Goal: Task Accomplishment & Management: Manage account settings

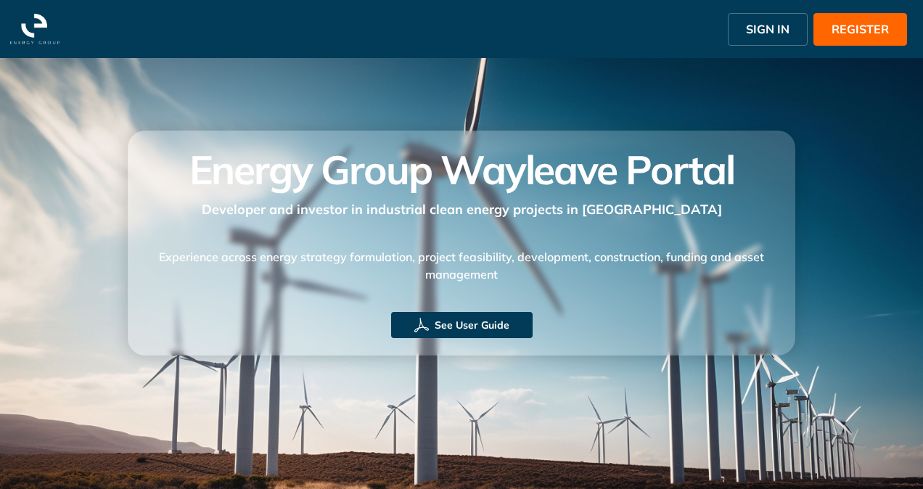
click at [773, 22] on span "SIGN IN" at bounding box center [768, 28] width 44 height 17
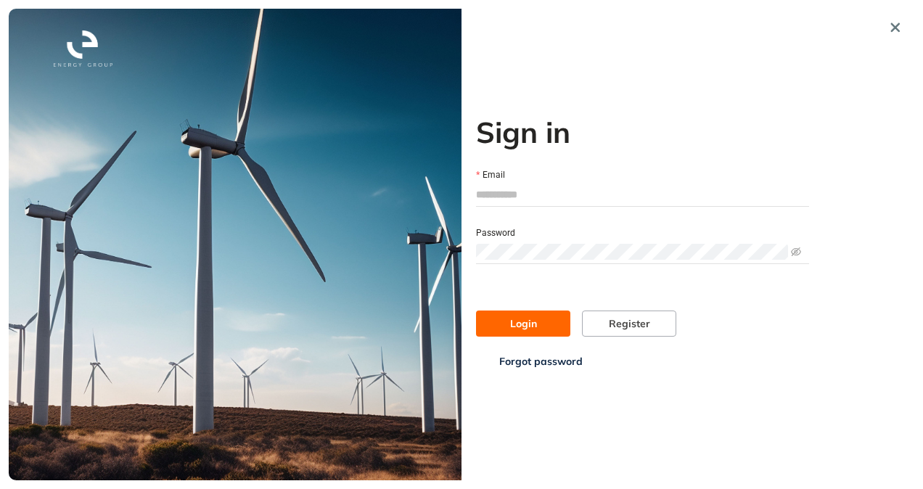
click at [542, 196] on input "Email" at bounding box center [642, 195] width 333 height 22
type input "**********"
click at [526, 329] on span "Login" at bounding box center [523, 324] width 27 height 16
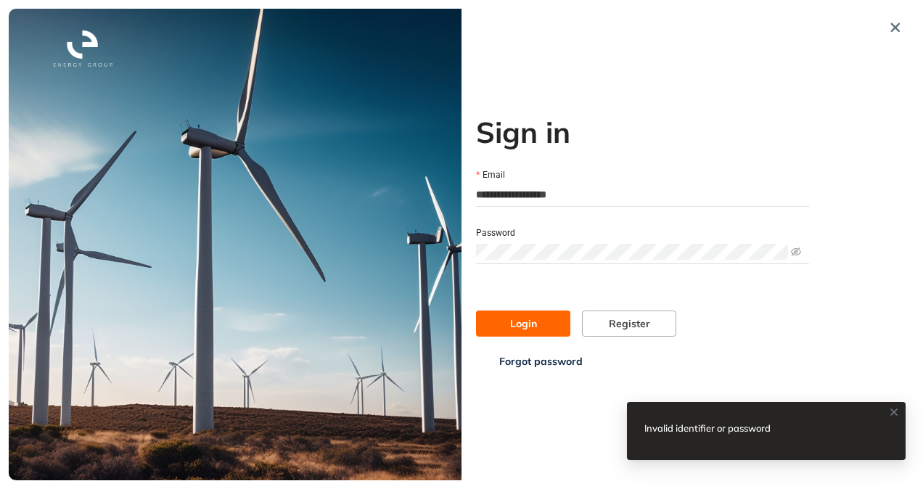
click at [525, 325] on span "Login" at bounding box center [523, 324] width 27 height 16
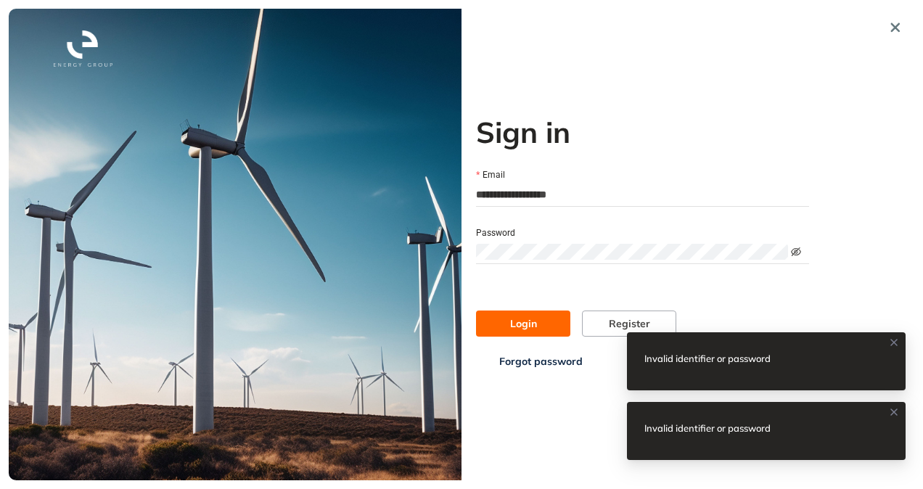
click at [798, 249] on icon "eye-invisible" at bounding box center [796, 251] width 10 height 9
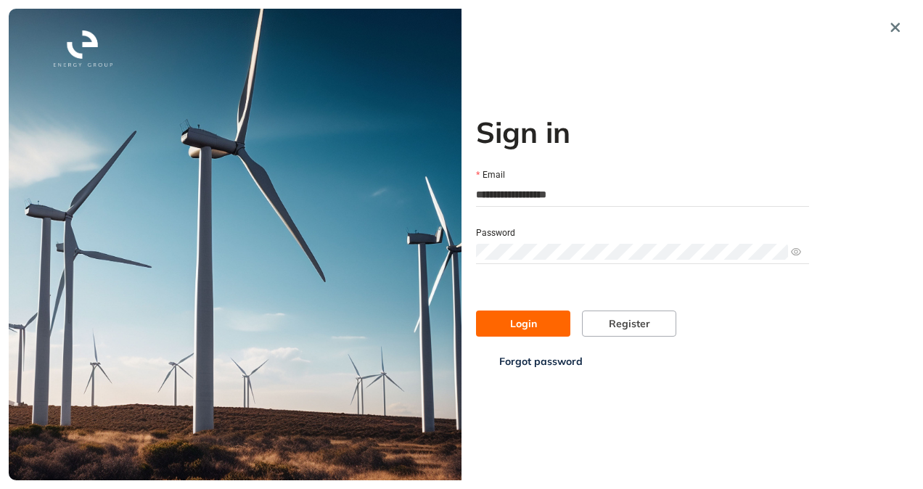
click at [515, 322] on span "Login" at bounding box center [523, 324] width 27 height 16
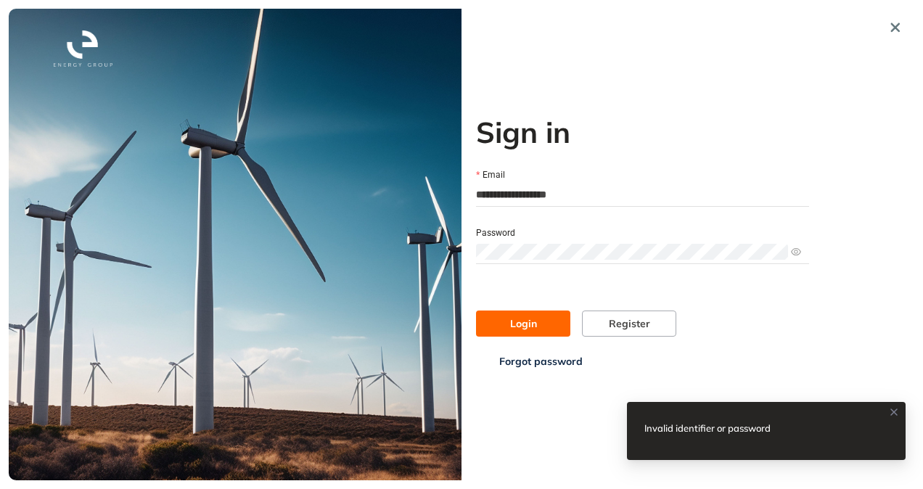
click at [438, 260] on div "**********" at bounding box center [461, 245] width 905 height 472
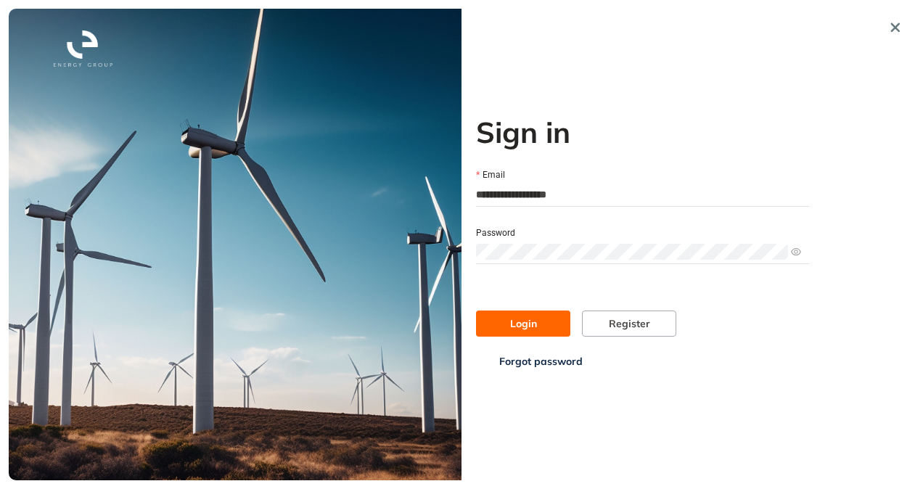
click at [540, 320] on button "Login" at bounding box center [523, 323] width 94 height 26
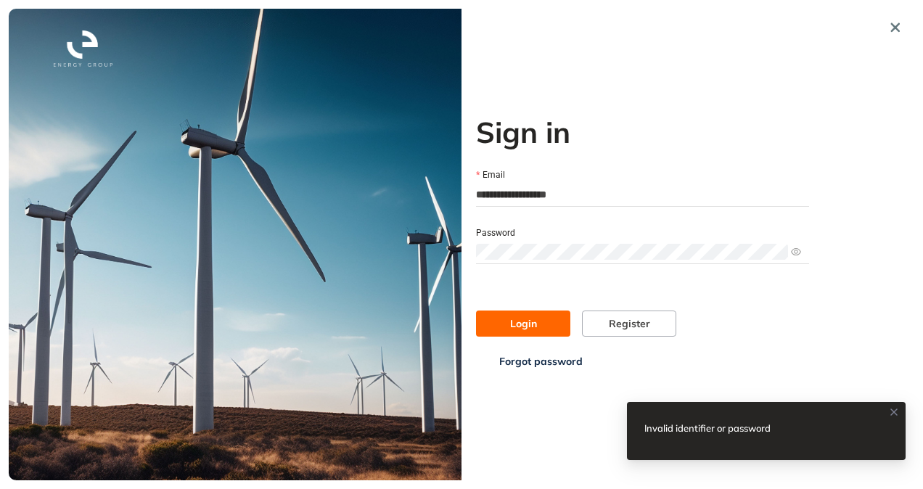
click at [555, 363] on span "Forgot password" at bounding box center [540, 361] width 83 height 16
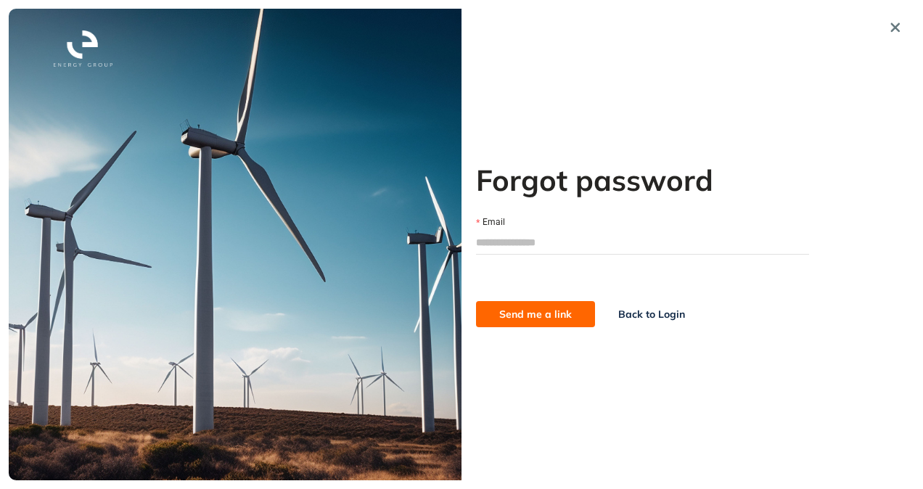
click at [531, 242] on input "Email" at bounding box center [642, 242] width 333 height 22
type input "**********"
click at [514, 313] on span "Send me a link" at bounding box center [535, 314] width 73 height 16
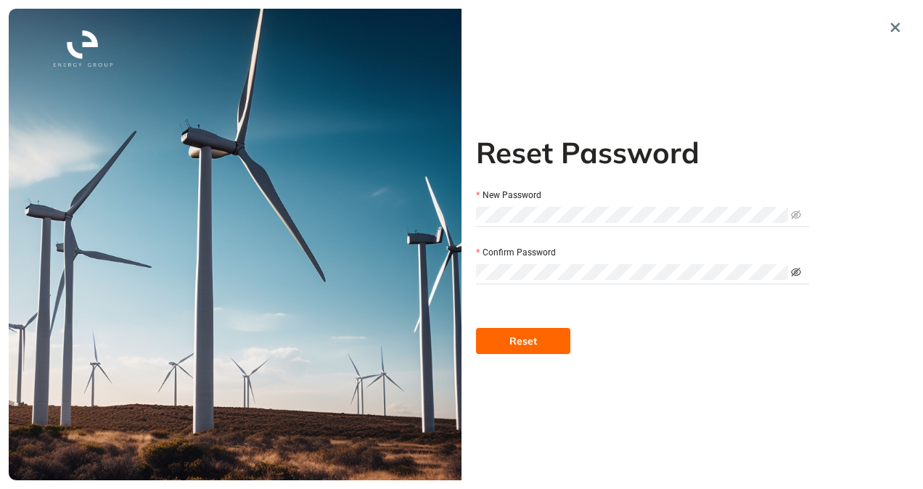
click at [799, 267] on icon "eye-invisible" at bounding box center [796, 272] width 10 height 10
click at [798, 267] on icon "eye" at bounding box center [796, 272] width 10 height 10
click at [796, 210] on icon "eye-invisible" at bounding box center [796, 215] width 10 height 10
drag, startPoint x: 796, startPoint y: 210, endPoint x: 562, endPoint y: 318, distance: 257.7
click at [796, 210] on icon "eye" at bounding box center [796, 215] width 10 height 10
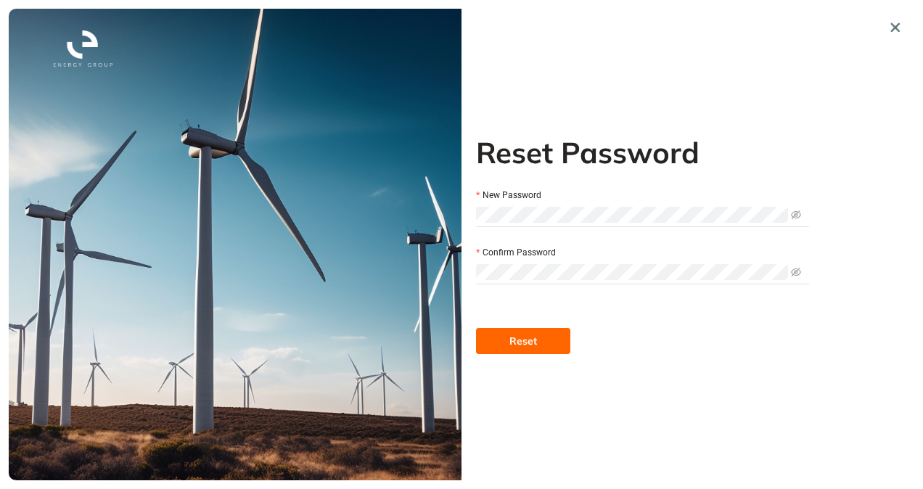
click at [531, 341] on span "Reset" at bounding box center [523, 341] width 28 height 16
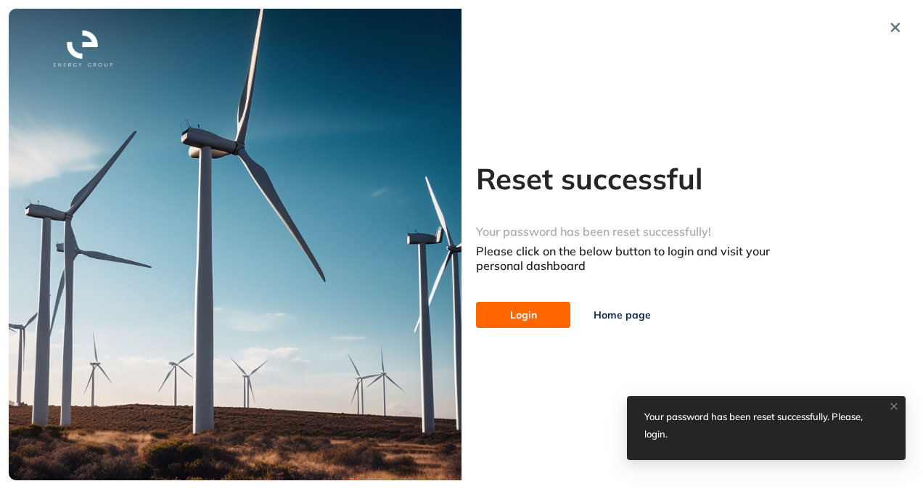
click at [892, 405] on icon at bounding box center [894, 406] width 6 height 6
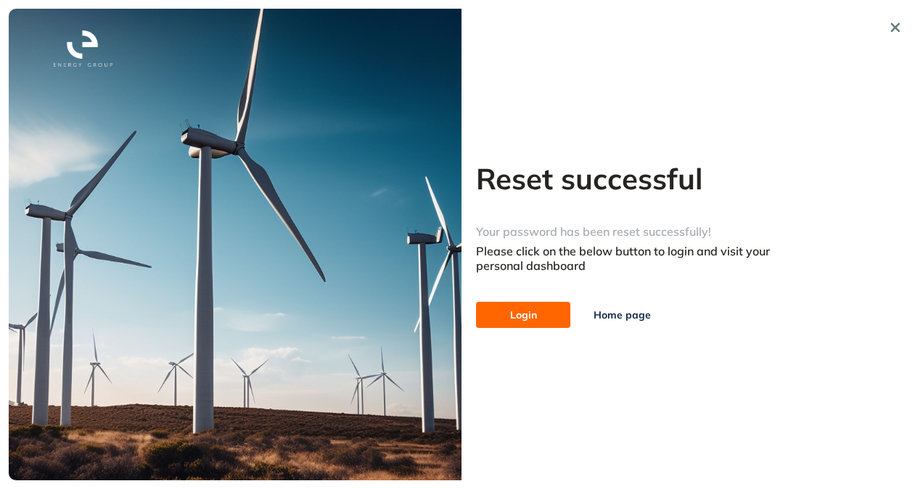
click at [546, 319] on button "Login" at bounding box center [523, 315] width 94 height 26
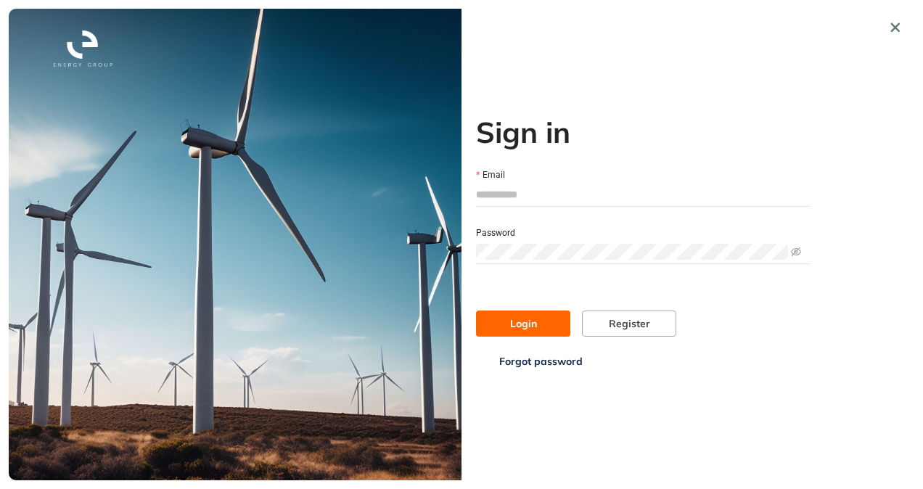
click at [527, 196] on input "Email" at bounding box center [642, 195] width 333 height 22
type input "**********"
click at [794, 251] on icon "eye-invisible" at bounding box center [796, 252] width 10 height 10
click at [551, 322] on button "Login" at bounding box center [523, 323] width 94 height 26
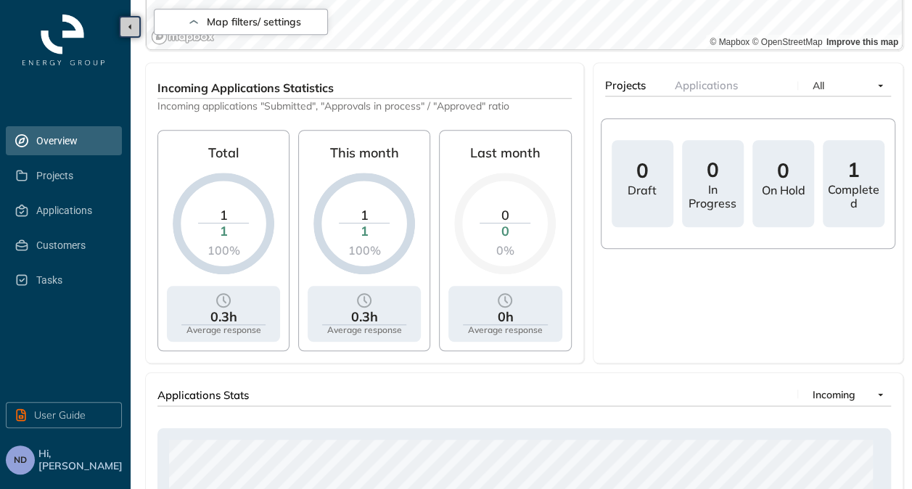
scroll to position [749, 0]
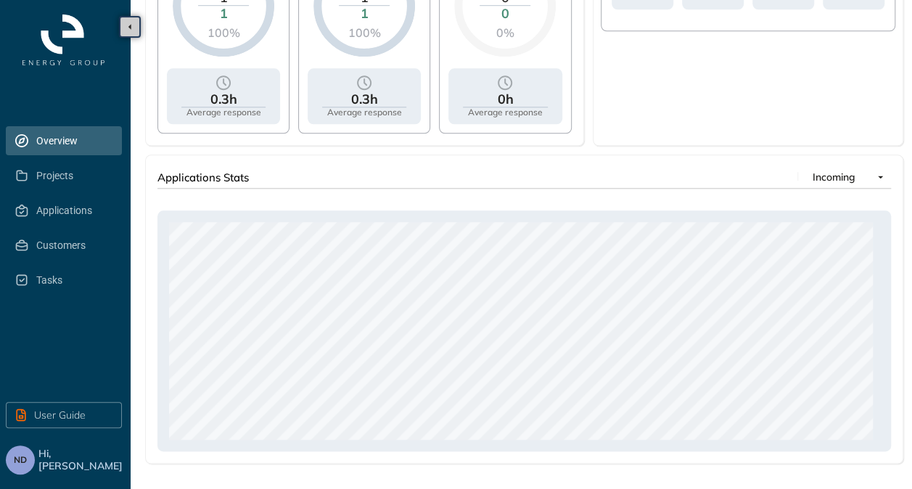
click at [49, 460] on span "Hi, [PERSON_NAME]" at bounding box center [81, 460] width 86 height 25
click at [54, 179] on span "Projects" at bounding box center [73, 175] width 74 height 29
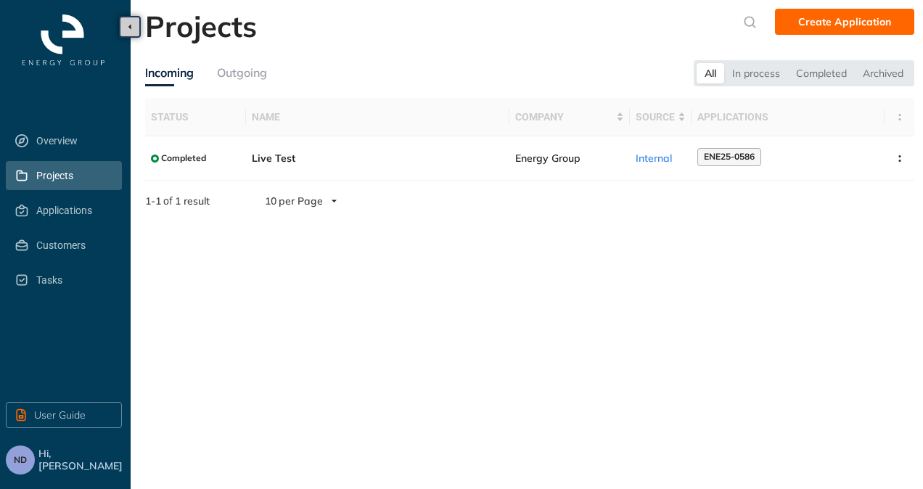
click at [51, 456] on span "Hi, [PERSON_NAME]" at bounding box center [81, 460] width 86 height 25
click at [22, 458] on span "ND" at bounding box center [20, 460] width 13 height 10
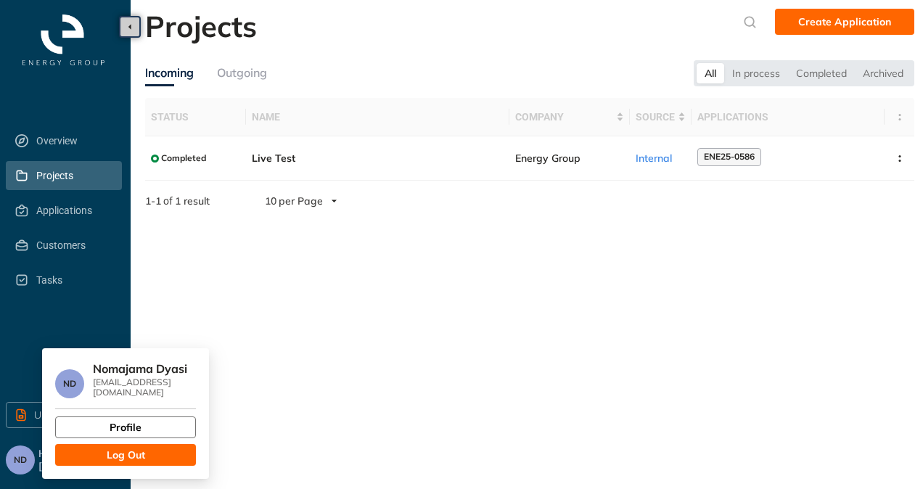
click at [113, 419] on span "Profile" at bounding box center [126, 427] width 32 height 16
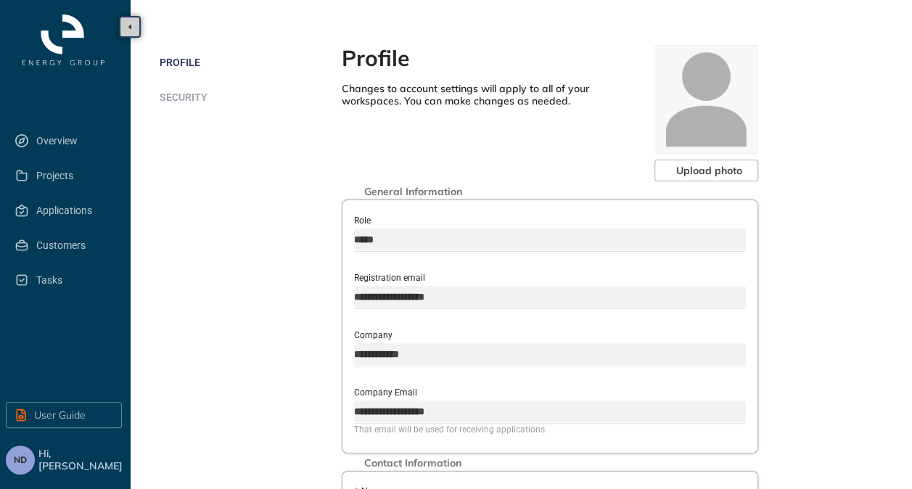
click at [189, 102] on span "Security" at bounding box center [184, 97] width 48 height 12
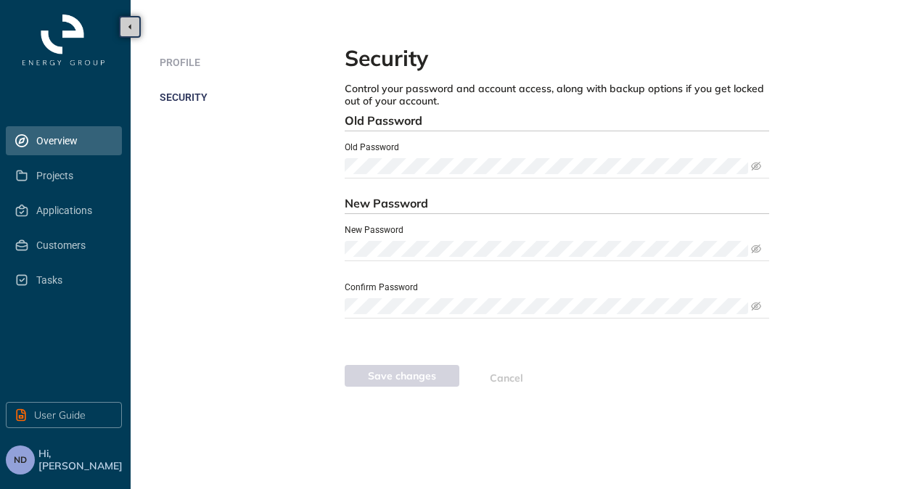
click at [54, 142] on span "Overview" at bounding box center [73, 140] width 74 height 29
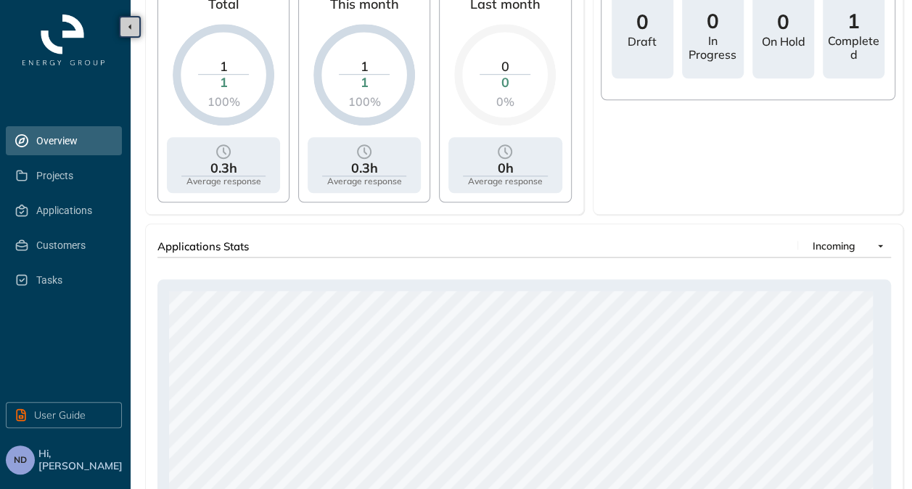
scroll to position [749, 0]
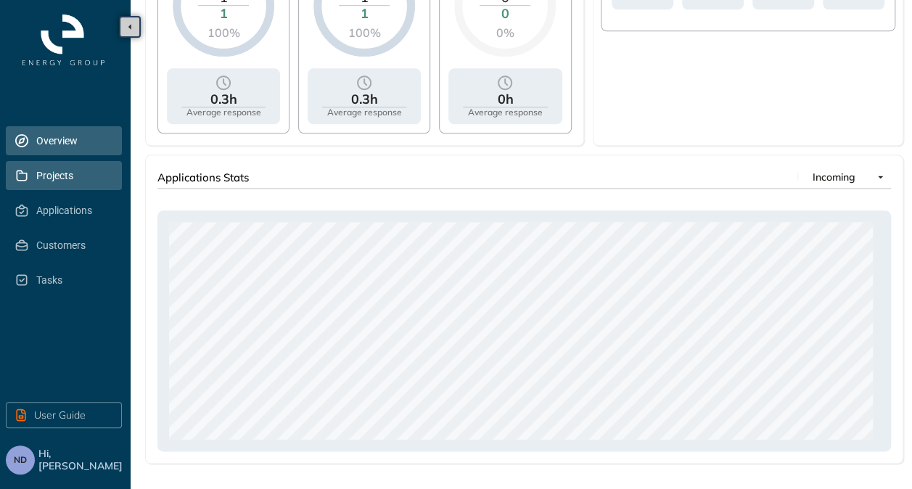
click at [51, 174] on span "Projects" at bounding box center [73, 175] width 74 height 29
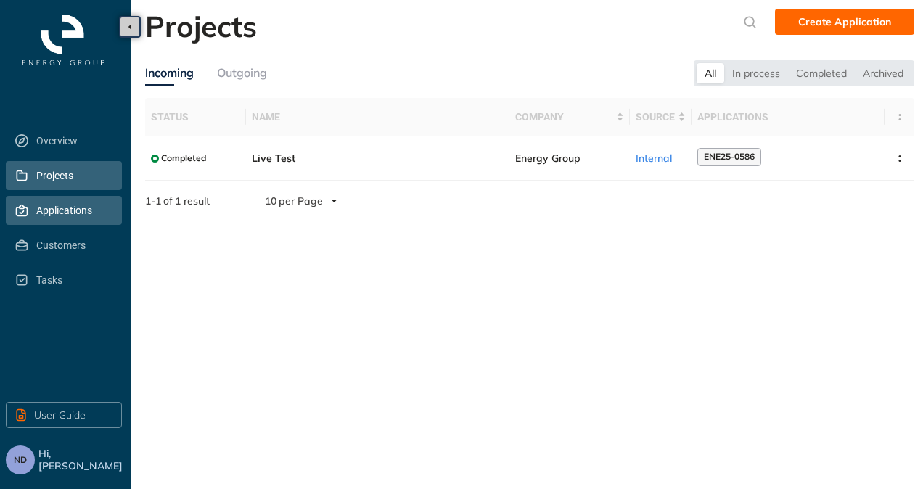
click at [64, 205] on span "Applications" at bounding box center [73, 210] width 74 height 29
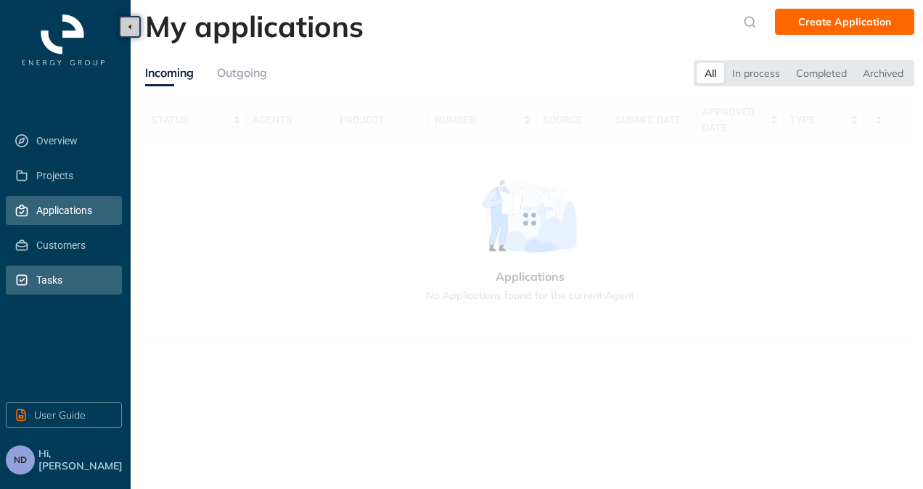
click at [51, 279] on span "Tasks" at bounding box center [73, 279] width 74 height 29
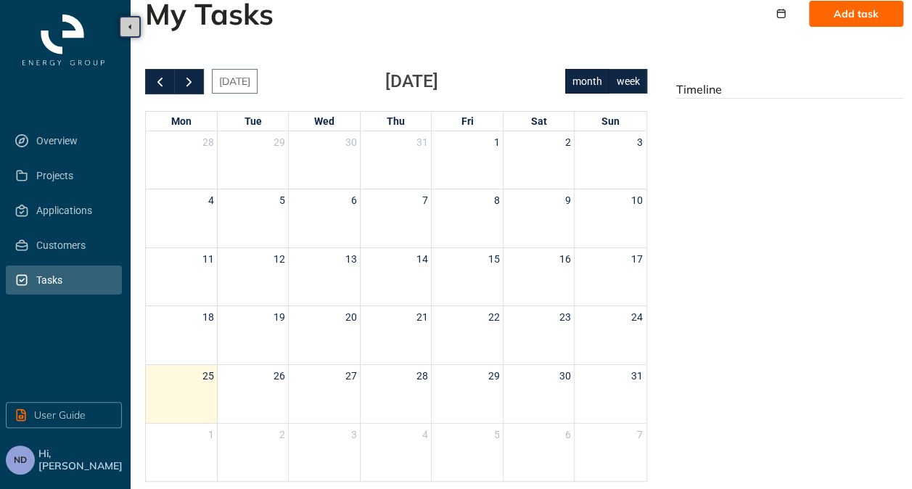
scroll to position [20, 0]
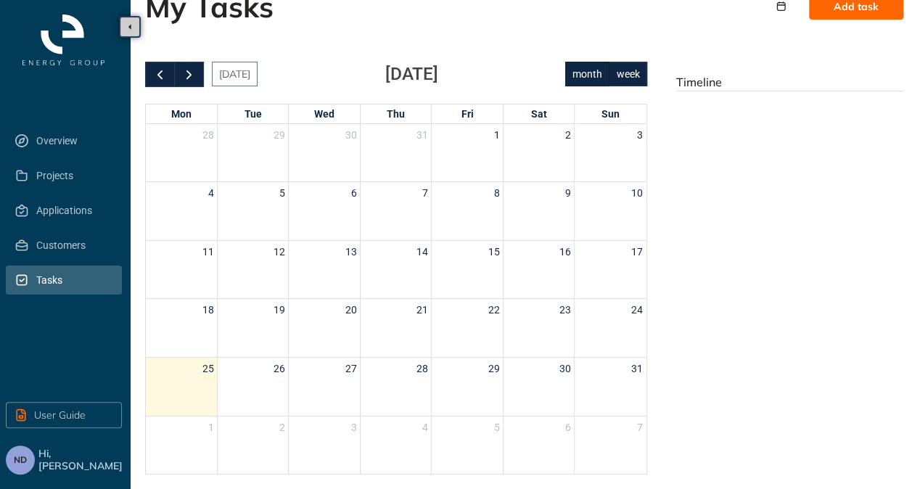
click at [62, 454] on span "Hi, [PERSON_NAME]" at bounding box center [81, 460] width 86 height 25
click at [27, 460] on button "ND" at bounding box center [20, 459] width 29 height 29
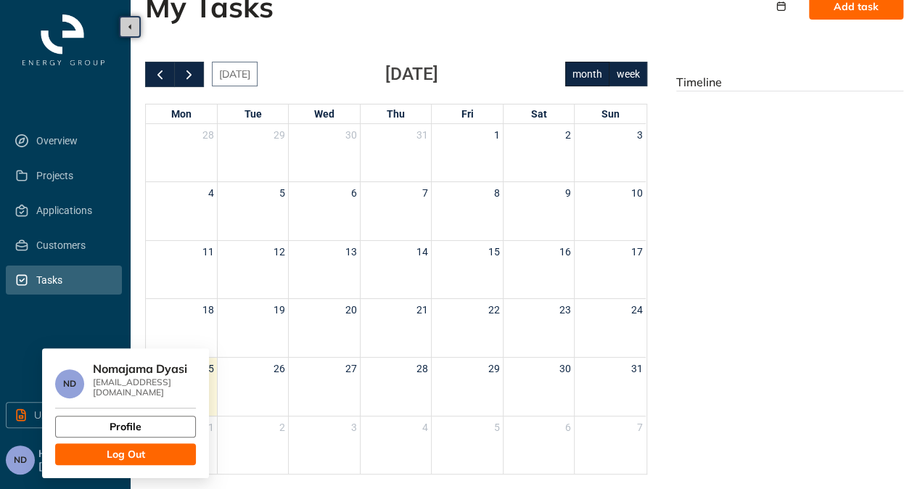
click at [118, 419] on span "Profile" at bounding box center [126, 427] width 32 height 16
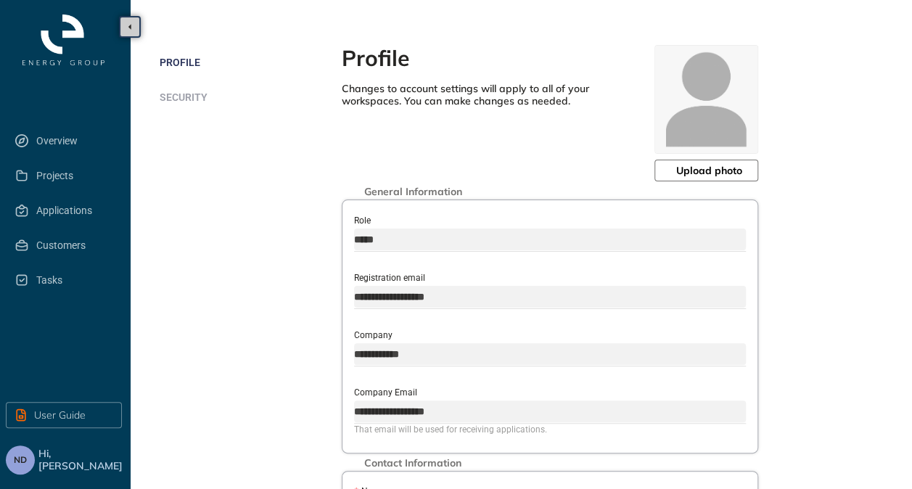
click at [718, 170] on span "Upload photo" at bounding box center [709, 170] width 66 height 16
click at [56, 283] on span "Tasks" at bounding box center [73, 279] width 74 height 29
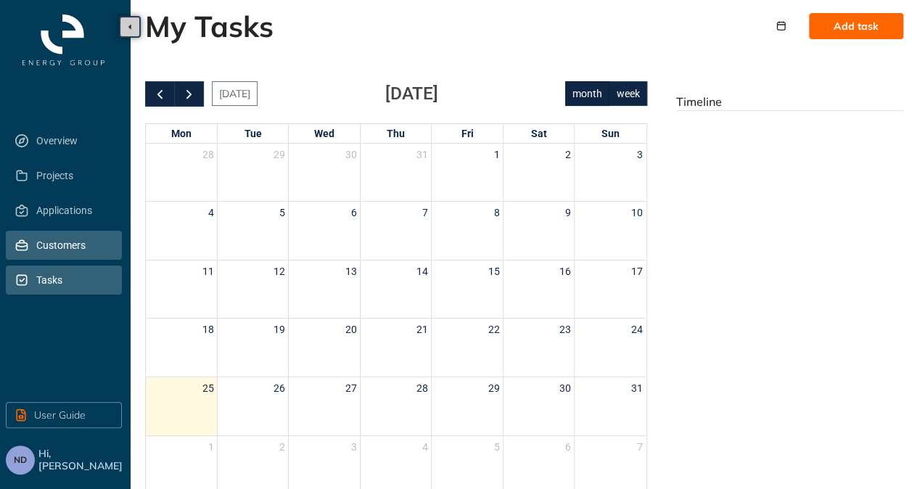
click at [38, 244] on span "Customers" at bounding box center [73, 245] width 74 height 29
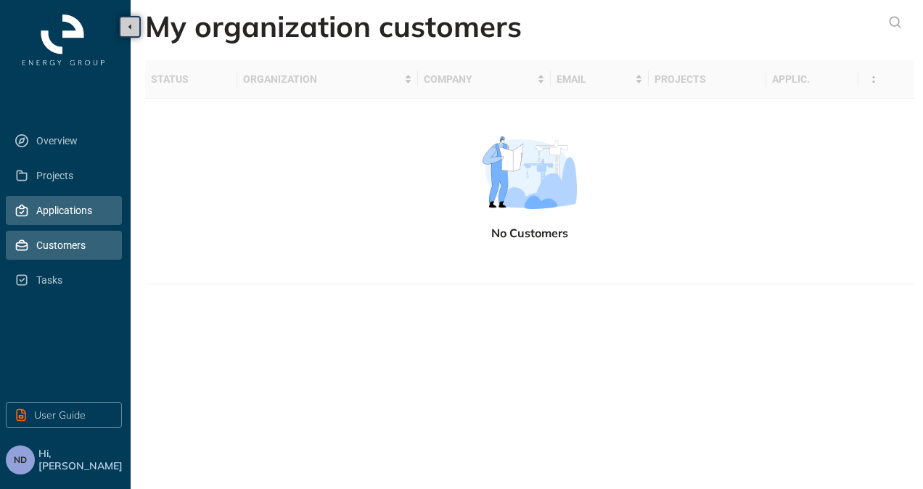
click at [49, 209] on span "Applications" at bounding box center [73, 210] width 74 height 29
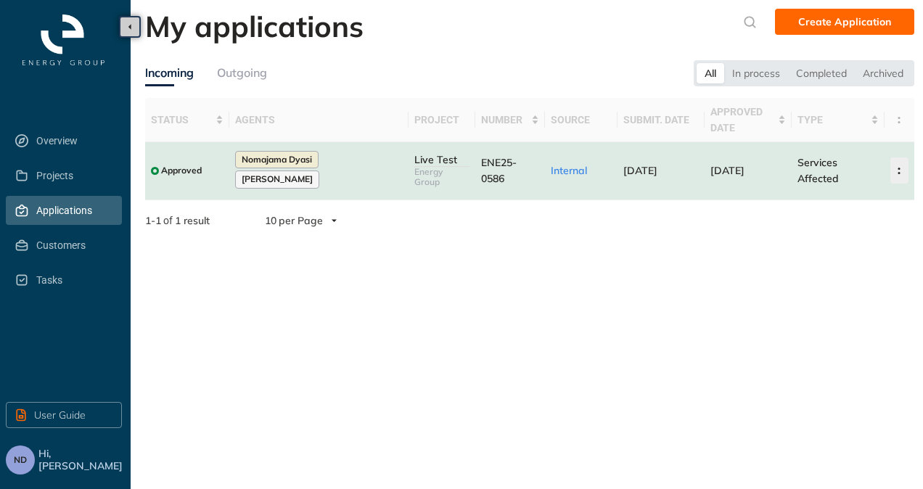
click at [894, 168] on icon "button" at bounding box center [899, 171] width 15 height 7
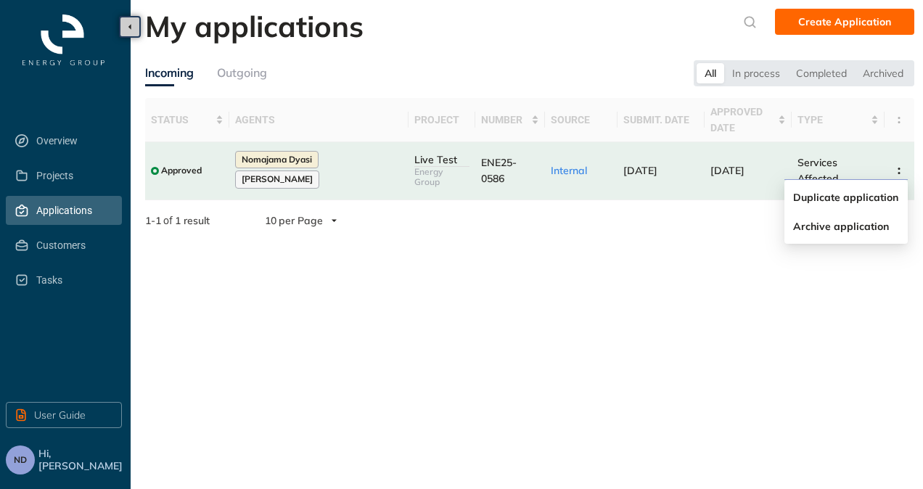
drag, startPoint x: 683, startPoint y: 253, endPoint x: 617, endPoint y: 246, distance: 67.1
click at [683, 253] on section "My applications Create Application Incoming Outgoing All In process Completed A…" at bounding box center [527, 244] width 792 height 489
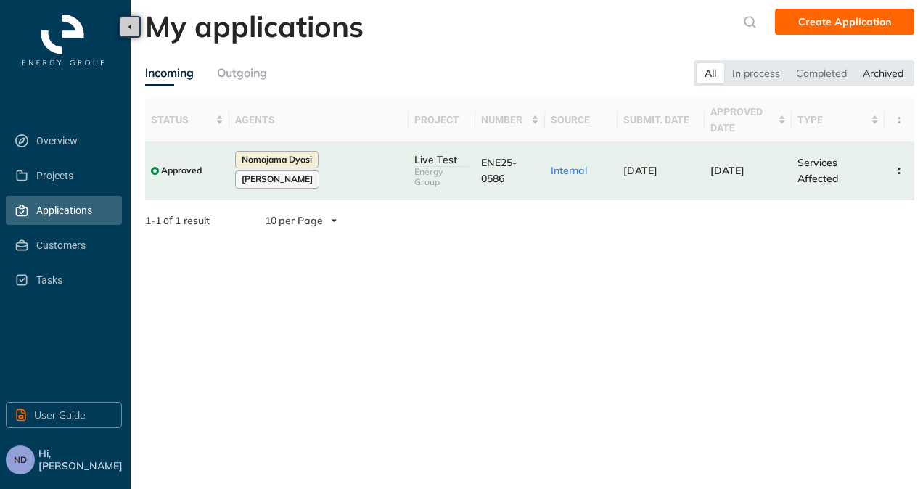
click at [884, 66] on div "Archived" at bounding box center [883, 73] width 57 height 20
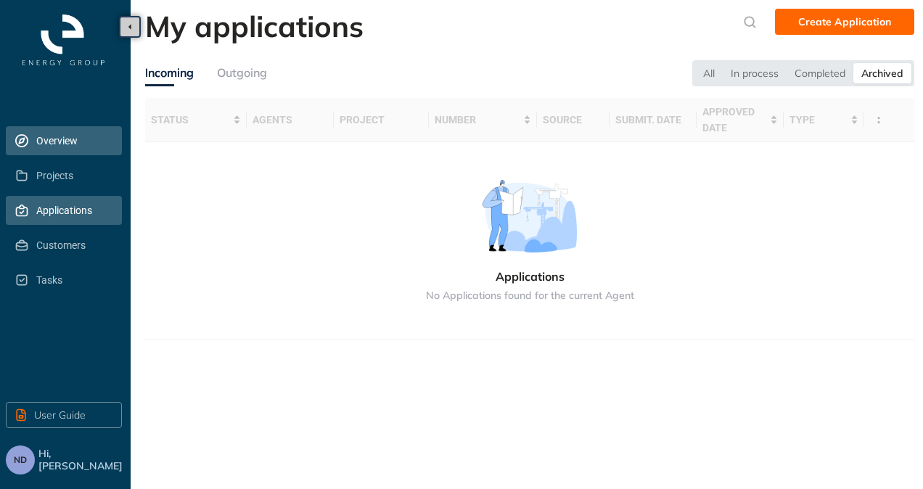
click at [40, 144] on span "Overview" at bounding box center [73, 140] width 74 height 29
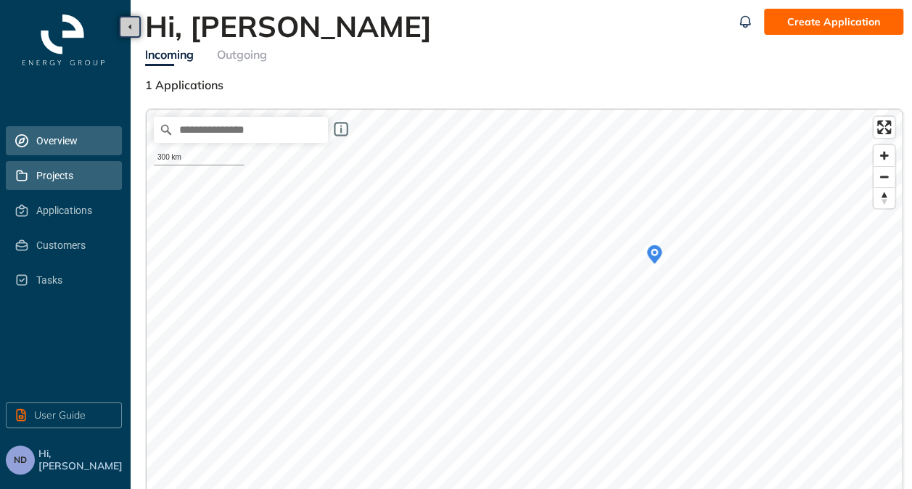
click at [59, 177] on span "Projects" at bounding box center [73, 175] width 74 height 29
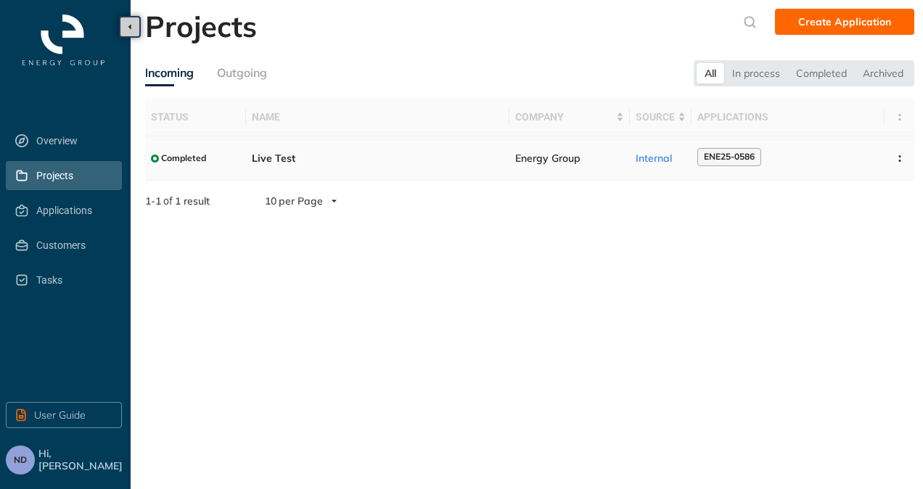
click at [740, 158] on span "ENE25-0586" at bounding box center [729, 157] width 51 height 10
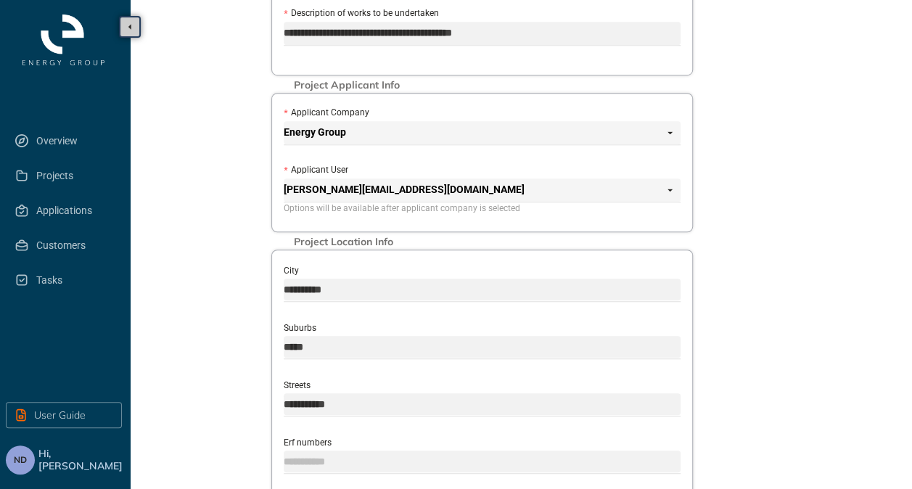
scroll to position [543, 0]
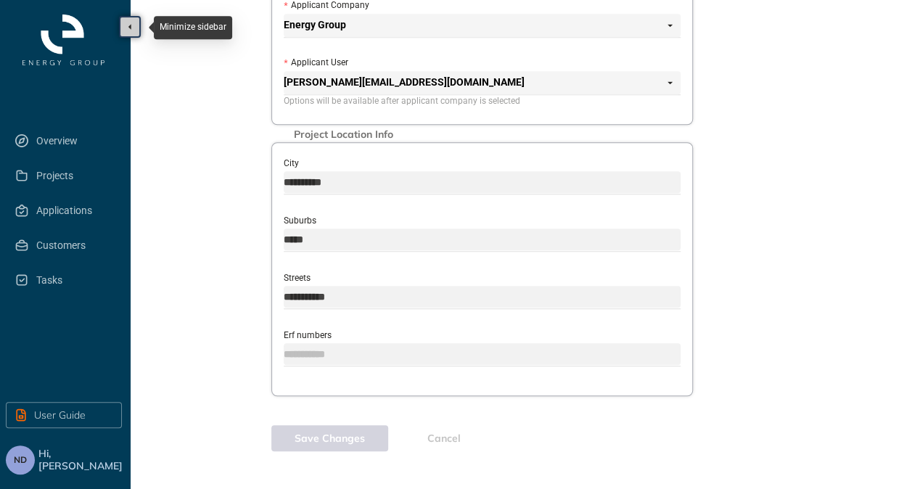
click at [130, 26] on icon "button" at bounding box center [129, 27] width 3 height 6
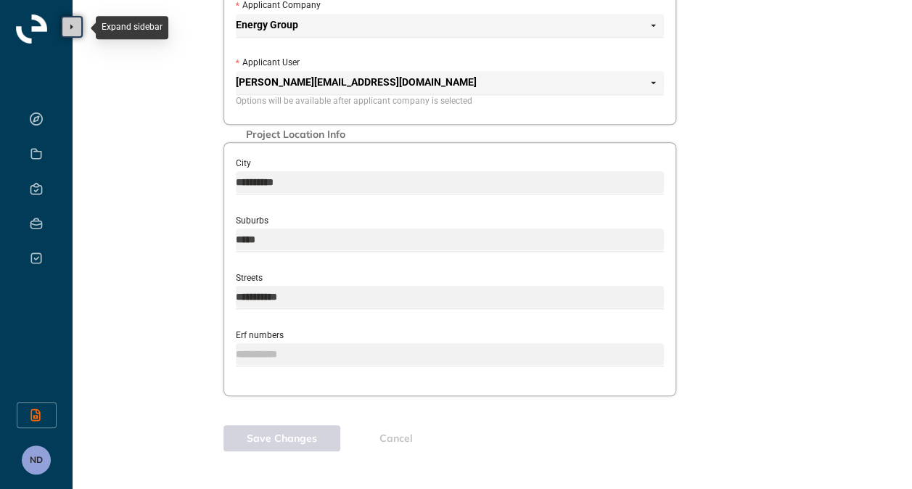
click at [68, 32] on button "button" at bounding box center [72, 27] width 22 height 22
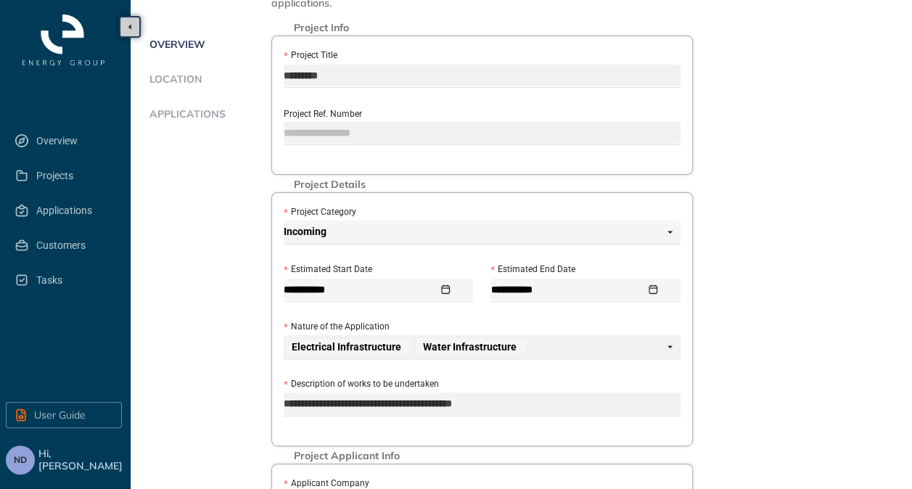
scroll to position [0, 0]
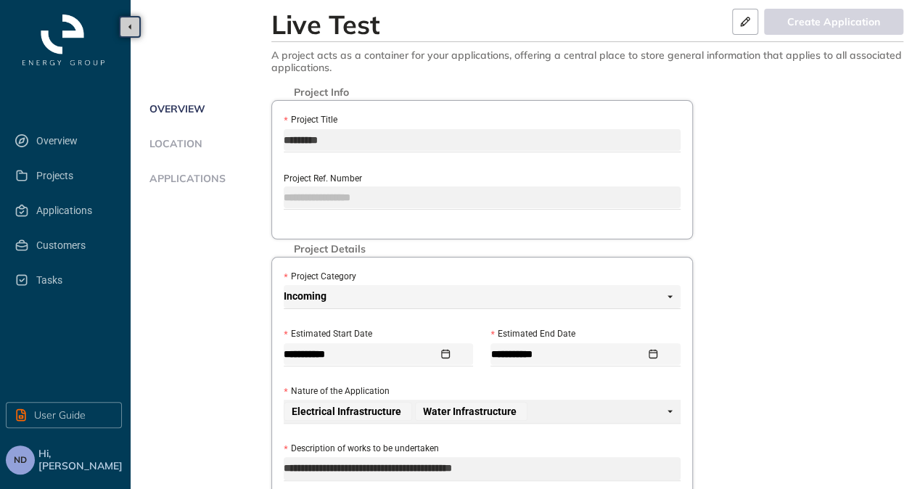
click at [168, 149] on span "Location" at bounding box center [173, 144] width 57 height 12
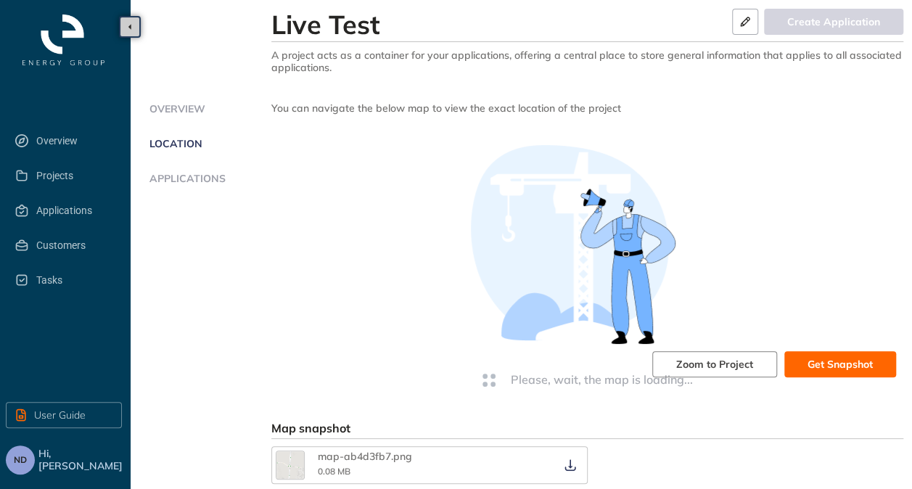
click at [176, 182] on span "Applications" at bounding box center [185, 179] width 81 height 12
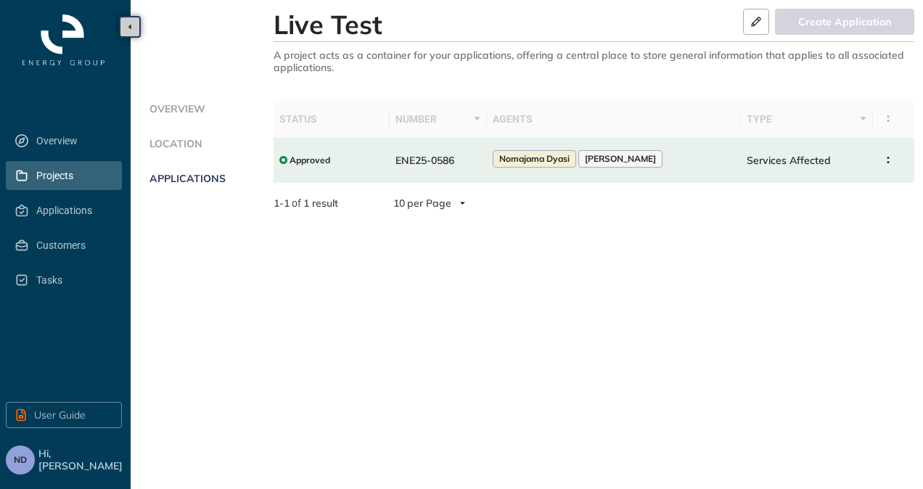
click at [57, 173] on span "Projects" at bounding box center [73, 175] width 74 height 29
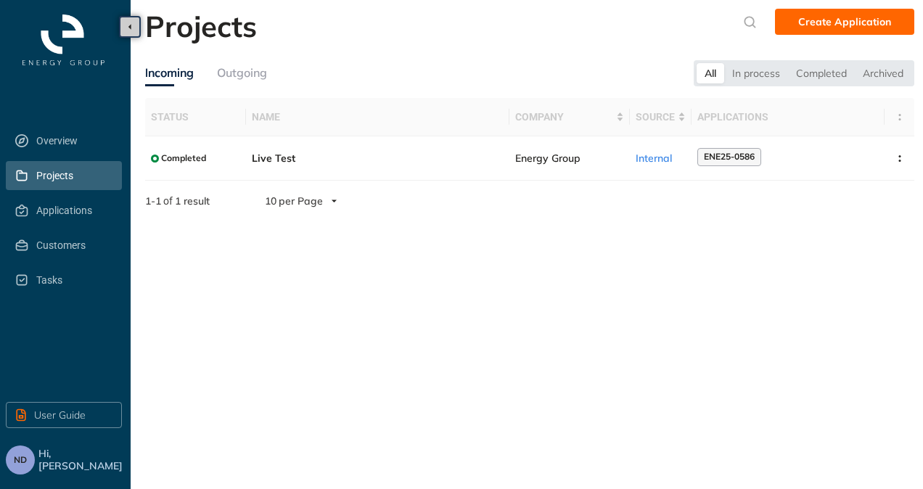
click at [251, 78] on div "Outgoing" at bounding box center [242, 73] width 50 height 18
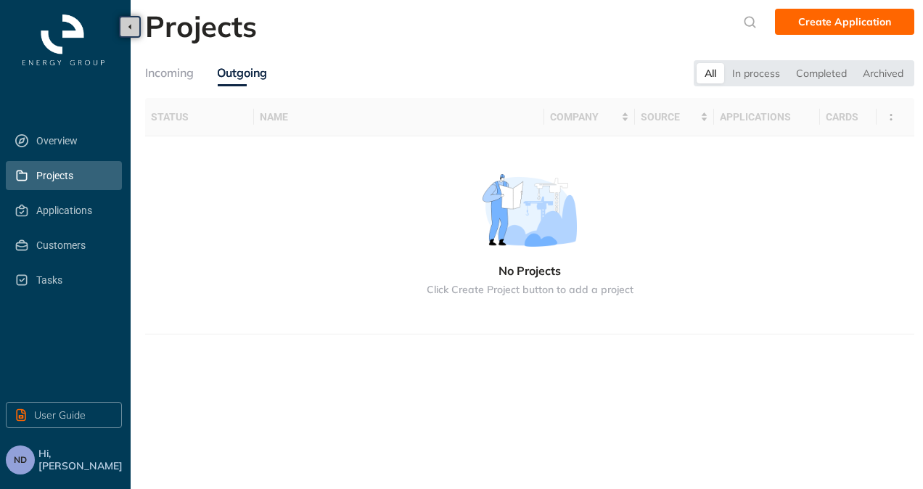
click at [180, 77] on div "Incoming" at bounding box center [169, 73] width 49 height 18
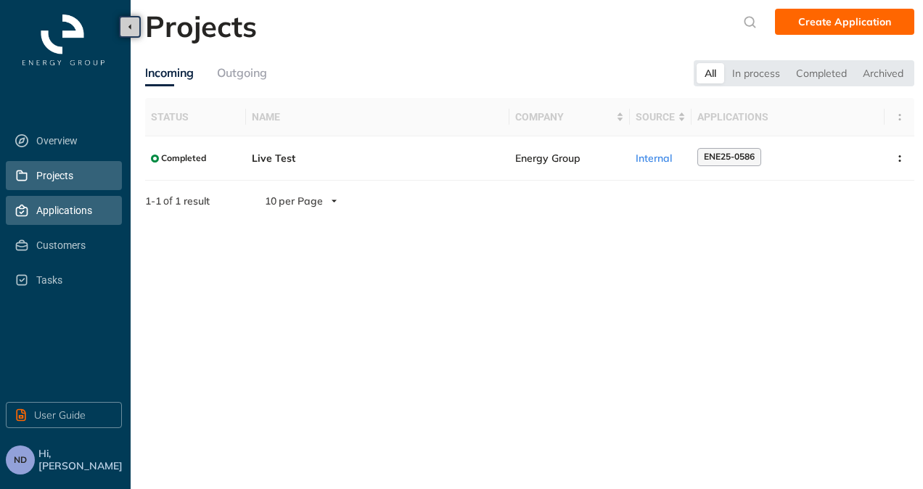
click at [80, 207] on span "Applications" at bounding box center [73, 210] width 74 height 29
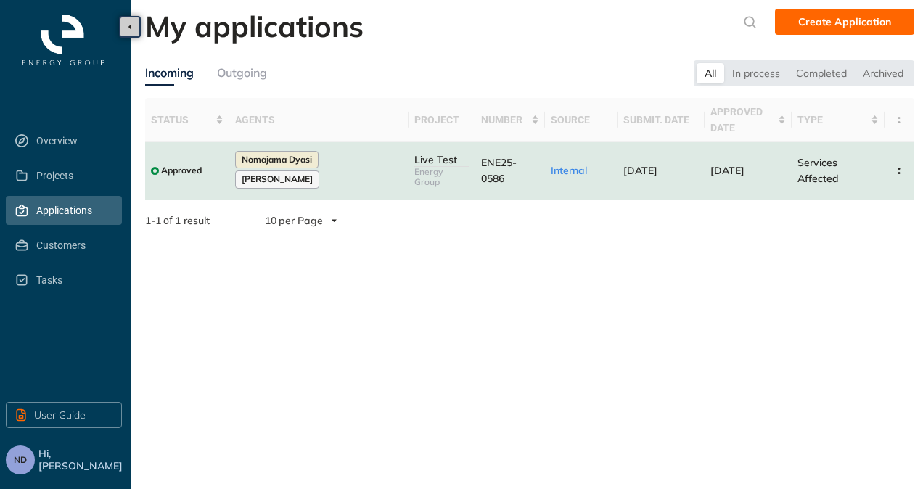
click at [186, 165] on span "Approved" at bounding box center [181, 170] width 41 height 10
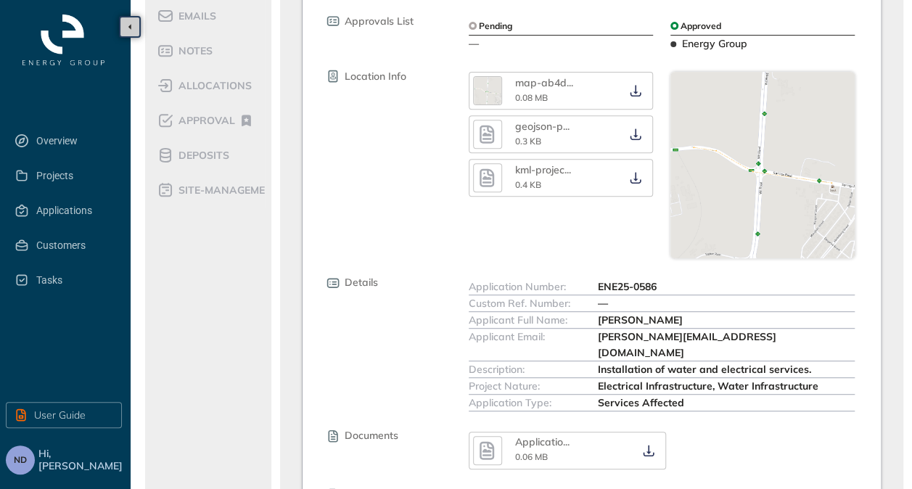
scroll to position [76, 0]
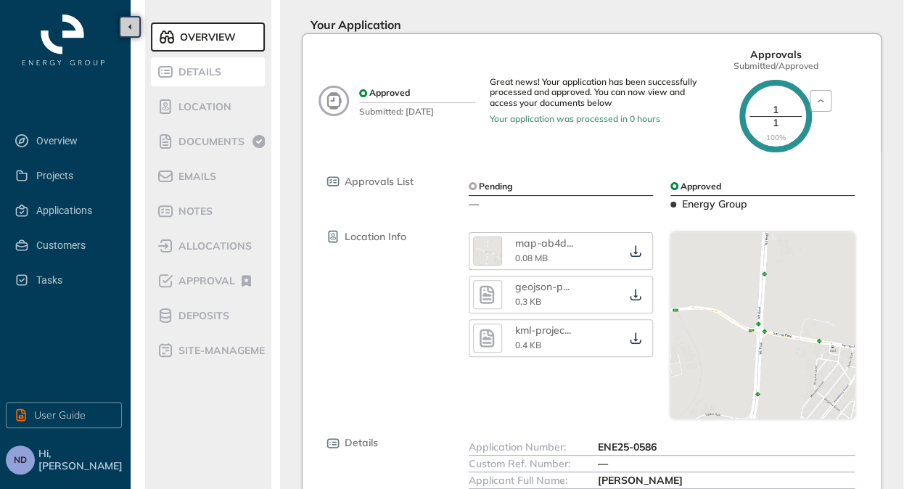
click at [191, 70] on span "Details" at bounding box center [197, 72] width 47 height 12
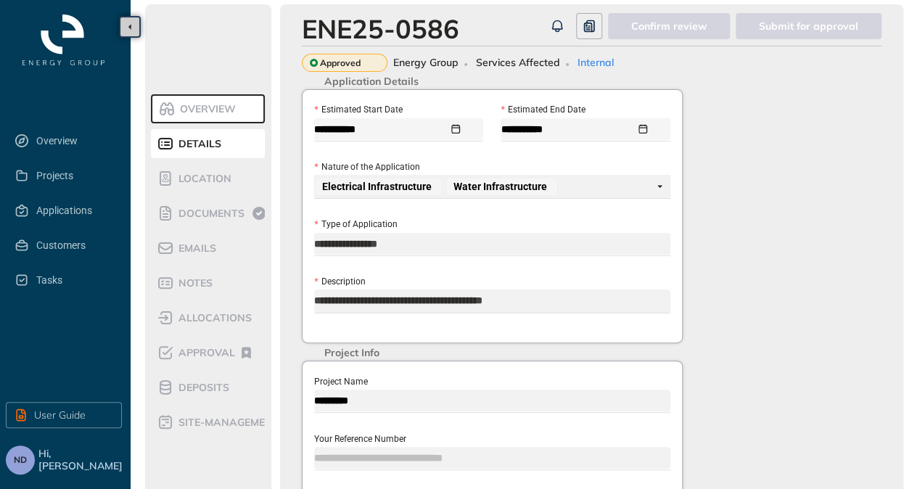
scroll to position [4, 0]
click at [207, 154] on li "Details" at bounding box center [208, 144] width 114 height 29
click at [217, 181] on span "Location" at bounding box center [202, 179] width 57 height 12
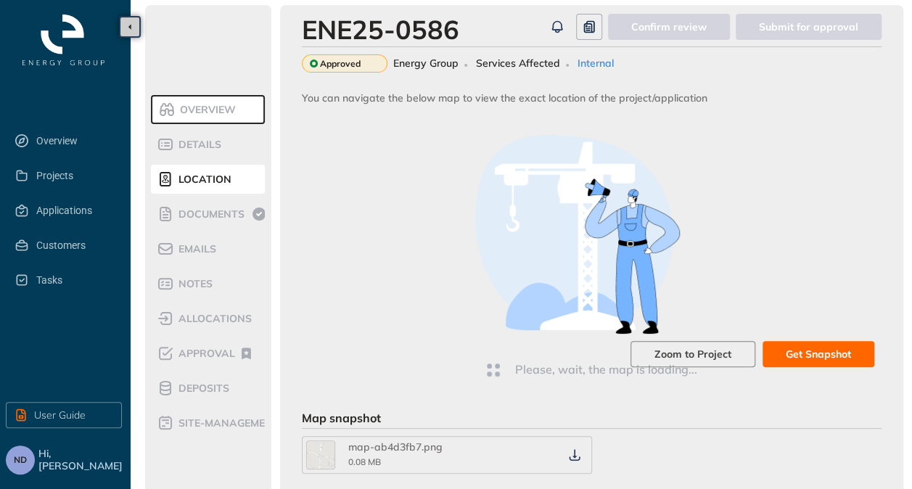
click at [213, 183] on span "Location" at bounding box center [202, 179] width 57 height 12
click at [209, 220] on div "Documents" at bounding box center [218, 213] width 123 height 17
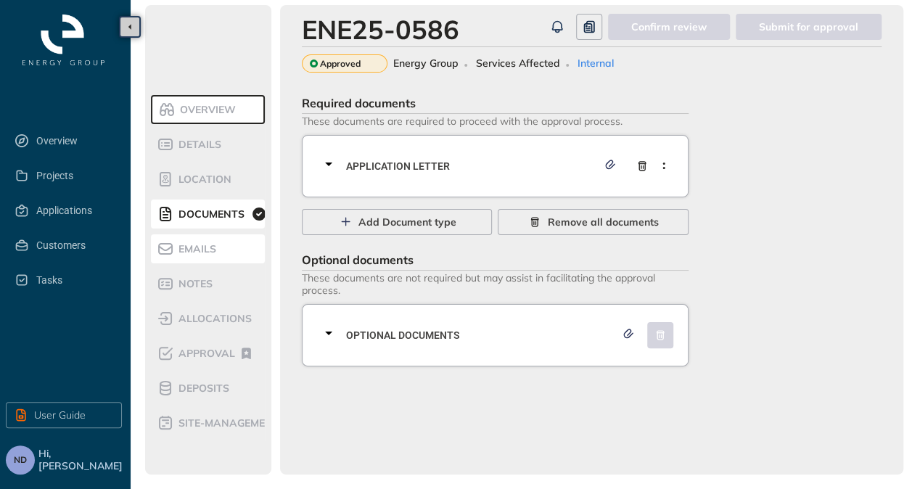
click at [202, 244] on span "Emails" at bounding box center [195, 249] width 42 height 12
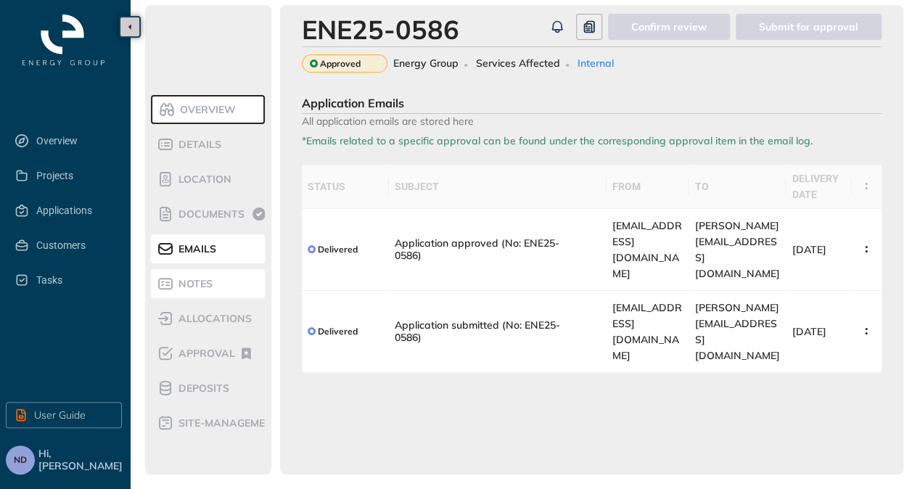
click at [199, 281] on span "Notes" at bounding box center [193, 284] width 38 height 12
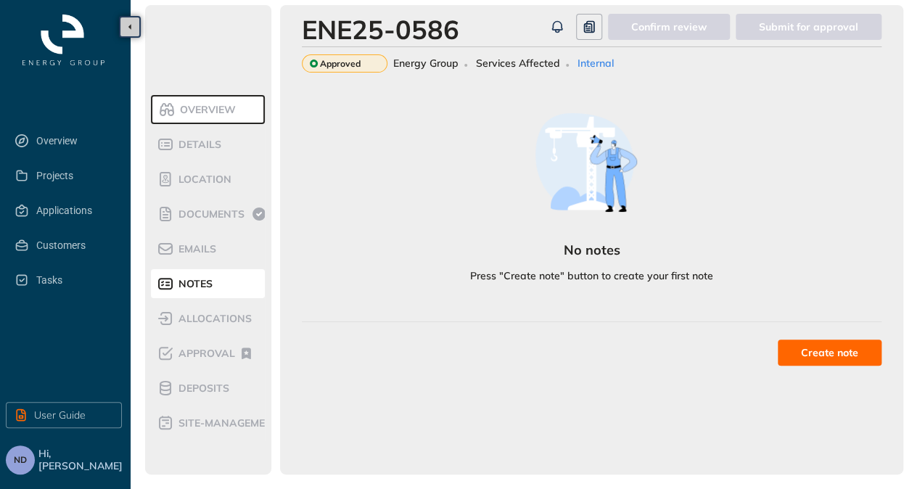
drag, startPoint x: 197, startPoint y: 299, endPoint x: 197, endPoint y: 306, distance: 7.3
click at [197, 299] on ul "Overview Details Location Documents Emails Notes allocations Approval Deposits …" at bounding box center [208, 266] width 115 height 348
click at [197, 324] on div "allocations" at bounding box center [218, 318] width 123 height 17
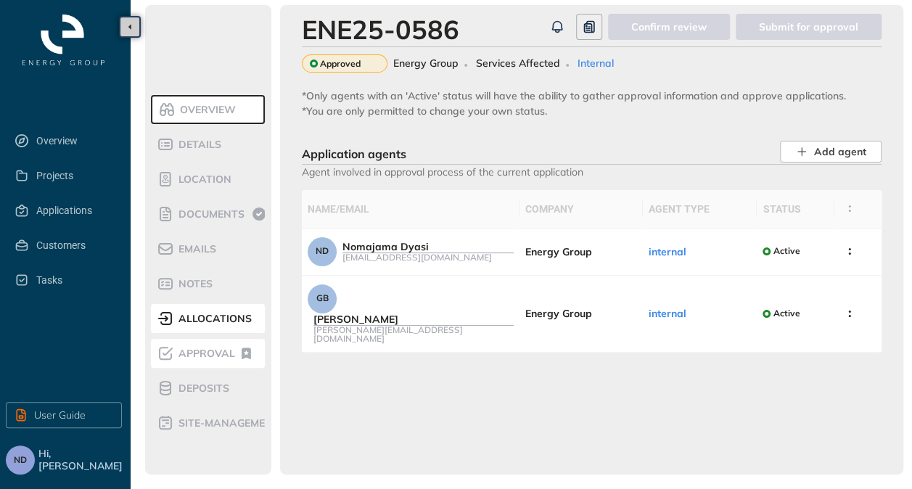
click at [199, 345] on div "Approval" at bounding box center [218, 353] width 123 height 17
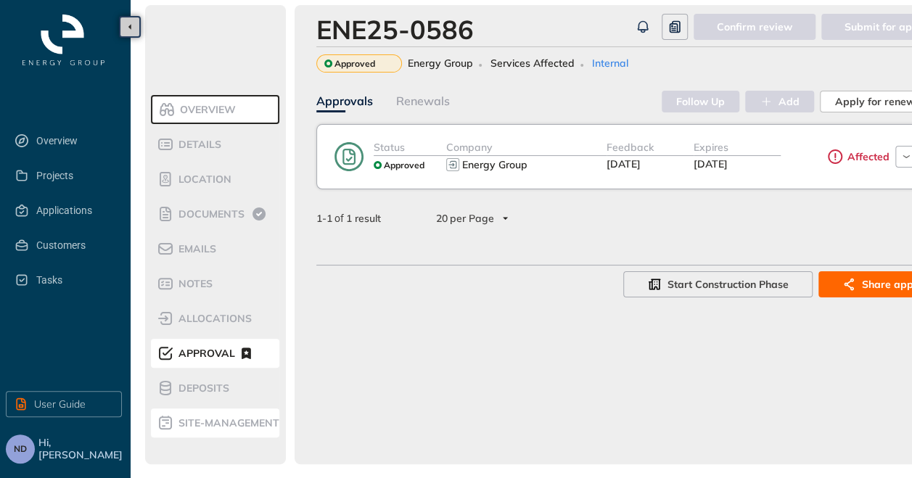
drag, startPoint x: 198, startPoint y: 388, endPoint x: 203, endPoint y: 418, distance: 30.2
click at [197, 388] on span "Deposits" at bounding box center [201, 388] width 55 height 12
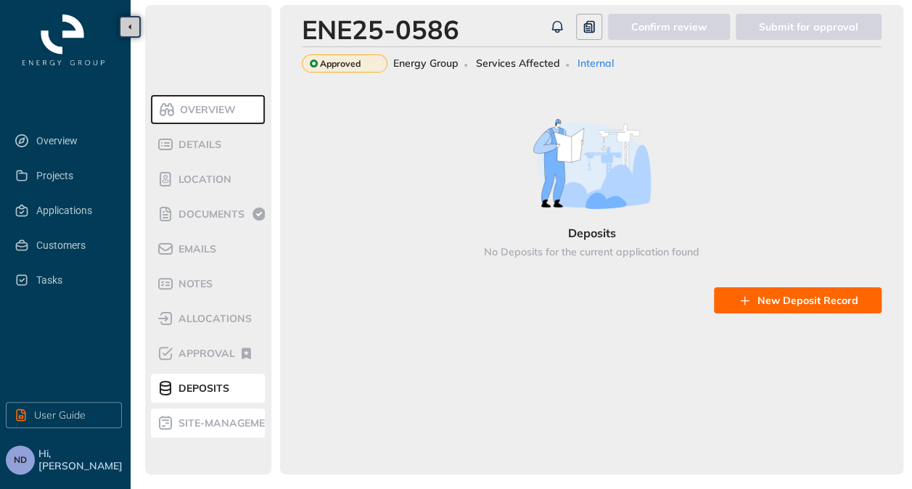
click at [203, 419] on span "site-management" at bounding box center [226, 423] width 105 height 12
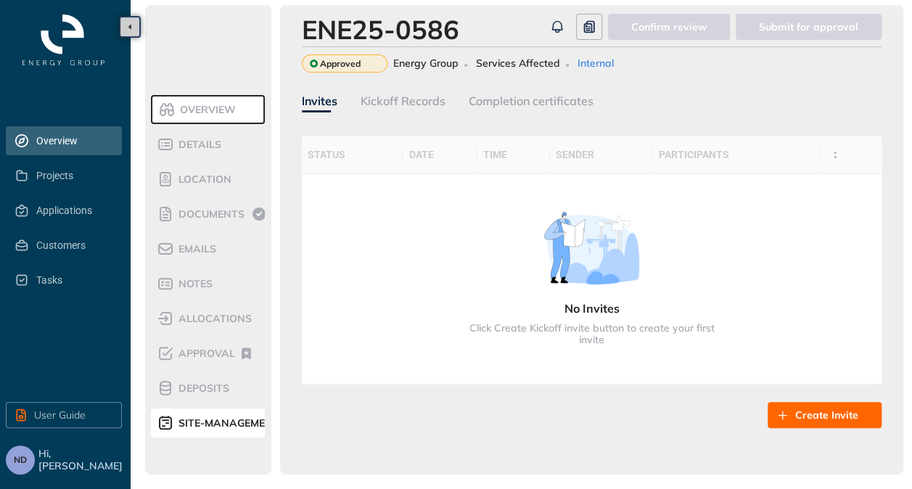
click at [43, 131] on span "Overview" at bounding box center [73, 140] width 74 height 29
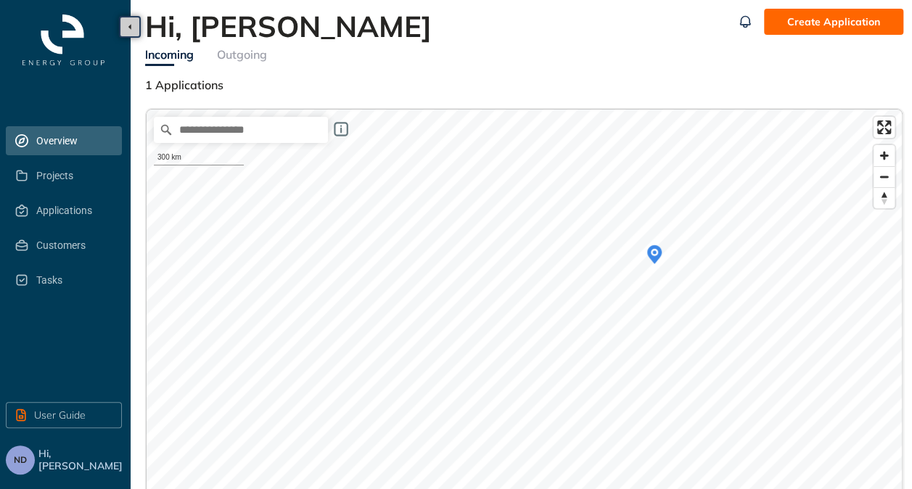
click at [223, 52] on div "Outgoing" at bounding box center [242, 55] width 50 height 18
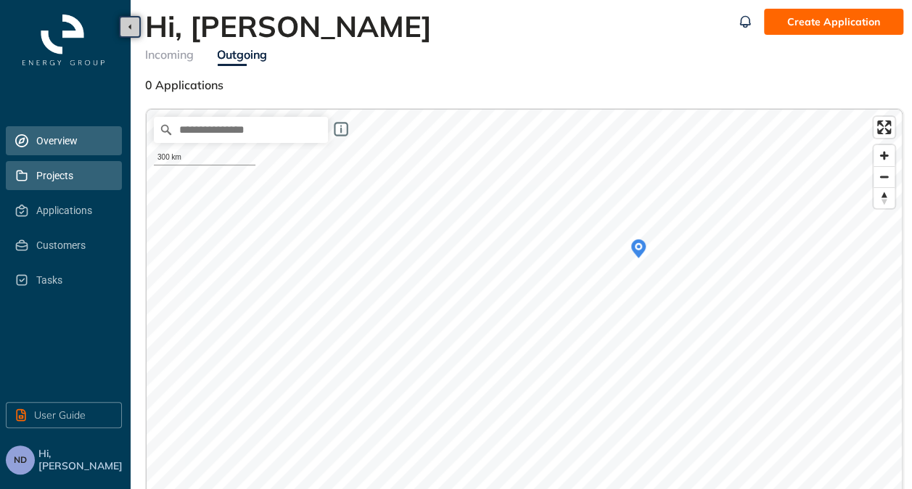
click at [42, 173] on span "Projects" at bounding box center [73, 175] width 74 height 29
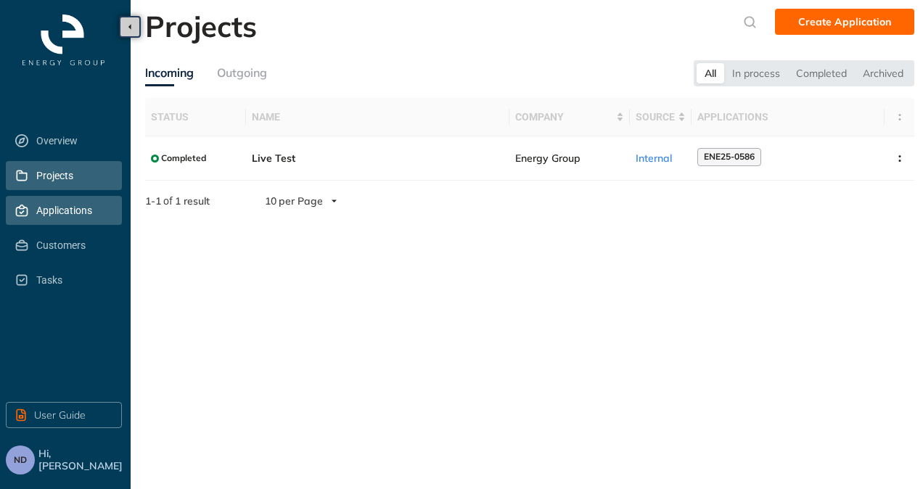
click at [46, 207] on span "Applications" at bounding box center [73, 210] width 74 height 29
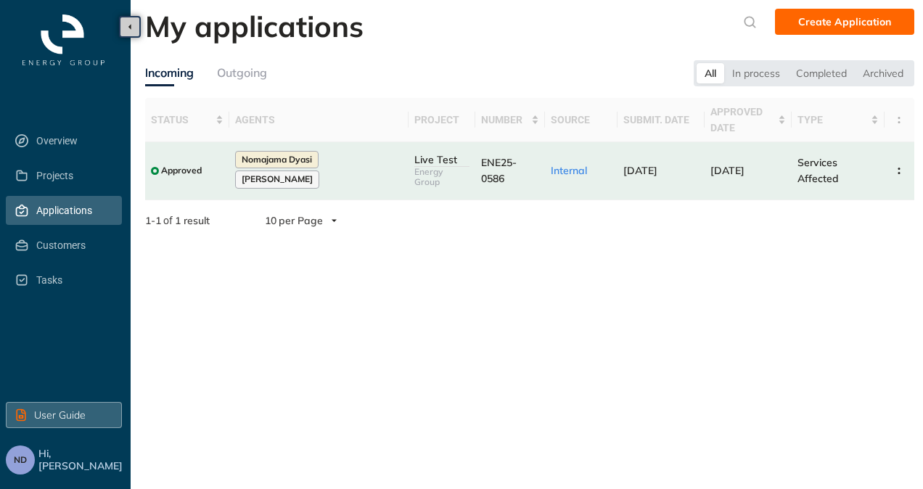
click at [48, 415] on span "User Guide" at bounding box center [60, 415] width 52 height 16
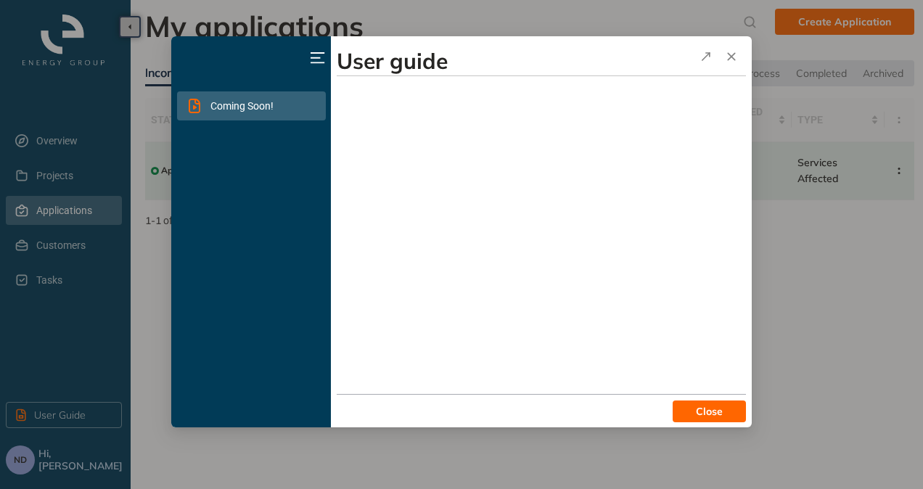
click at [318, 61] on icon "button" at bounding box center [317, 58] width 15 height 12
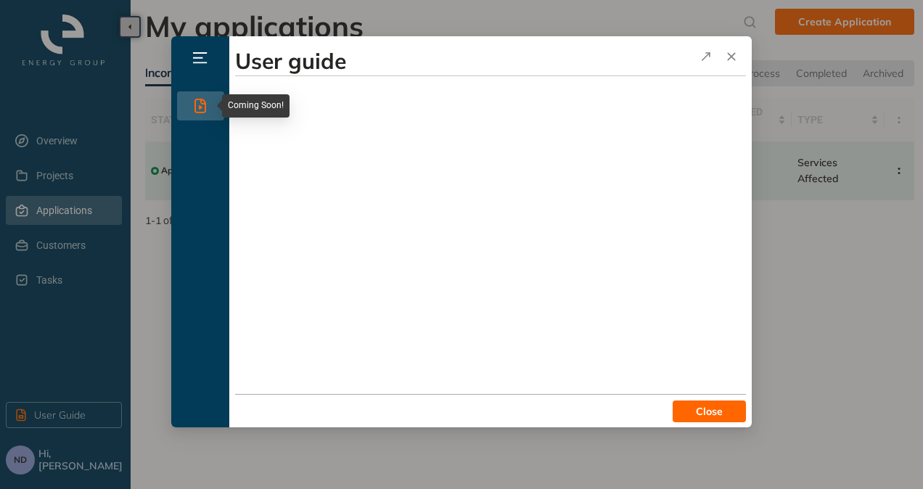
click at [206, 107] on icon at bounding box center [200, 105] width 17 height 17
click at [681, 408] on button "Close" at bounding box center [708, 411] width 73 height 22
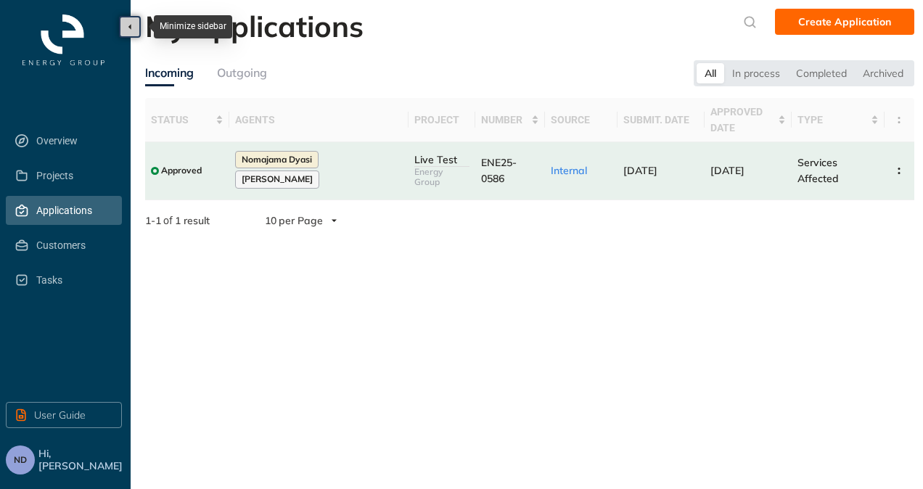
click at [133, 28] on icon "button" at bounding box center [129, 26] width 7 height 7
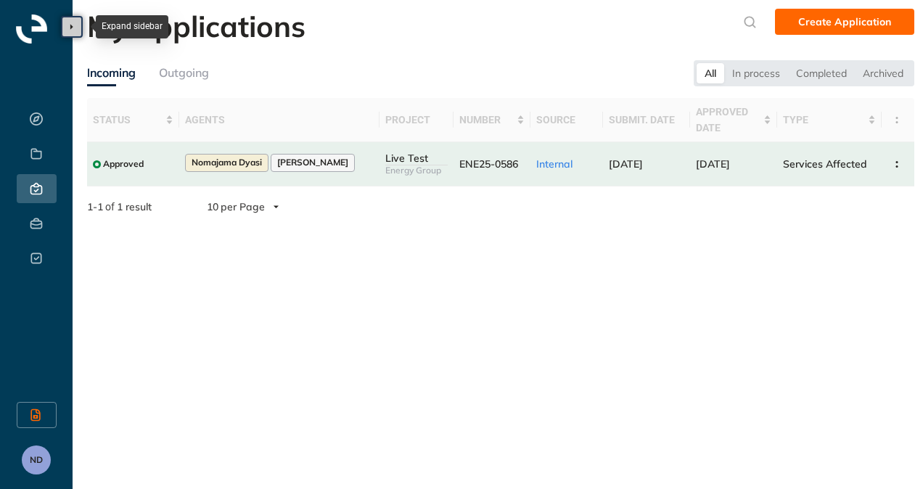
click at [75, 23] on icon "button" at bounding box center [71, 26] width 7 height 7
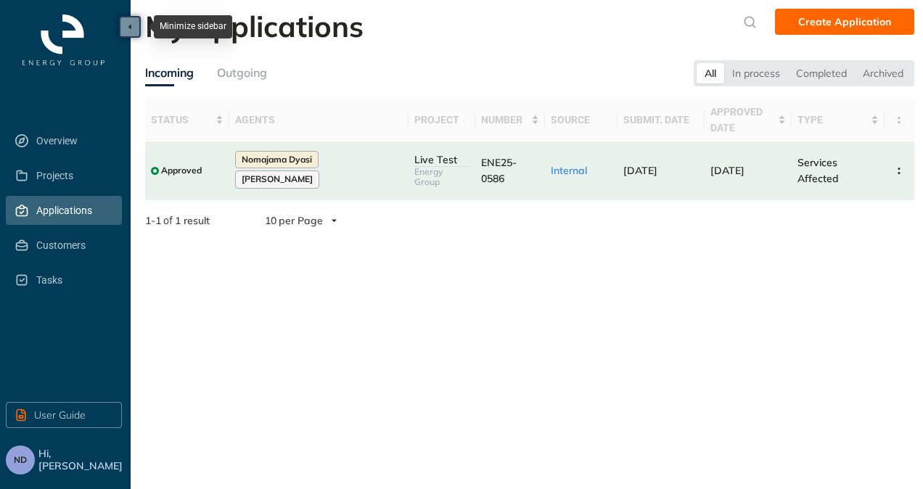
click at [21, 462] on span "ND" at bounding box center [20, 460] width 13 height 10
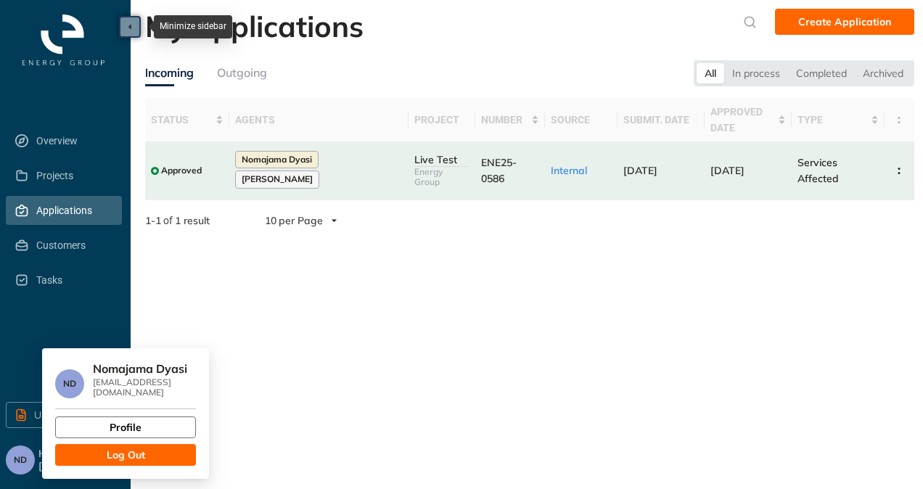
click at [94, 416] on button "Profile" at bounding box center [125, 427] width 141 height 22
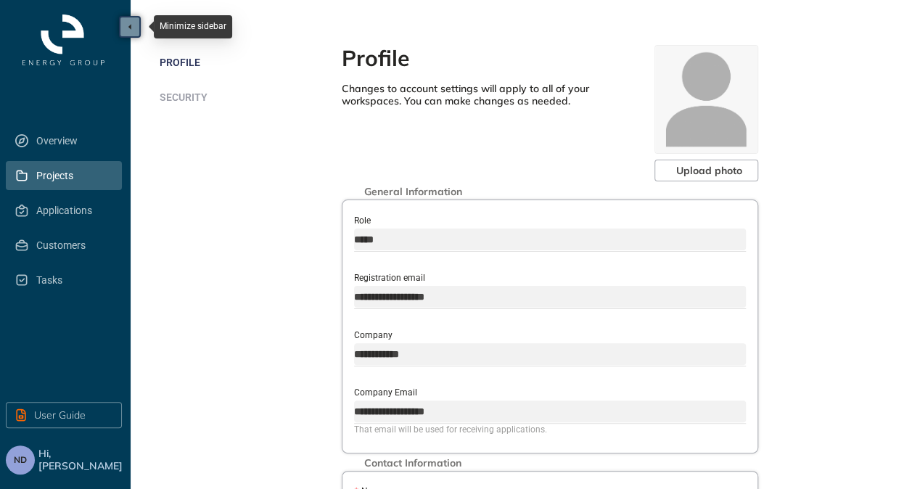
click at [39, 161] on span "Projects" at bounding box center [73, 175] width 74 height 29
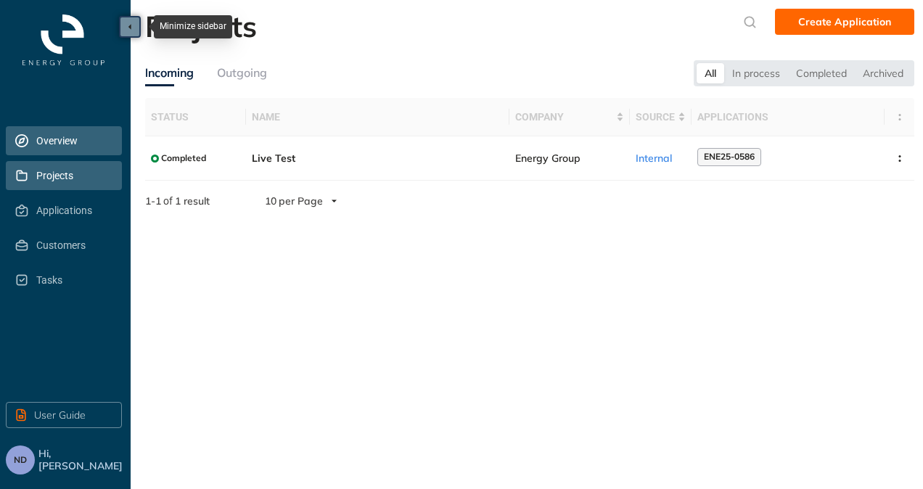
click at [45, 138] on span "Overview" at bounding box center [73, 140] width 74 height 29
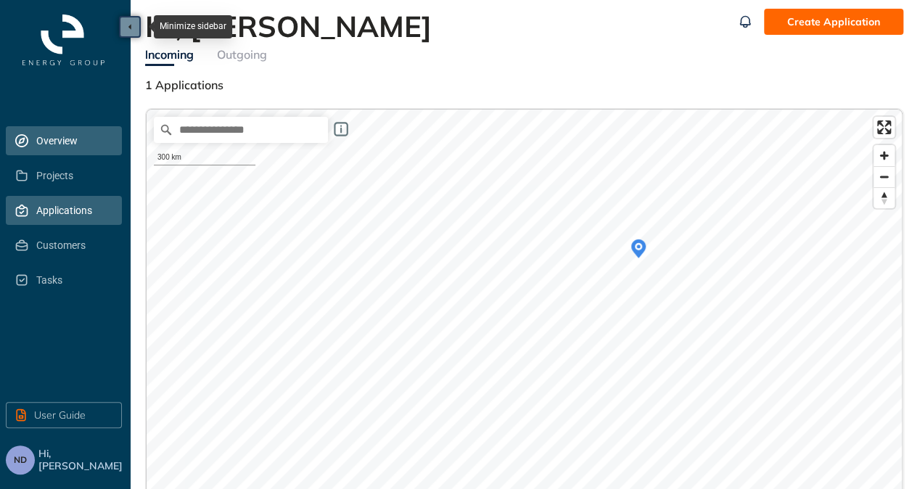
click at [59, 215] on span "Applications" at bounding box center [73, 210] width 74 height 29
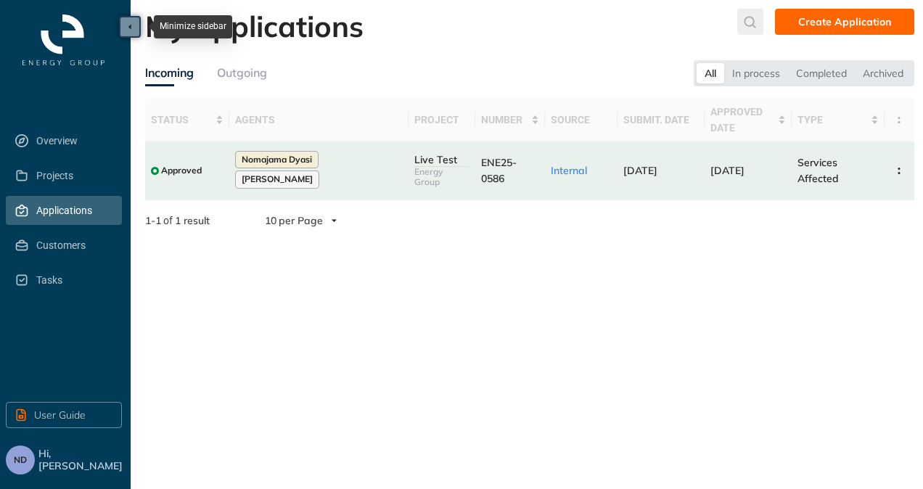
click at [747, 24] on icon "submit" at bounding box center [750, 22] width 12 height 12
click at [697, 30] on input "text" at bounding box center [643, 26] width 110 height 22
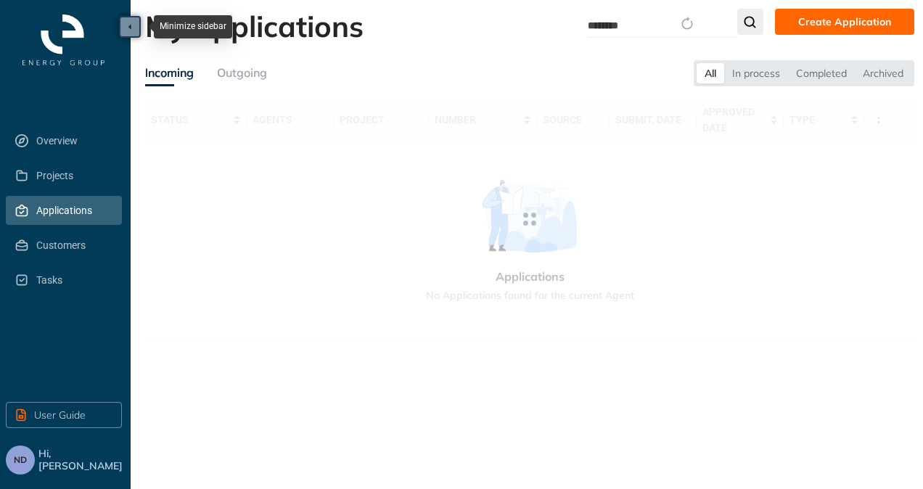
type input "********"
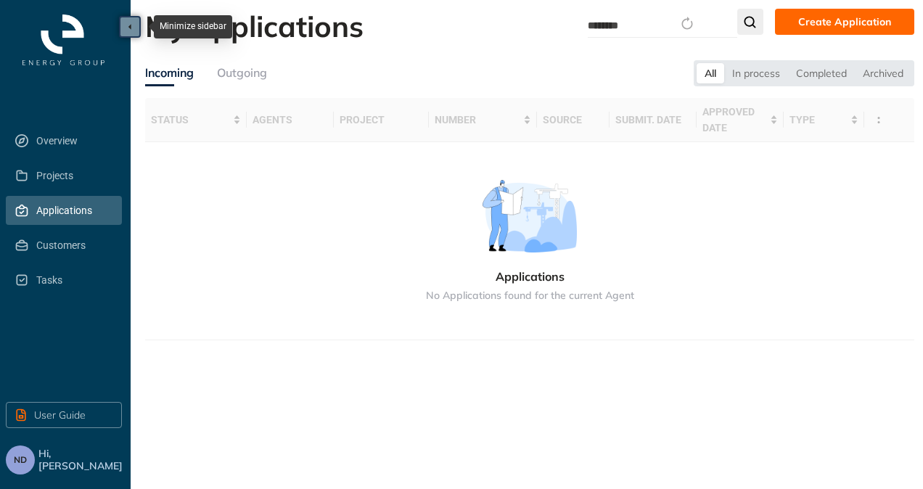
click at [753, 19] on icon "submit" at bounding box center [750, 22] width 15 height 12
click at [49, 172] on span "Projects" at bounding box center [73, 175] width 74 height 29
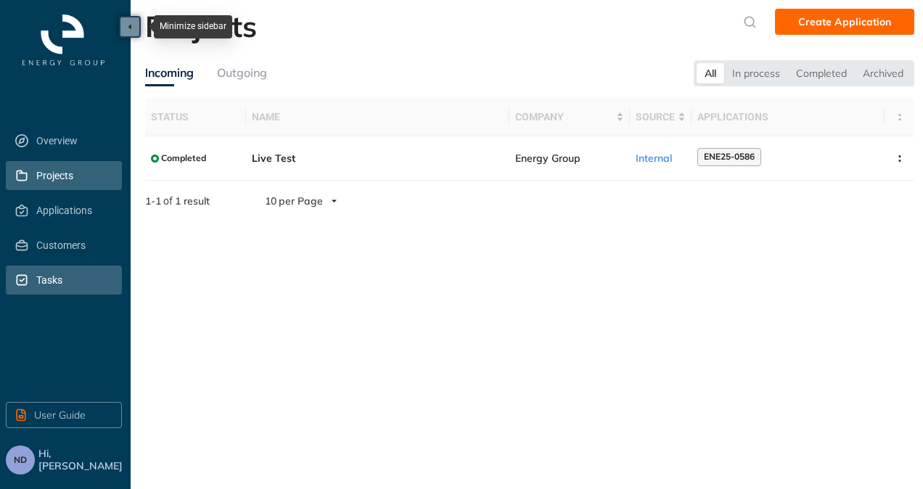
click at [52, 286] on span "Tasks" at bounding box center [73, 279] width 74 height 29
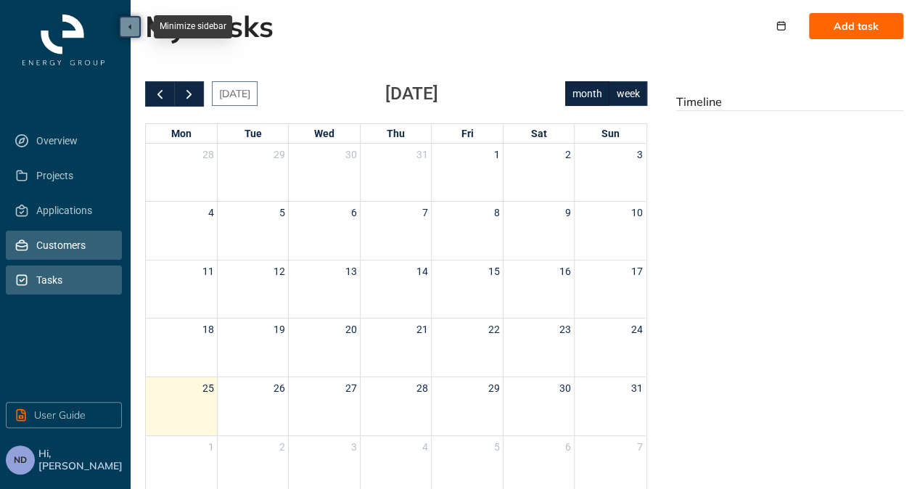
drag, startPoint x: 52, startPoint y: 286, endPoint x: 46, endPoint y: 248, distance: 38.2
click at [46, 248] on span "Customers" at bounding box center [73, 245] width 74 height 29
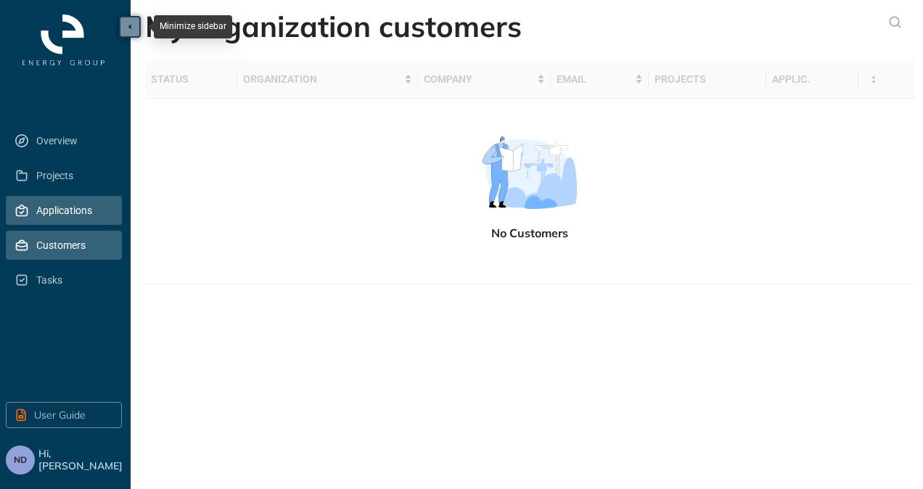
click at [78, 213] on span "Applications" at bounding box center [73, 210] width 74 height 29
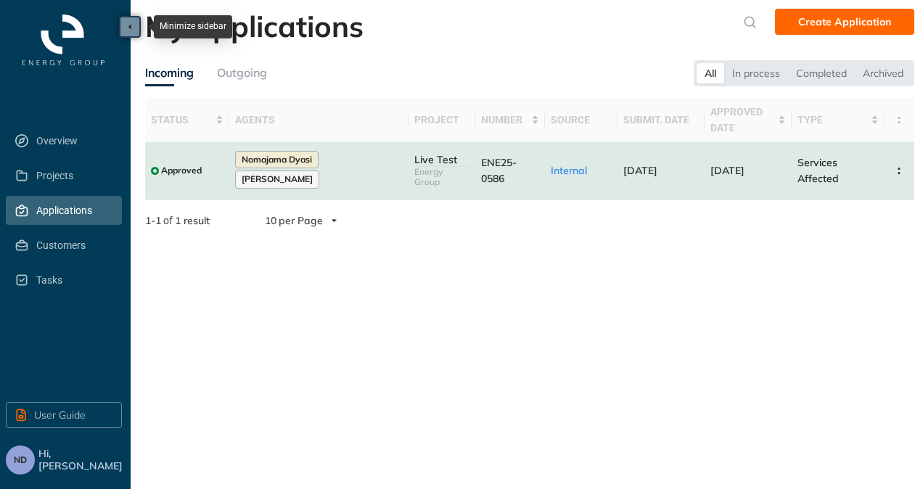
click at [183, 165] on span "Approved" at bounding box center [181, 170] width 41 height 10
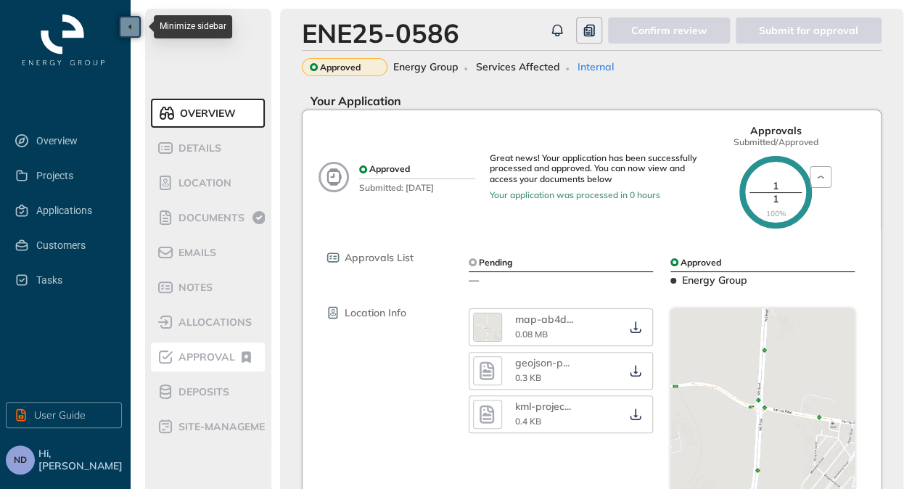
click at [209, 360] on span "Approval" at bounding box center [204, 357] width 61 height 12
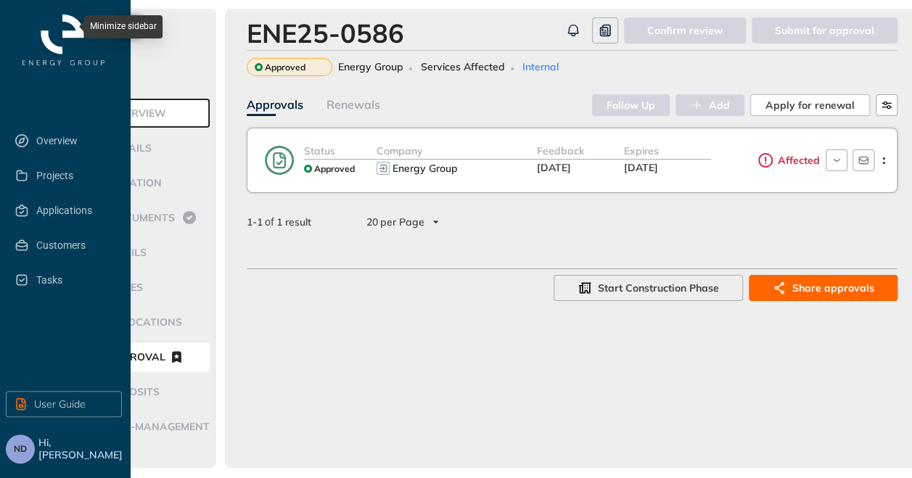
scroll to position [0, 85]
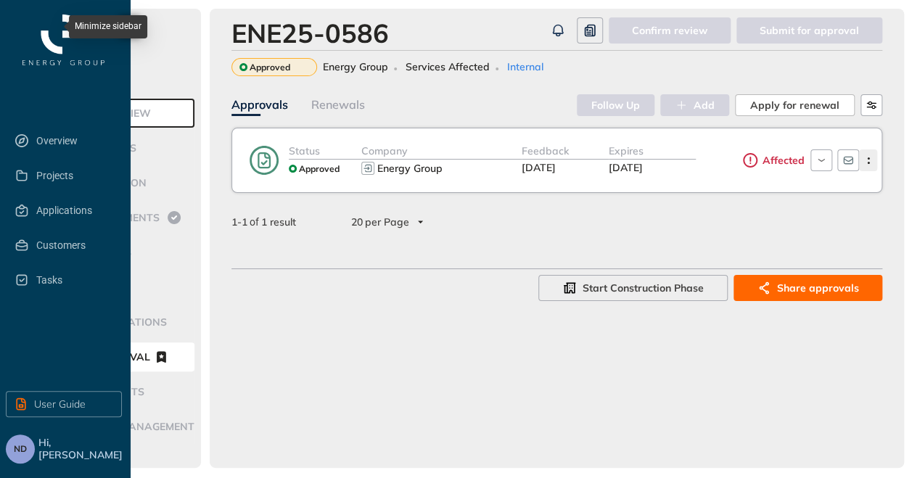
click at [865, 151] on button "button" at bounding box center [868, 160] width 18 height 22
click at [833, 192] on span "Edit approval" at bounding box center [816, 192] width 67 height 12
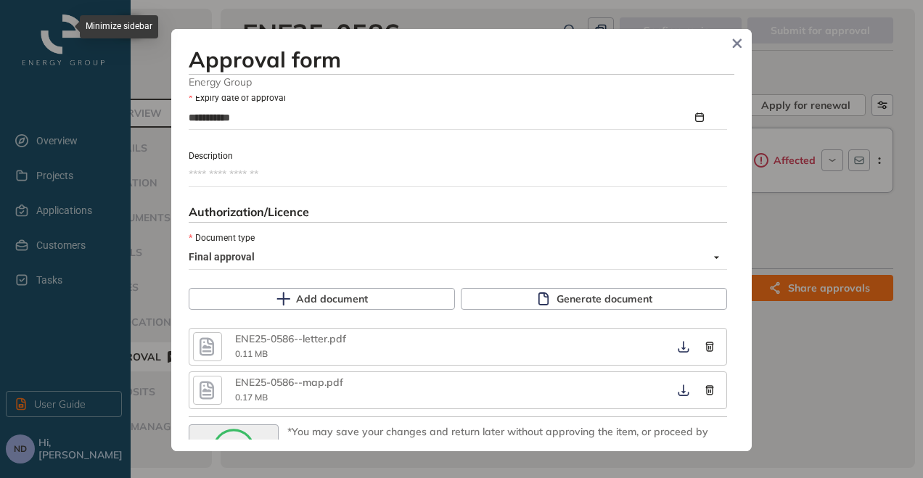
scroll to position [872, 0]
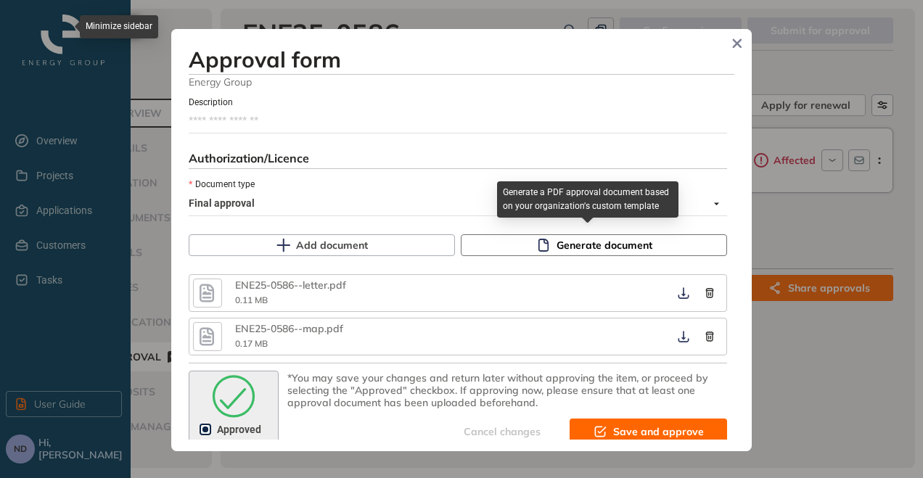
click at [590, 247] on span "Generate document" at bounding box center [604, 245] width 96 height 16
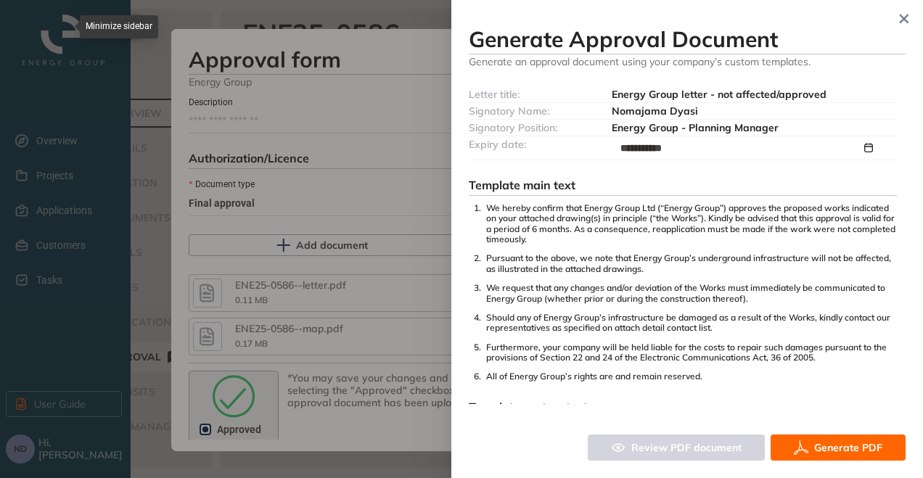
scroll to position [190, 0]
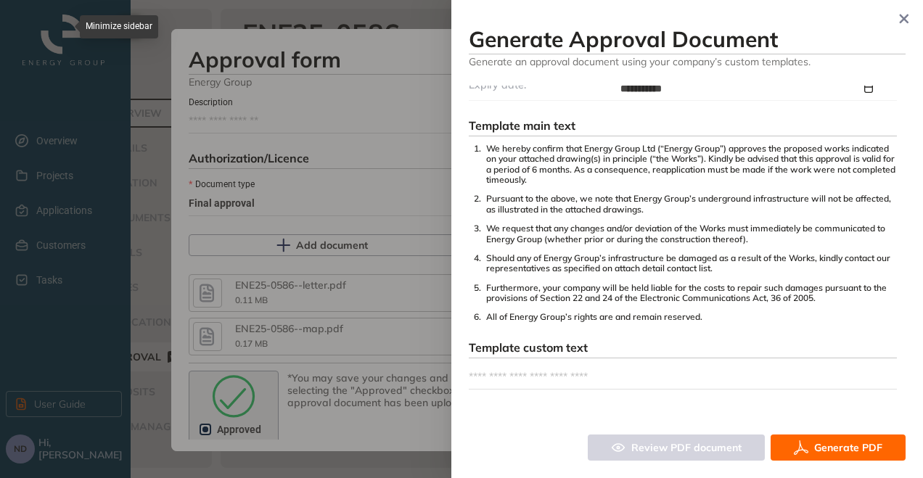
drag, startPoint x: 695, startPoint y: 442, endPoint x: 695, endPoint y: 403, distance: 38.4
click at [695, 441] on div "Review PDF document" at bounding box center [676, 448] width 177 height 26
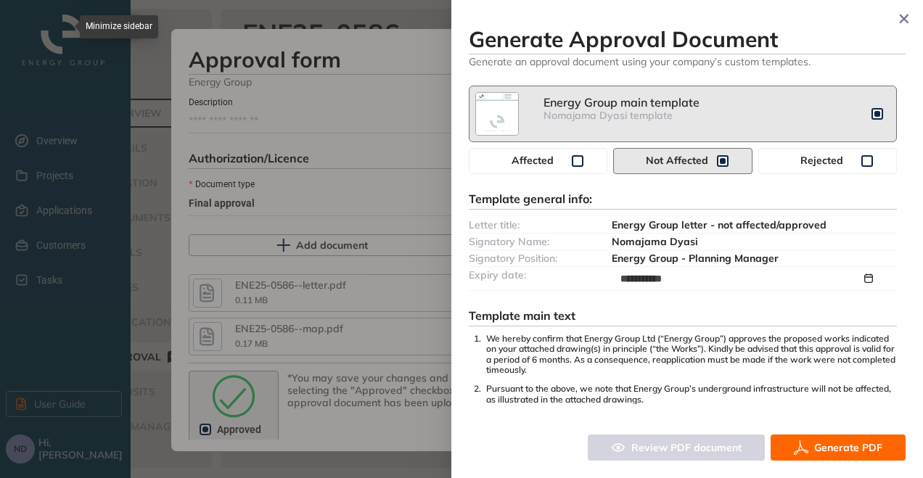
scroll to position [0, 0]
click at [657, 279] on input "**********" at bounding box center [740, 279] width 241 height 16
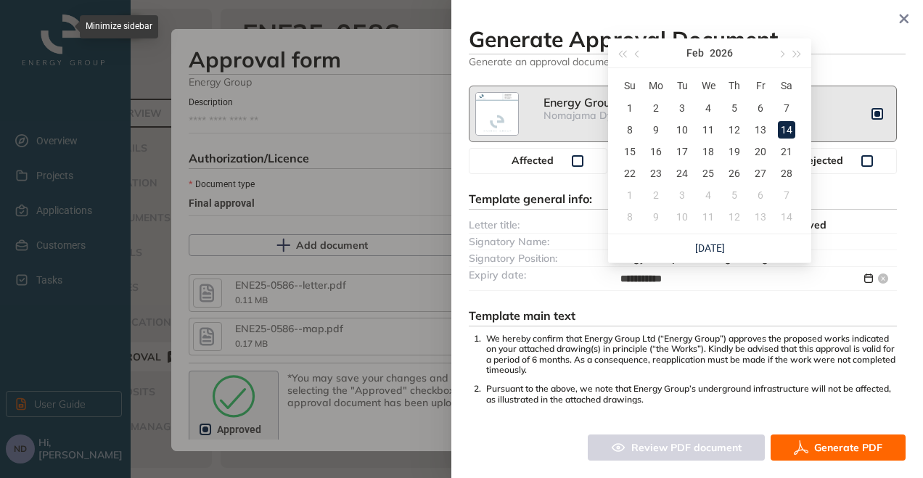
click at [765, 280] on input "**********" at bounding box center [740, 279] width 241 height 16
click at [535, 269] on div "Expiry date:" at bounding box center [540, 278] width 143 height 23
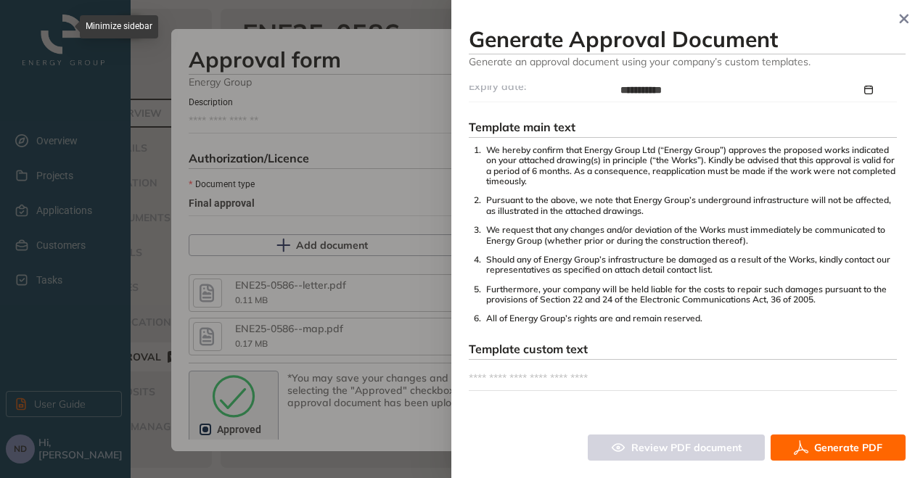
scroll to position [190, 0]
click at [550, 366] on textarea at bounding box center [683, 377] width 428 height 23
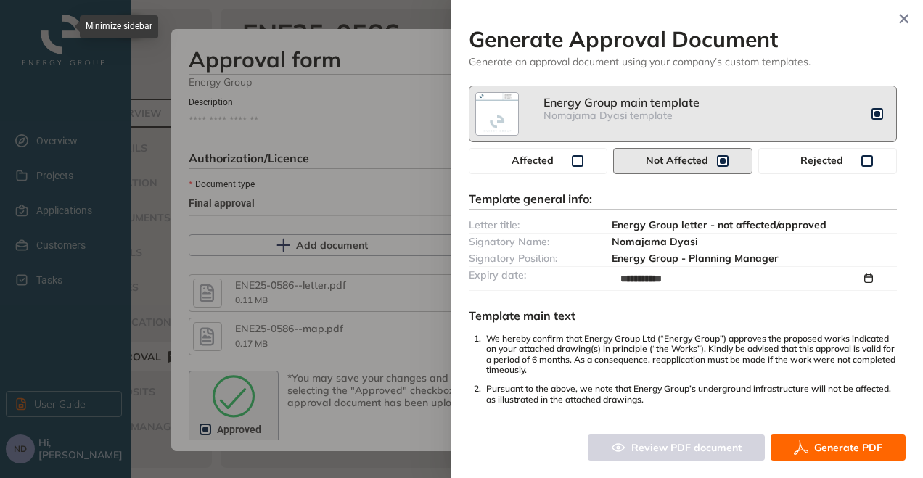
scroll to position [0, 0]
click at [692, 106] on div "Energy Group main template" at bounding box center [707, 103] width 328 height 14
click at [733, 453] on div "Review PDF document" at bounding box center [676, 448] width 177 height 26
click at [497, 108] on img at bounding box center [497, 114] width 42 height 42
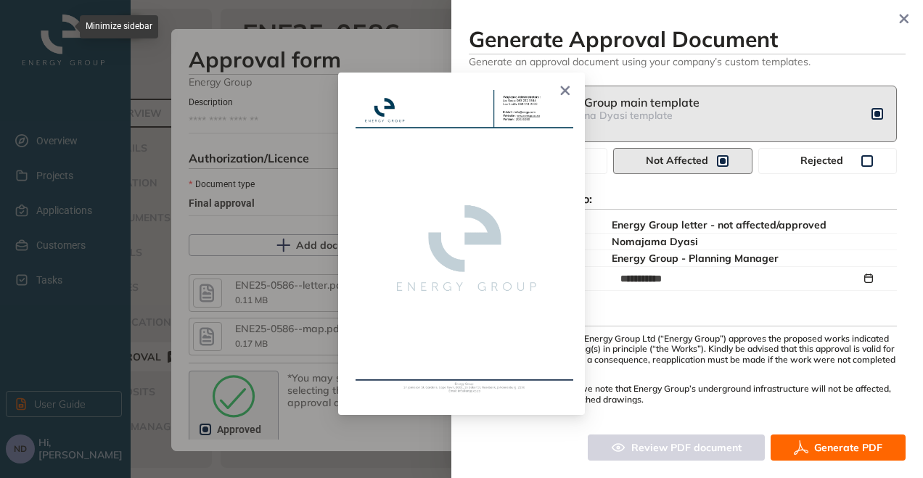
click at [535, 229] on img at bounding box center [464, 244] width 218 height 308
click at [540, 115] on img at bounding box center [464, 244] width 218 height 308
drag, startPoint x: 569, startPoint y: 92, endPoint x: 859, endPoint y: 102, distance: 290.3
click at [571, 92] on span "Close" at bounding box center [565, 92] width 39 height 39
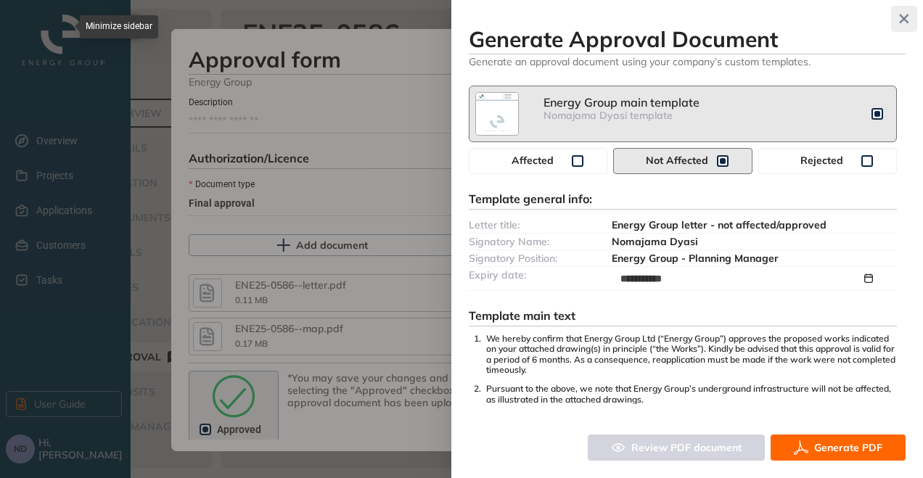
click at [907, 14] on icon "button" at bounding box center [904, 19] width 15 height 10
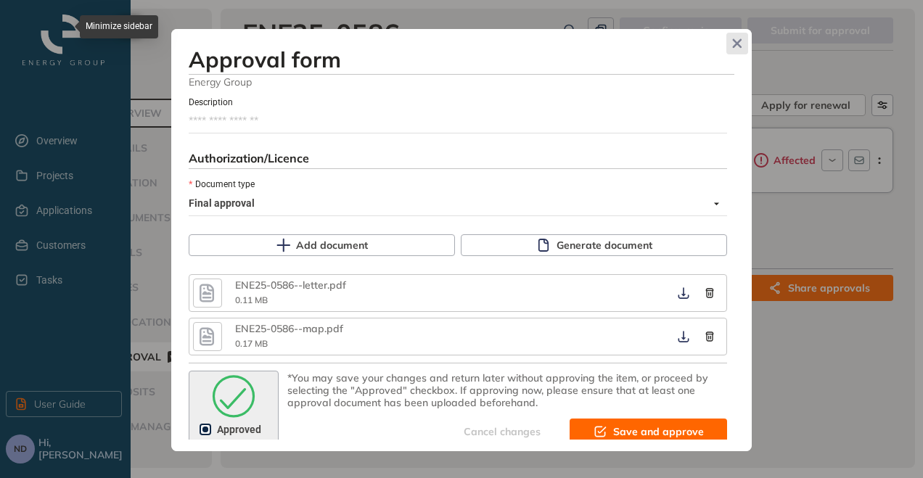
click at [739, 41] on icon "Close" at bounding box center [737, 43] width 9 height 9
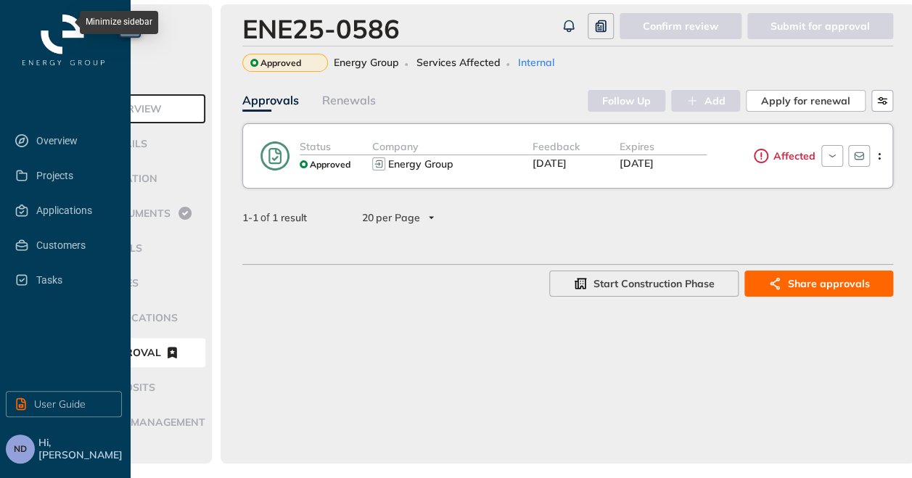
scroll to position [15, 74]
click at [50, 461] on span "Hi, [PERSON_NAME]" at bounding box center [81, 449] width 86 height 25
click at [828, 150] on icon "button" at bounding box center [832, 156] width 14 height 12
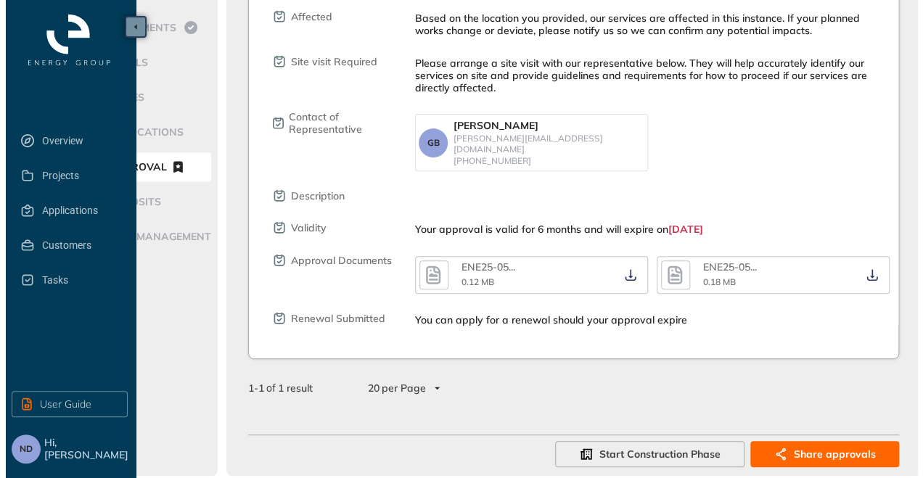
scroll to position [0, 74]
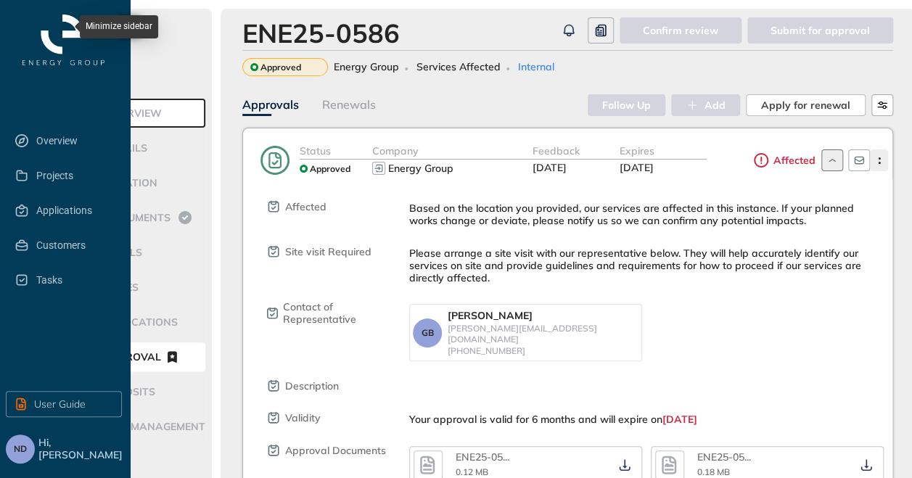
click at [881, 157] on icon "button" at bounding box center [879, 160] width 15 height 7
click at [850, 188] on span "Edit approval" at bounding box center [826, 192] width 67 height 12
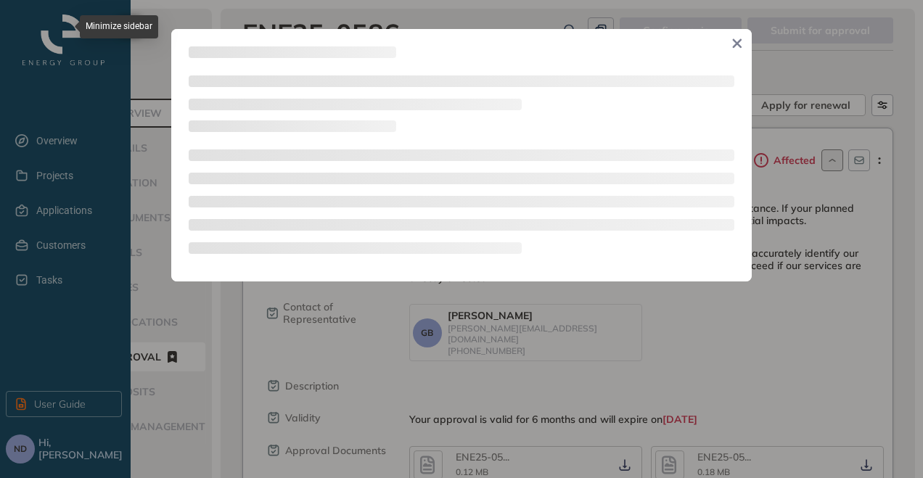
click at [687, 130] on div at bounding box center [462, 192] width 546 height 144
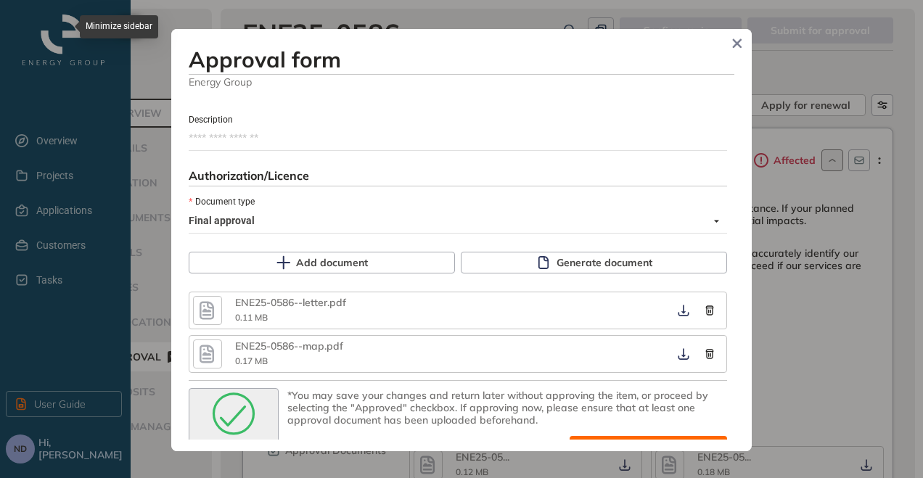
scroll to position [872, 0]
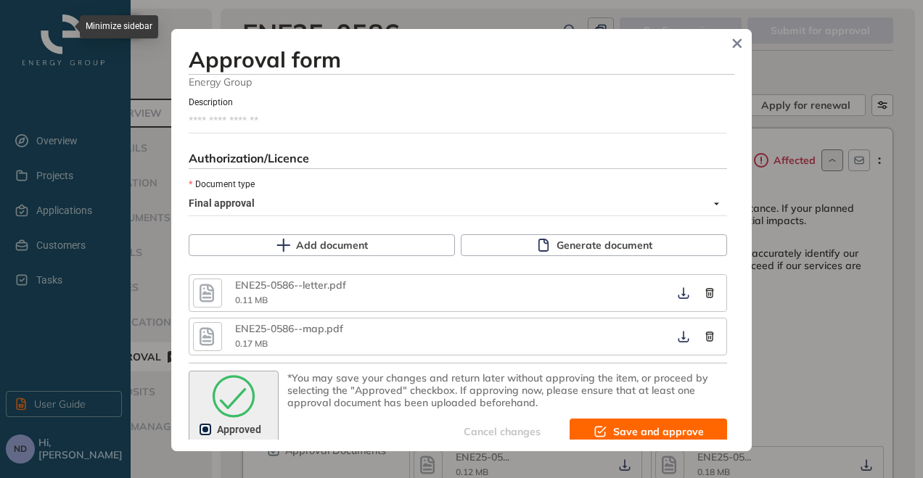
click at [321, 290] on div "ENE25-0586--letter.pdf 0.11 MB" at bounding box center [452, 293] width 435 height 28
click at [321, 289] on div "ENE25-0586--letter.pdf 0.11 MB" at bounding box center [452, 293] width 435 height 28
drag, startPoint x: 321, startPoint y: 289, endPoint x: 210, endPoint y: 286, distance: 111.0
click at [210, 286] on icon "button" at bounding box center [207, 293] width 22 height 26
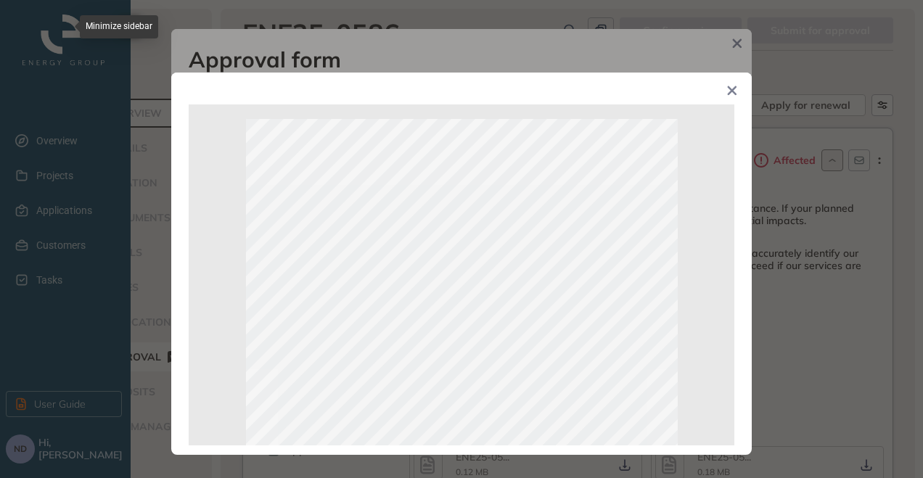
scroll to position [332, 0]
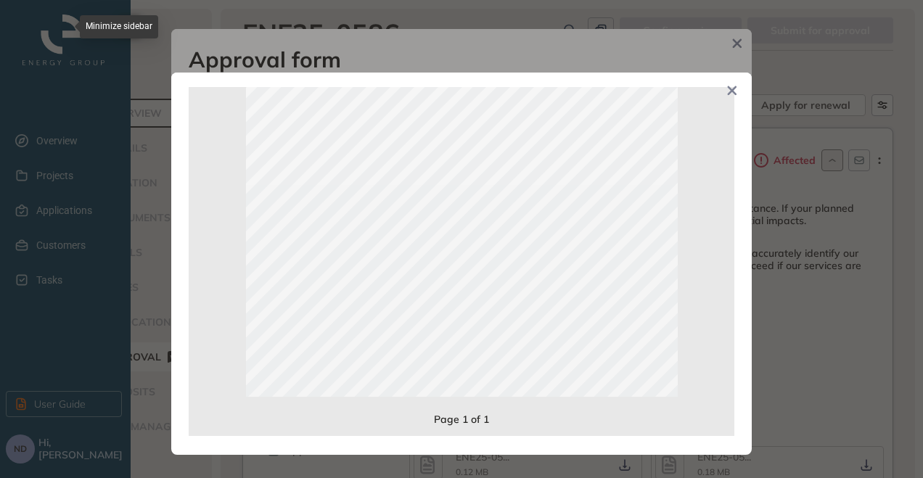
click at [730, 96] on icon "Close" at bounding box center [732, 91] width 10 height 10
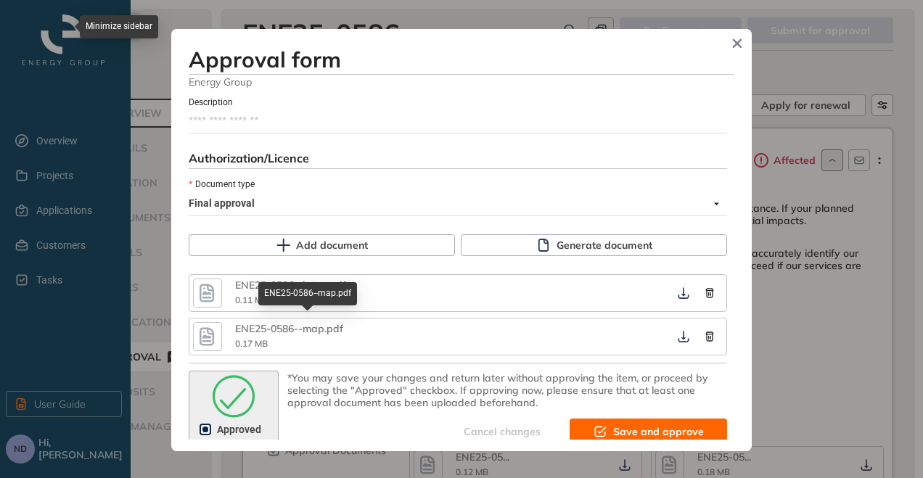
click at [268, 331] on div "ENE25-0586--map.pdf 0.17 MB" at bounding box center [452, 337] width 435 height 28
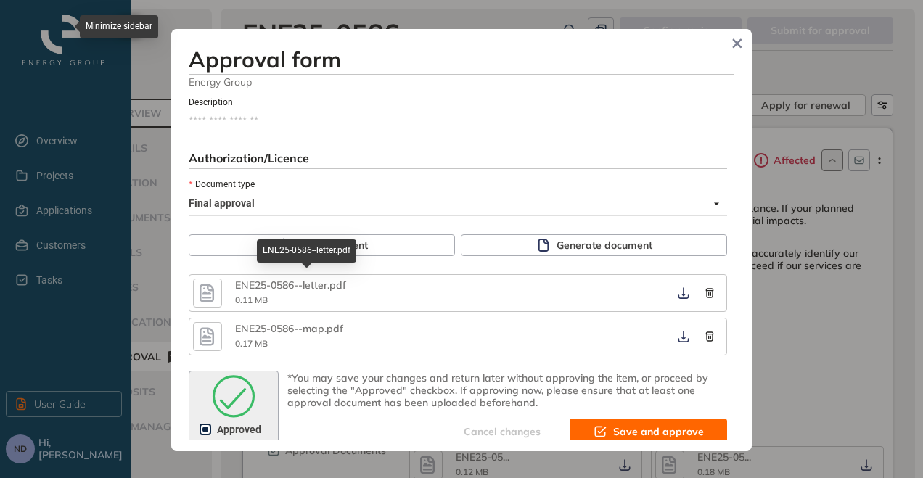
click at [299, 279] on div "ENE25-0586--letter.pdf" at bounding box center [307, 285] width 145 height 12
click at [300, 289] on div "ENE25-0586--letter.pdf 0.11 MB" at bounding box center [452, 293] width 435 height 28
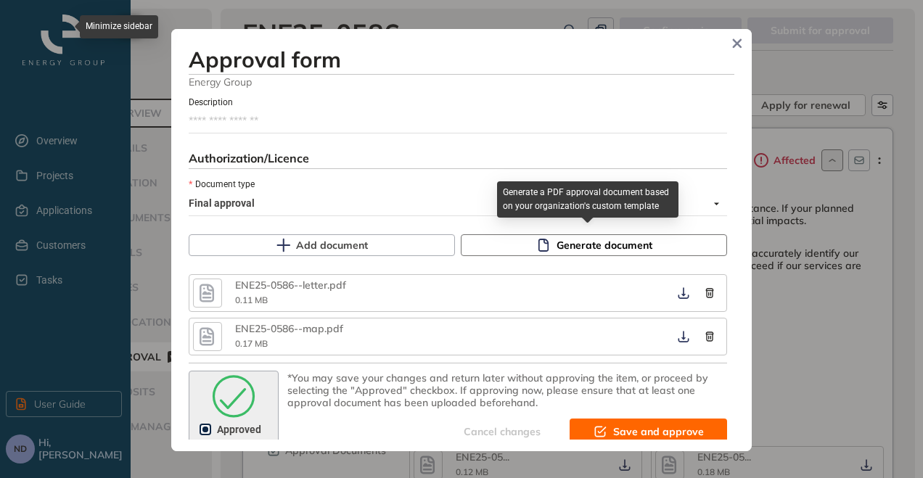
click at [536, 238] on icon "button" at bounding box center [543, 245] width 15 height 15
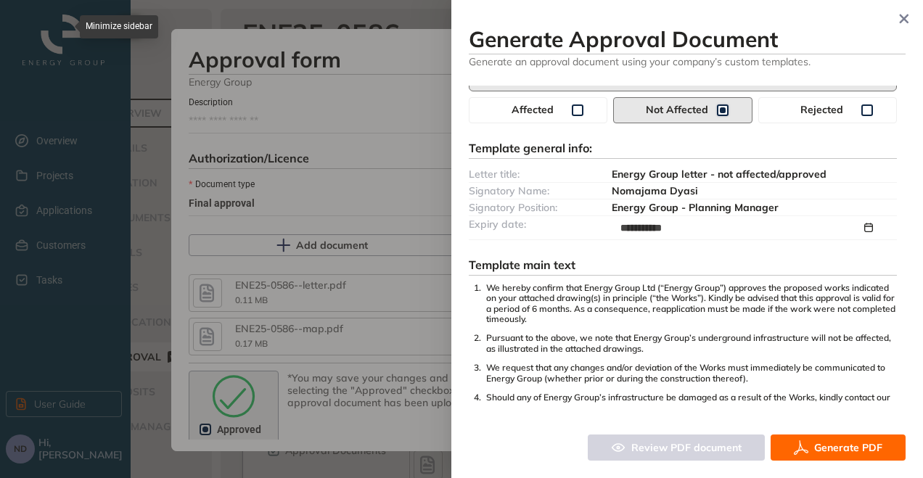
scroll to position [0, 0]
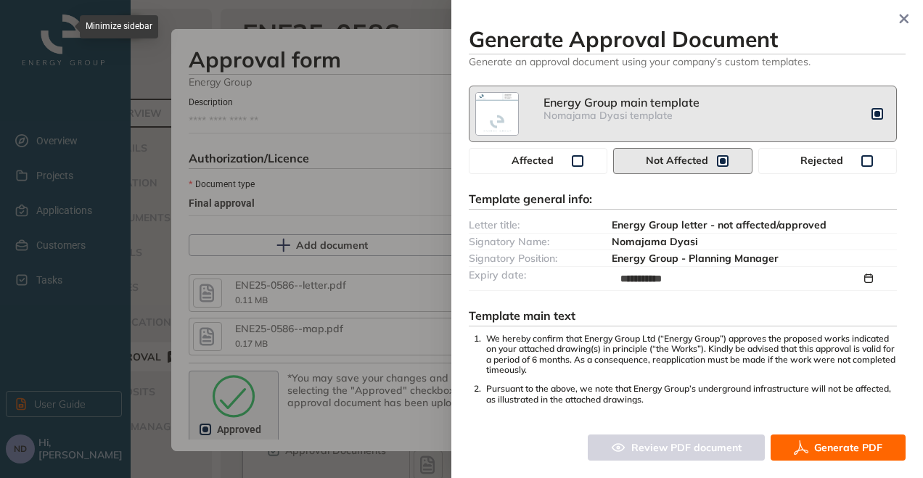
click at [622, 105] on div "Energy Group main template" at bounding box center [707, 103] width 328 height 14
click at [901, 21] on icon "button" at bounding box center [903, 19] width 9 height 9
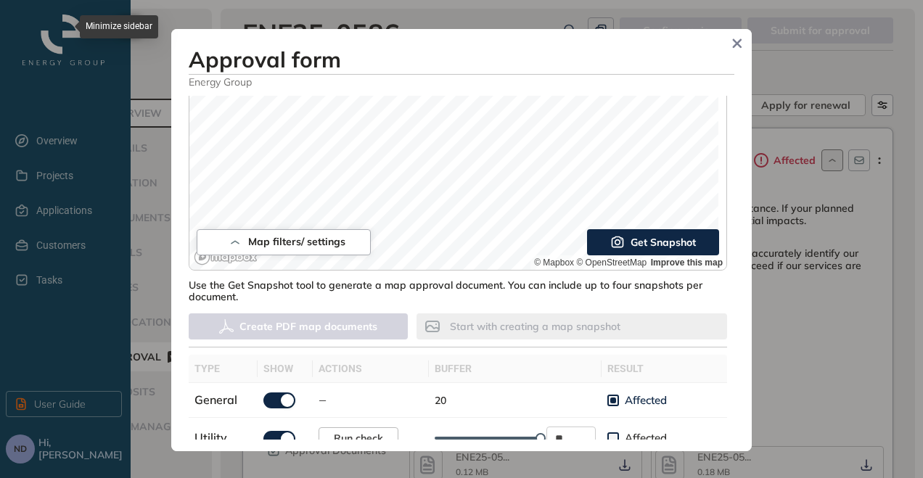
scroll to position [147, 0]
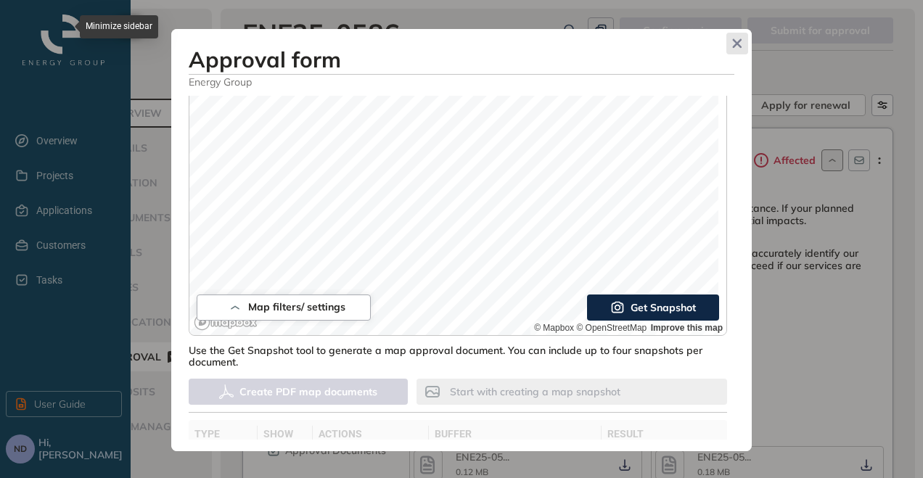
click at [731, 41] on span "Close" at bounding box center [737, 44] width 22 height 22
type textarea "**********"
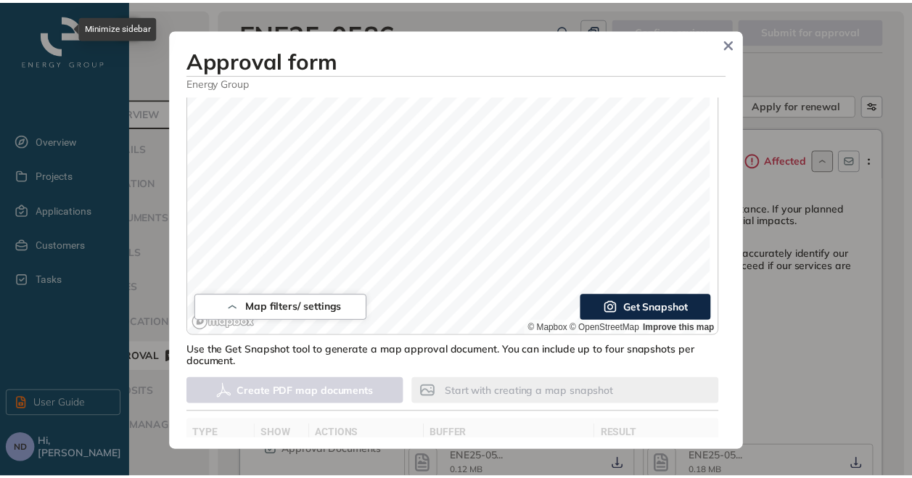
scroll to position [158, 0]
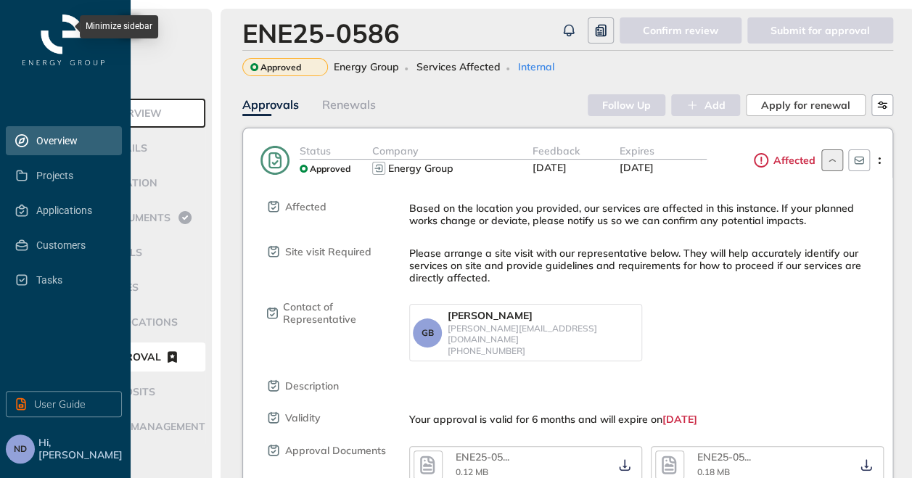
click at [75, 139] on span "Overview" at bounding box center [73, 140] width 74 height 29
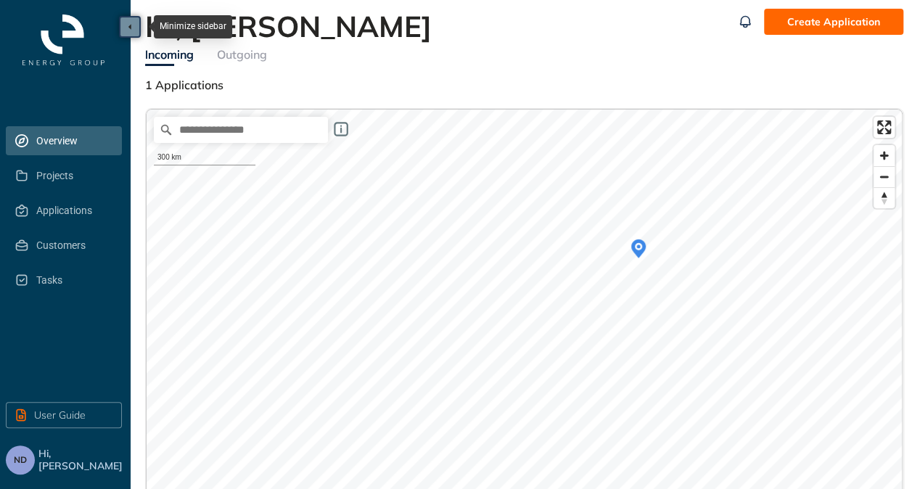
click at [263, 49] on div "Outgoing" at bounding box center [242, 55] width 50 height 18
click at [181, 72] on div "Incoming Outgoing 0 Applications 0 Applications" at bounding box center [438, 69] width 587 height 50
click at [179, 62] on div "Incoming" at bounding box center [169, 55] width 49 height 18
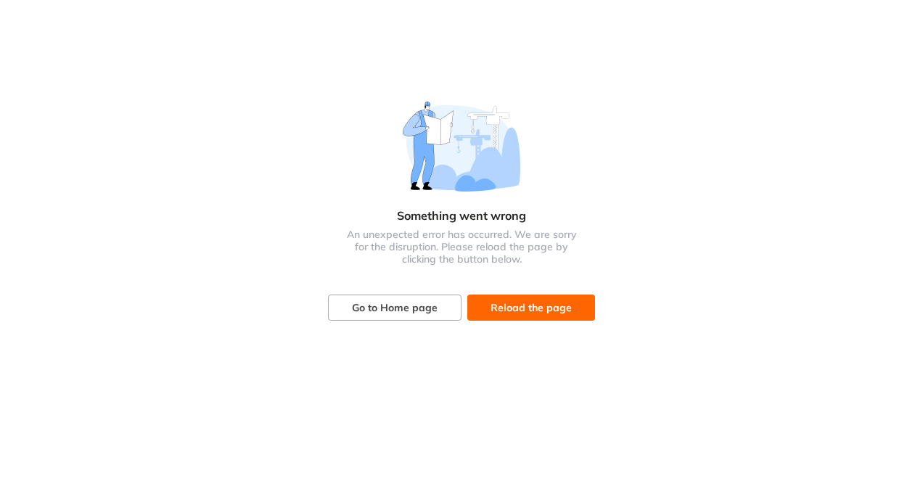
click at [503, 310] on span "Reload the page" at bounding box center [530, 308] width 81 height 16
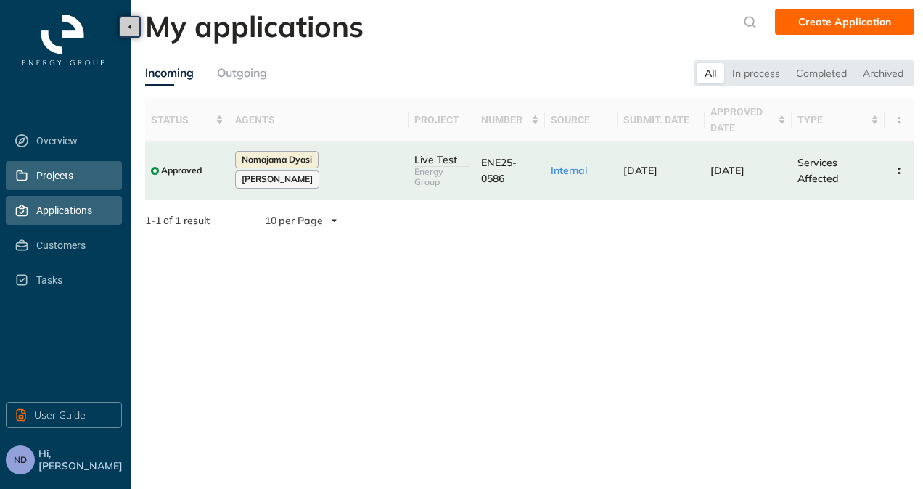
click at [46, 170] on span "Projects" at bounding box center [73, 175] width 74 height 29
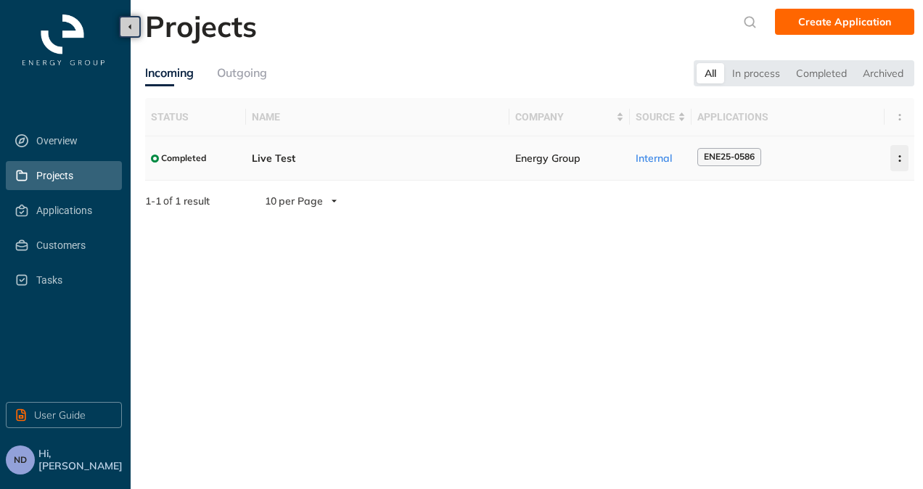
click at [901, 153] on button "button" at bounding box center [899, 158] width 18 height 26
click at [498, 316] on section "Projects Create Application Incoming Outgoing All In process Completed Archived…" at bounding box center [527, 244] width 792 height 489
click at [56, 210] on span "Applications" at bounding box center [73, 210] width 74 height 29
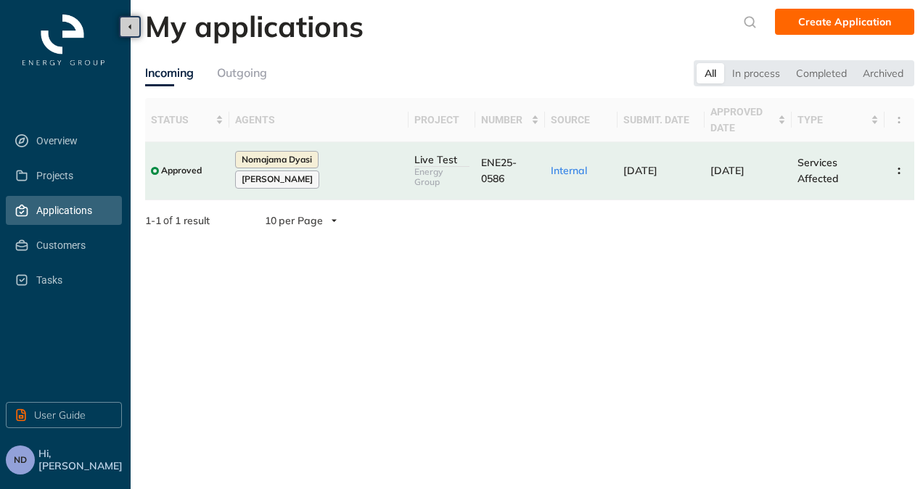
click at [44, 477] on div "Overview Projects Applications Customers Tasks User Guide ND Hi, Nomajama Dyasi" at bounding box center [65, 244] width 131 height 489
click at [55, 453] on span "Hi, [PERSON_NAME]" at bounding box center [81, 460] width 86 height 25
click at [55, 459] on span "Hi, [PERSON_NAME]" at bounding box center [81, 460] width 86 height 25
click at [11, 463] on button "ND" at bounding box center [20, 459] width 29 height 29
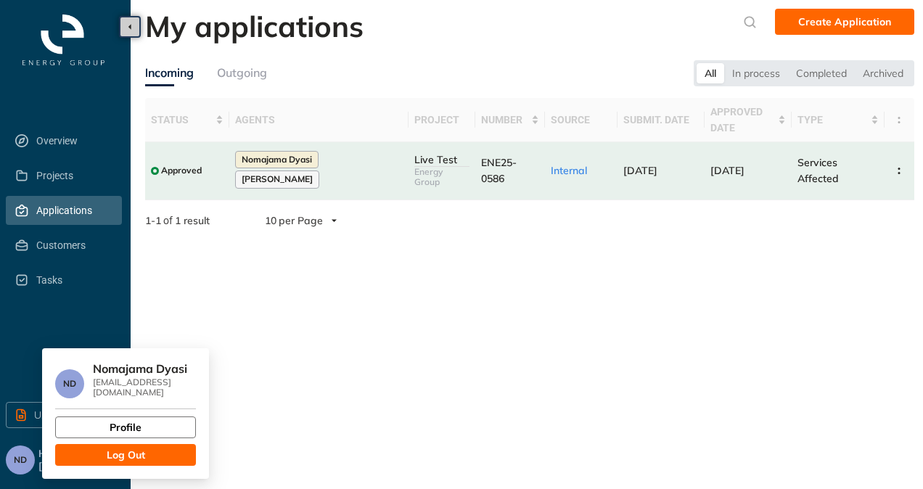
click at [93, 416] on button "Profile" at bounding box center [125, 427] width 141 height 22
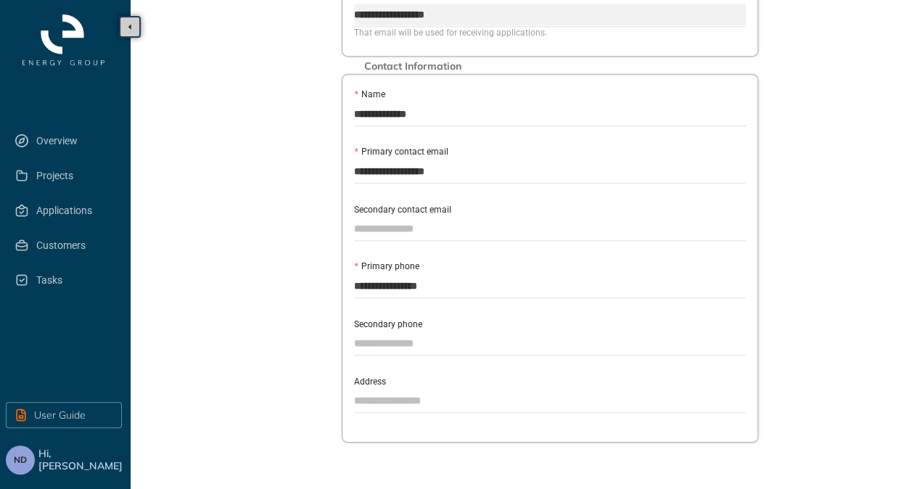
scroll to position [470, 0]
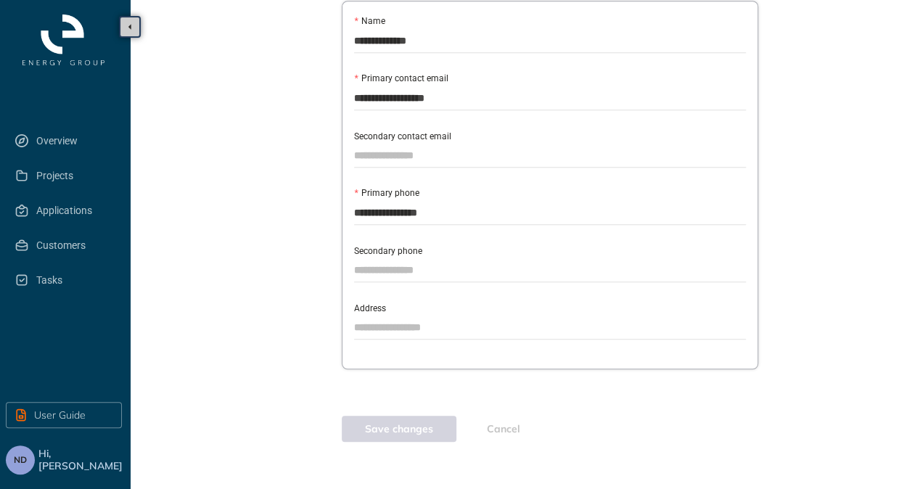
click at [379, 316] on input "Address" at bounding box center [550, 327] width 392 height 22
type input "*"
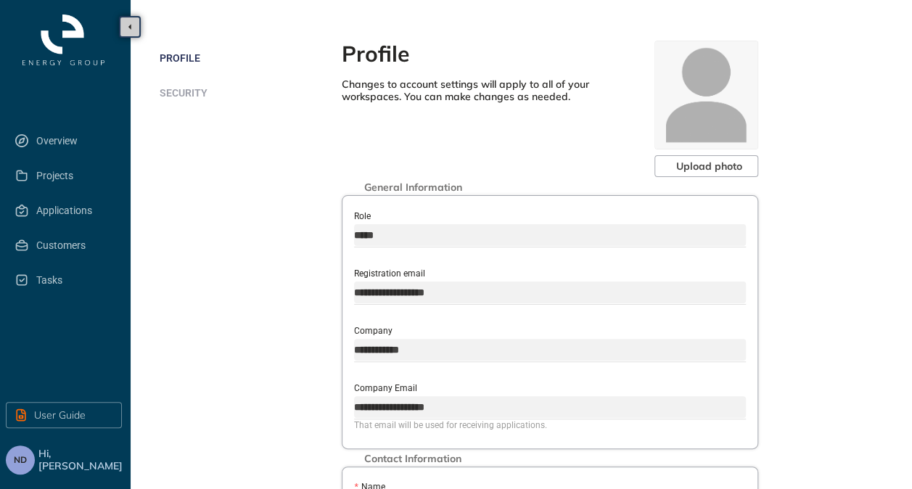
scroll to position [0, 0]
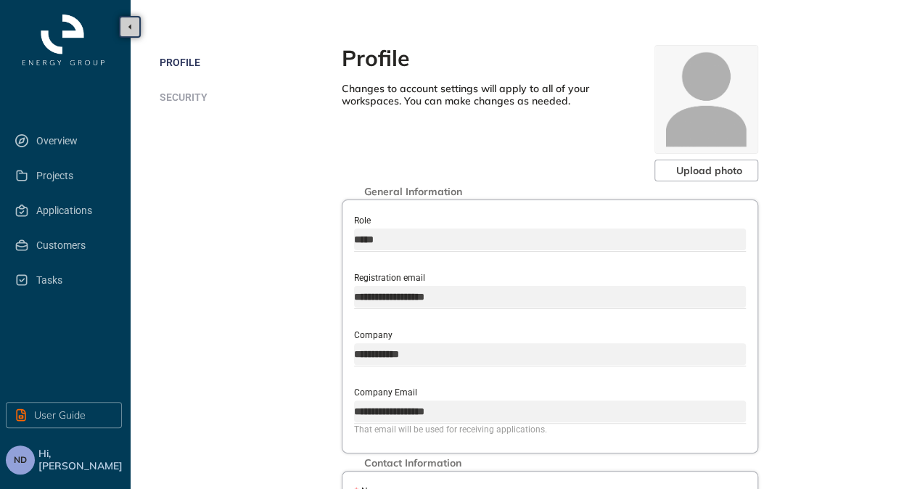
click at [181, 107] on li "Security" at bounding box center [251, 97] width 182 height 29
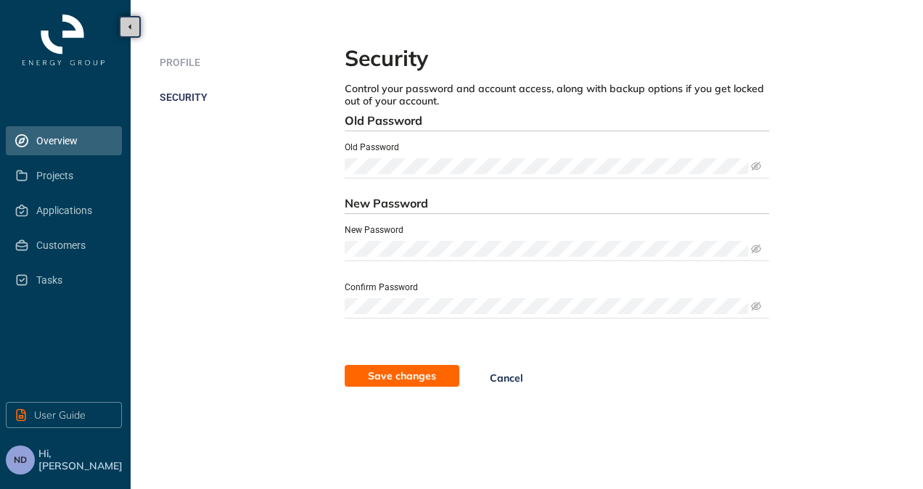
click at [48, 145] on span "Overview" at bounding box center [73, 140] width 74 height 29
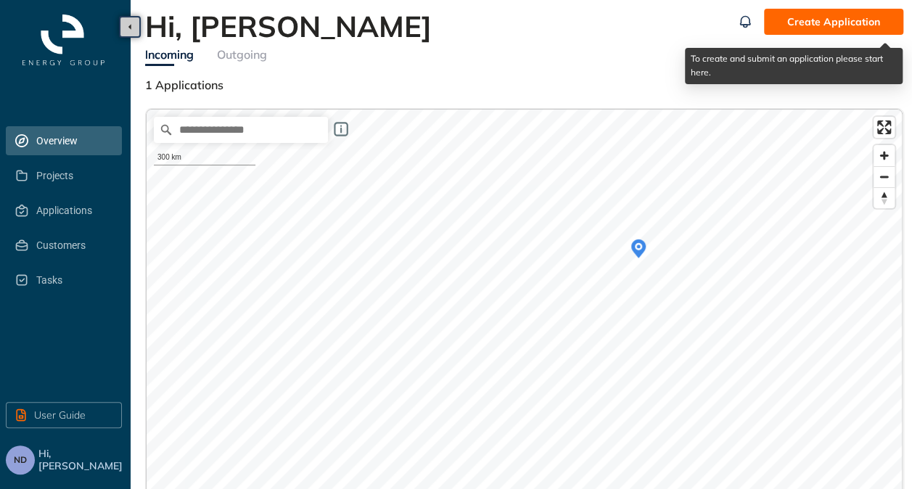
click at [805, 28] on span "Create Application" at bounding box center [833, 22] width 93 height 16
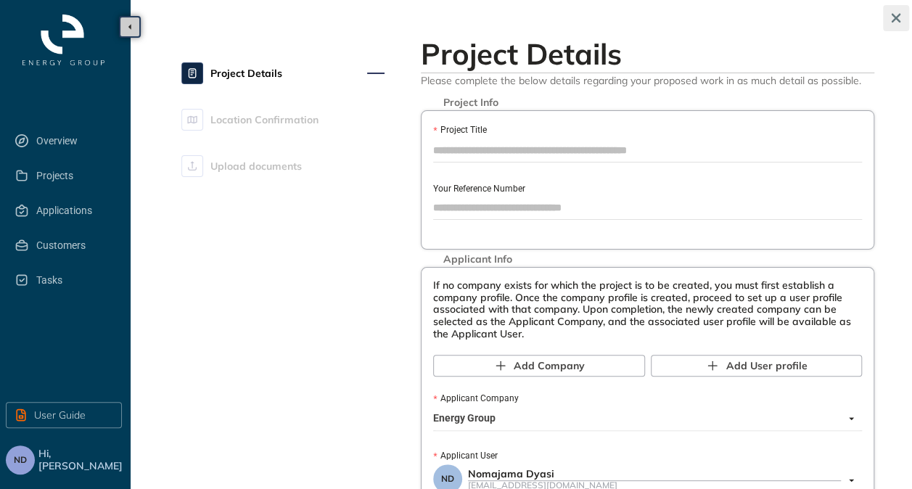
click at [894, 16] on icon "button" at bounding box center [896, 18] width 9 height 9
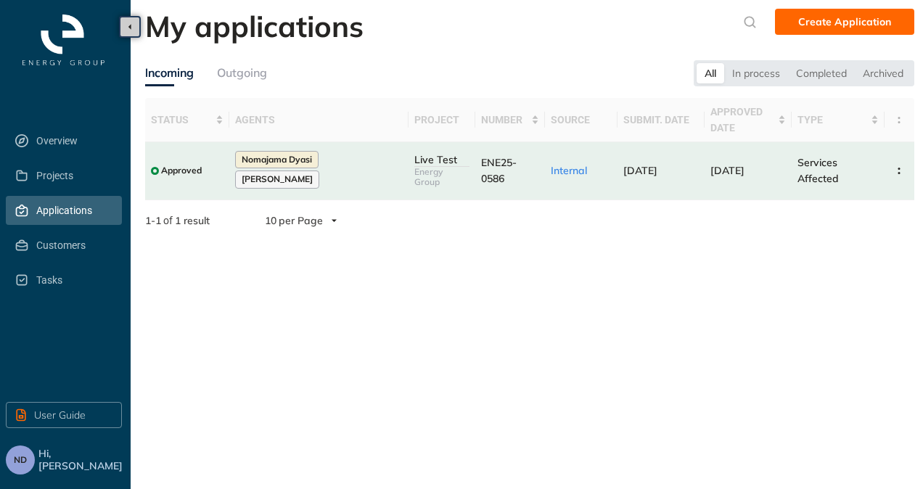
click at [260, 75] on div "Outgoing" at bounding box center [242, 73] width 50 height 18
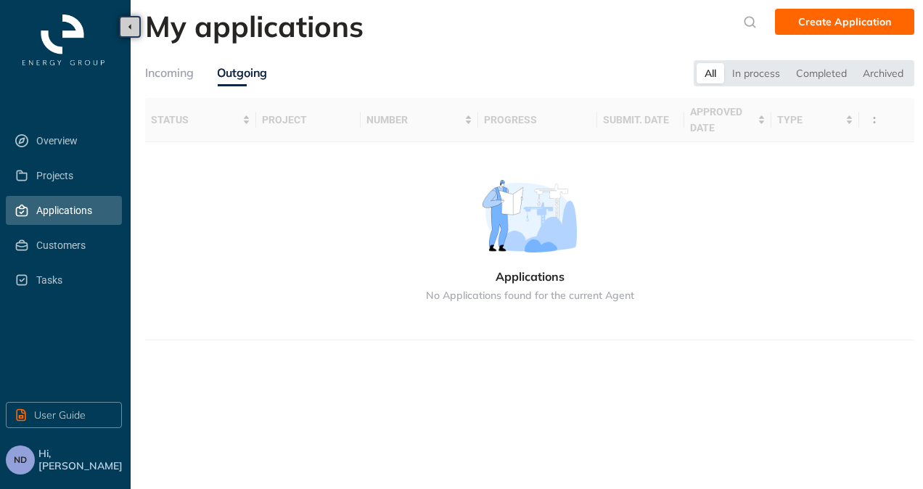
click at [184, 70] on div "Incoming" at bounding box center [169, 73] width 49 height 18
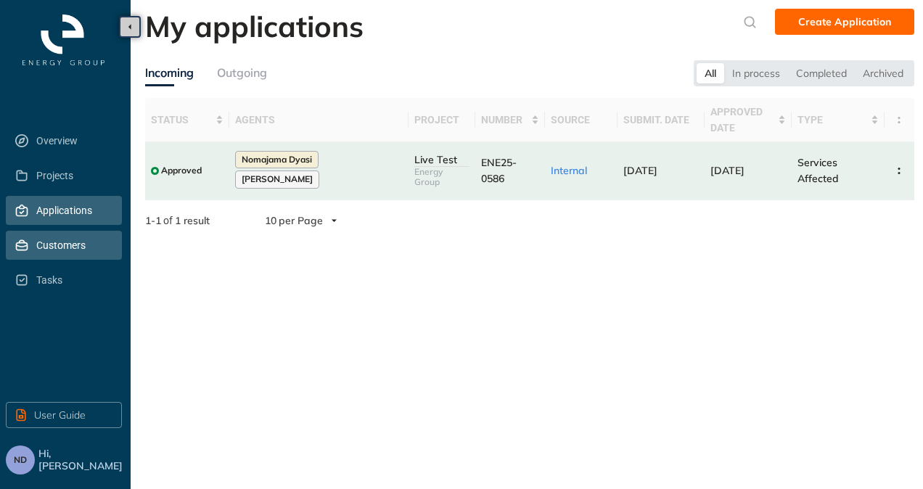
click at [46, 249] on span "Customers" at bounding box center [73, 245] width 74 height 29
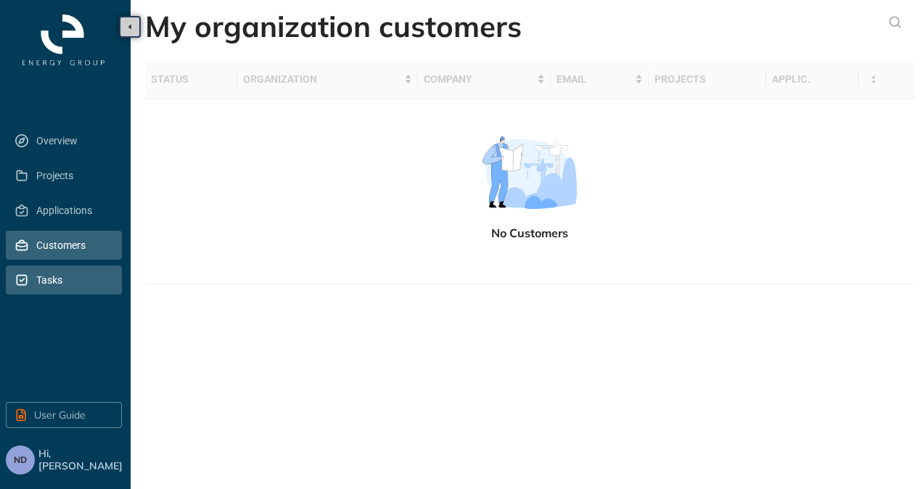
click at [32, 280] on li "Tasks" at bounding box center [64, 279] width 116 height 29
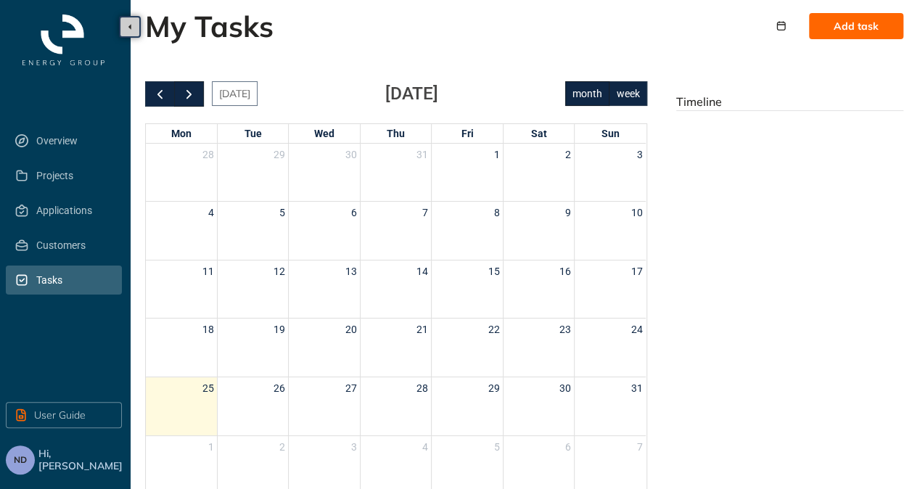
click at [178, 97] on button "button" at bounding box center [189, 93] width 30 height 25
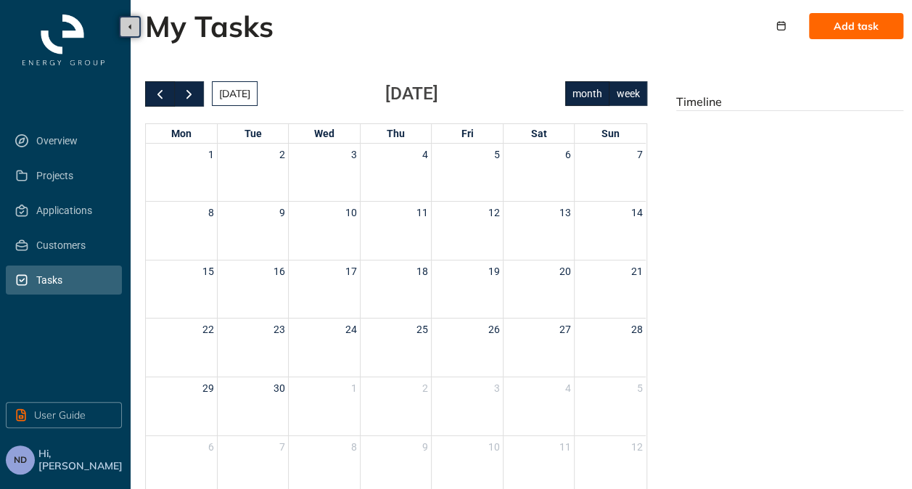
click at [152, 94] on span "button" at bounding box center [159, 93] width 15 height 15
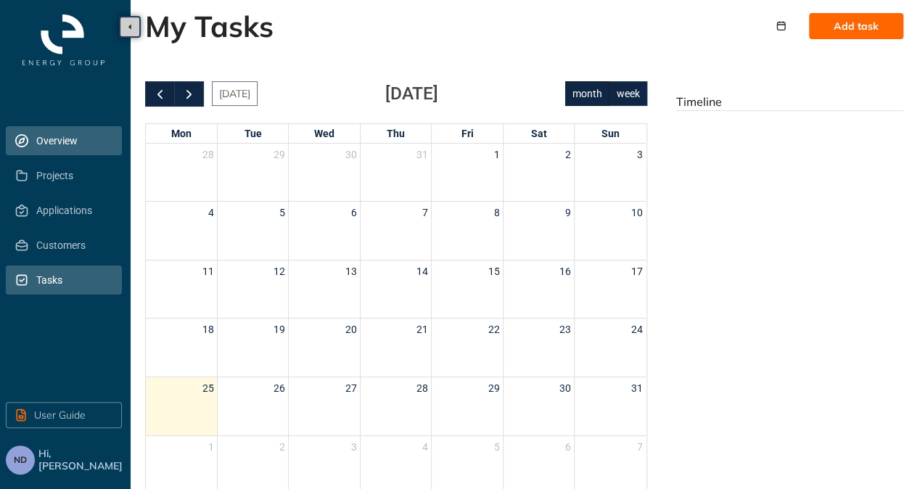
click at [52, 133] on span "Overview" at bounding box center [73, 140] width 74 height 29
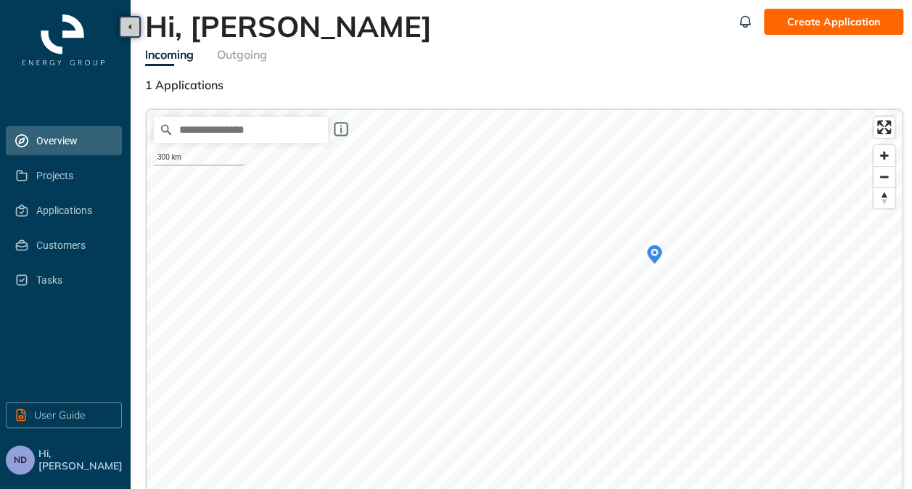
click at [187, 80] on span "1 Applications" at bounding box center [184, 85] width 78 height 15
click at [239, 57] on div "Outgoing" at bounding box center [242, 55] width 50 height 18
click at [152, 55] on div "Incoming" at bounding box center [169, 55] width 49 height 18
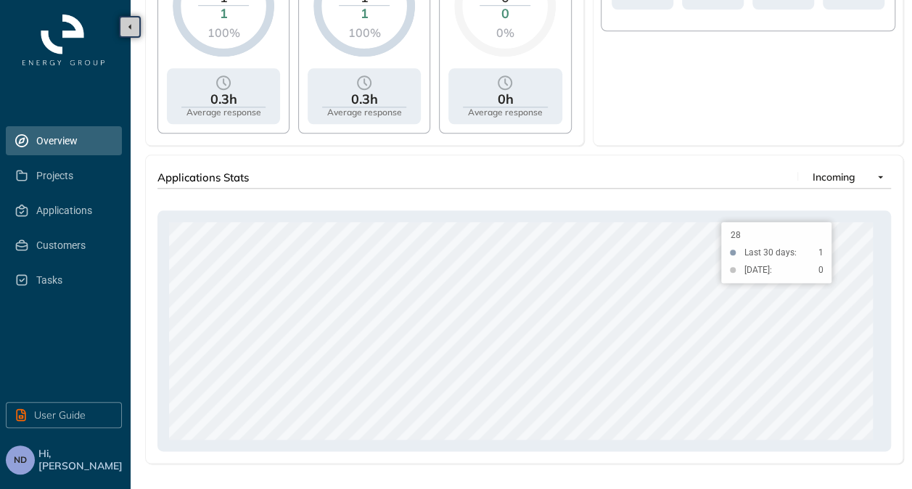
scroll to position [532, 0]
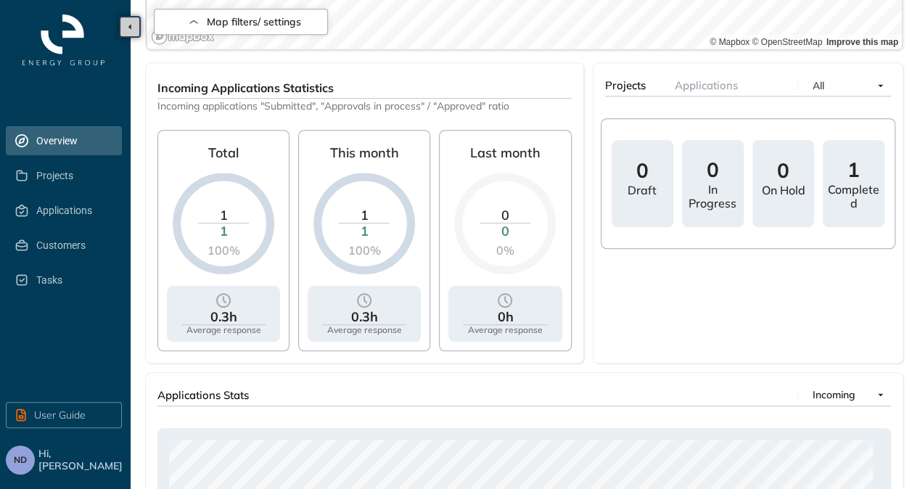
click at [841, 184] on div "Completed" at bounding box center [854, 197] width 56 height 28
click at [826, 84] on span "All" at bounding box center [847, 86] width 70 height 22
click at [876, 82] on span "All" at bounding box center [847, 86] width 70 height 22
click at [731, 83] on span "Applications" at bounding box center [706, 85] width 63 height 14
click at [843, 176] on div "1 Approved" at bounding box center [854, 183] width 62 height 87
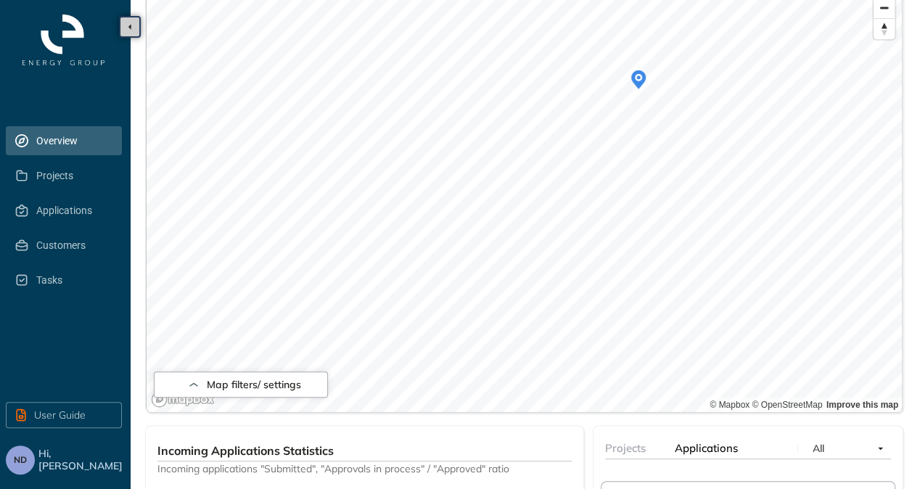
scroll to position [0, 0]
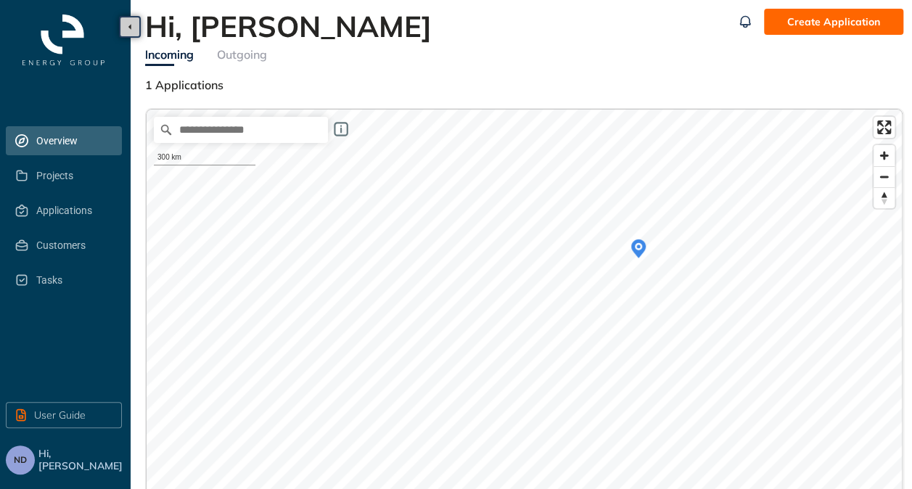
click at [246, 55] on div "Outgoing" at bounding box center [242, 55] width 50 height 18
click at [177, 53] on div "Incoming" at bounding box center [169, 55] width 49 height 18
click at [71, 57] on img "button" at bounding box center [64, 40] width 104 height 51
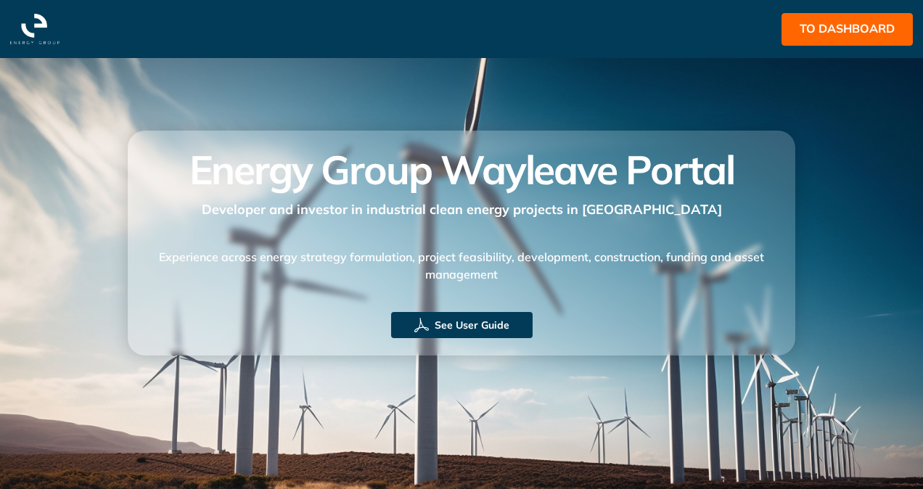
click at [493, 332] on span "See User Guide" at bounding box center [472, 325] width 75 height 16
click at [807, 33] on span "to dashboard" at bounding box center [846, 29] width 95 height 18
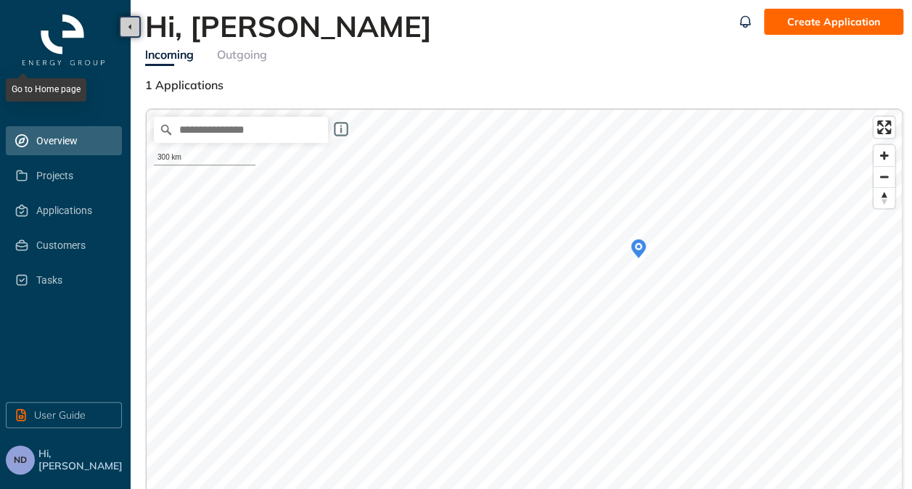
click at [71, 35] on img "button" at bounding box center [64, 40] width 104 height 51
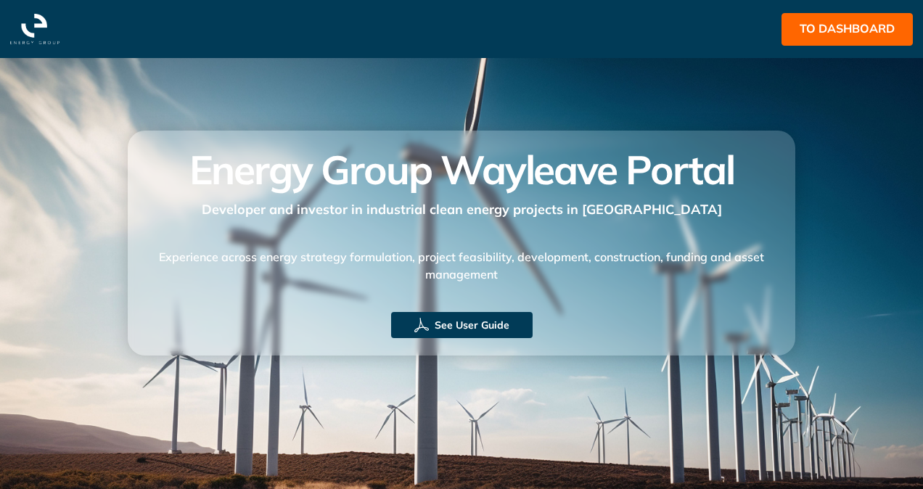
click at [817, 29] on span "to dashboard" at bounding box center [846, 29] width 95 height 18
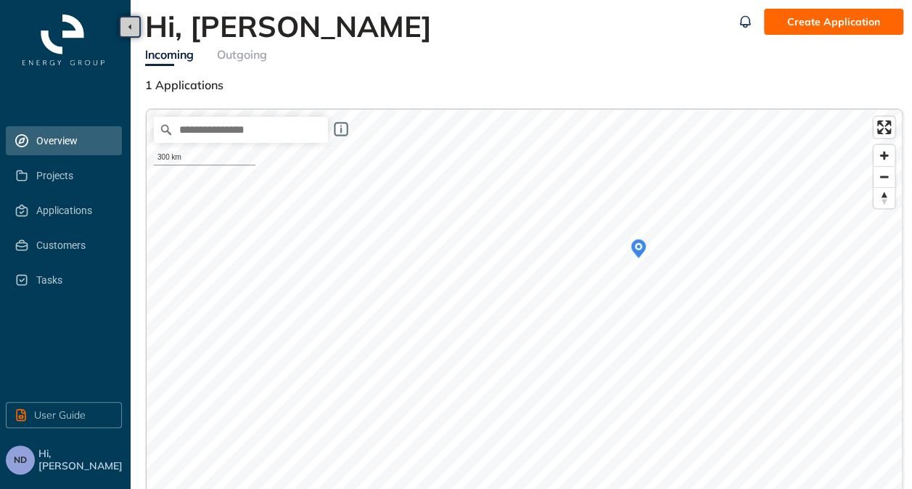
click at [67, 464] on span "Hi, [PERSON_NAME]" at bounding box center [81, 460] width 86 height 25
click at [15, 460] on span "ND" at bounding box center [20, 460] width 13 height 10
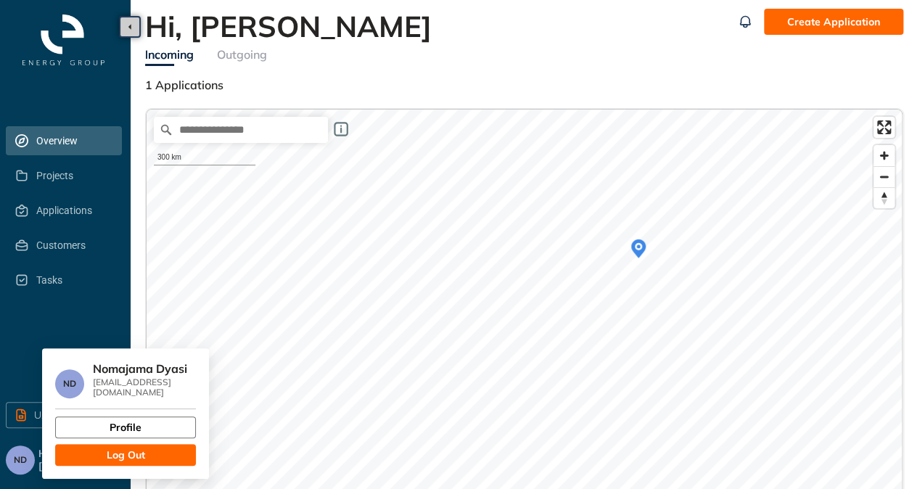
click at [170, 416] on button "Profile" at bounding box center [125, 427] width 141 height 22
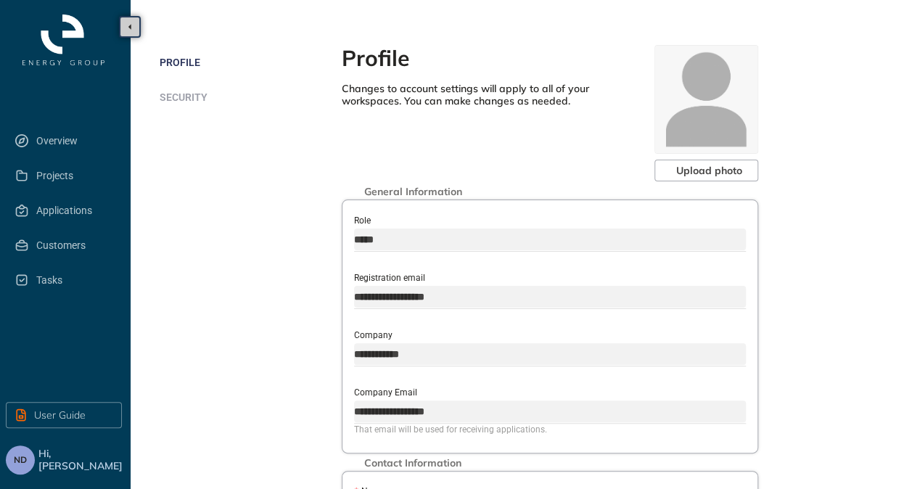
click at [169, 106] on li "Security" at bounding box center [251, 97] width 182 height 29
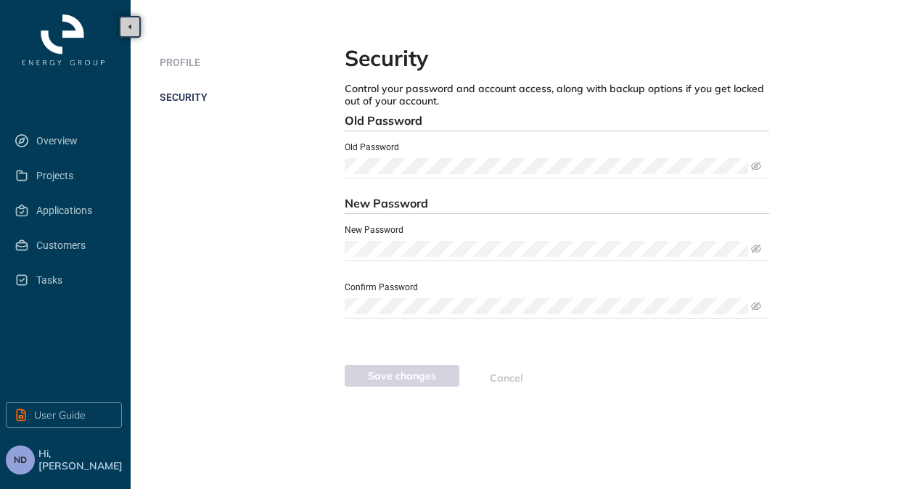
click at [63, 450] on span "Hi, [PERSON_NAME]" at bounding box center [81, 460] width 86 height 25
click at [62, 461] on span "Hi, [PERSON_NAME]" at bounding box center [81, 460] width 86 height 25
click at [45, 145] on span "Overview" at bounding box center [73, 140] width 74 height 29
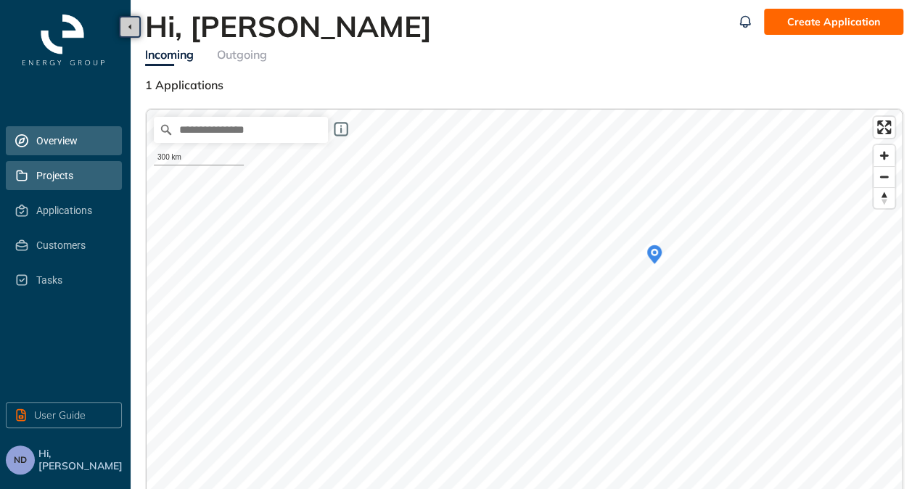
click at [52, 176] on span "Projects" at bounding box center [73, 175] width 74 height 29
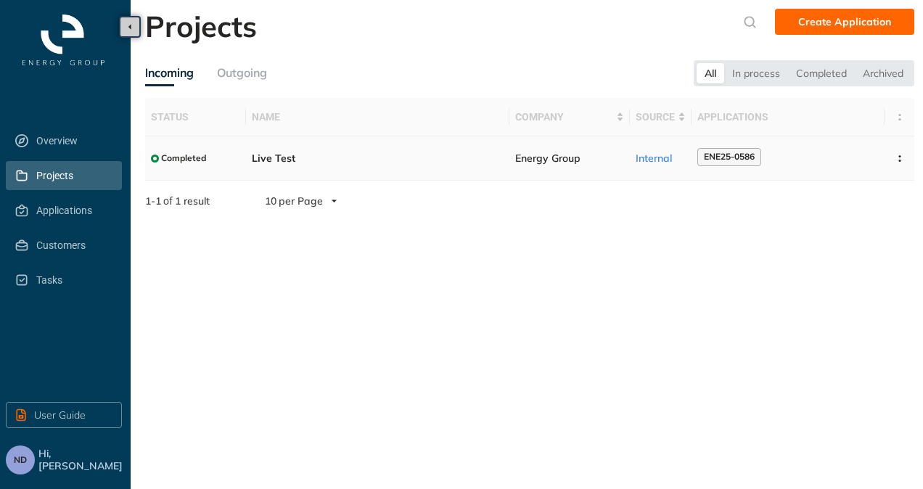
click at [731, 159] on span "ENE25-0586" at bounding box center [729, 157] width 51 height 10
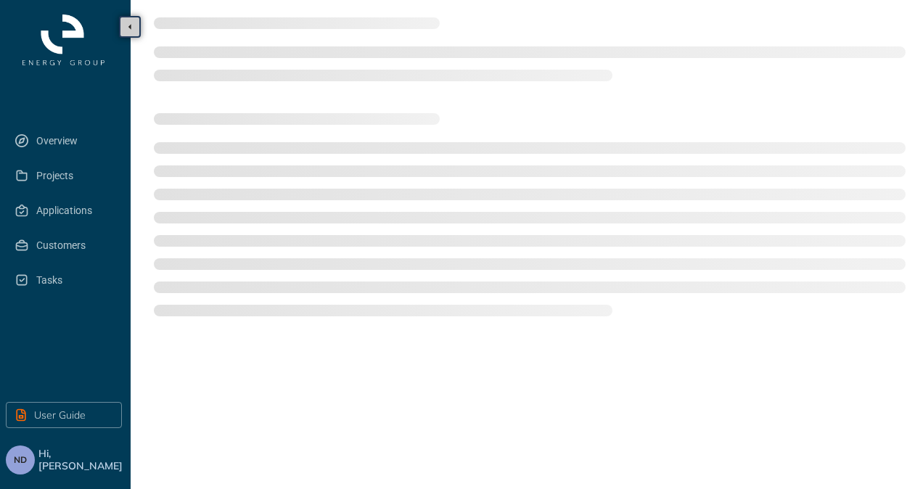
type textarea "**********"
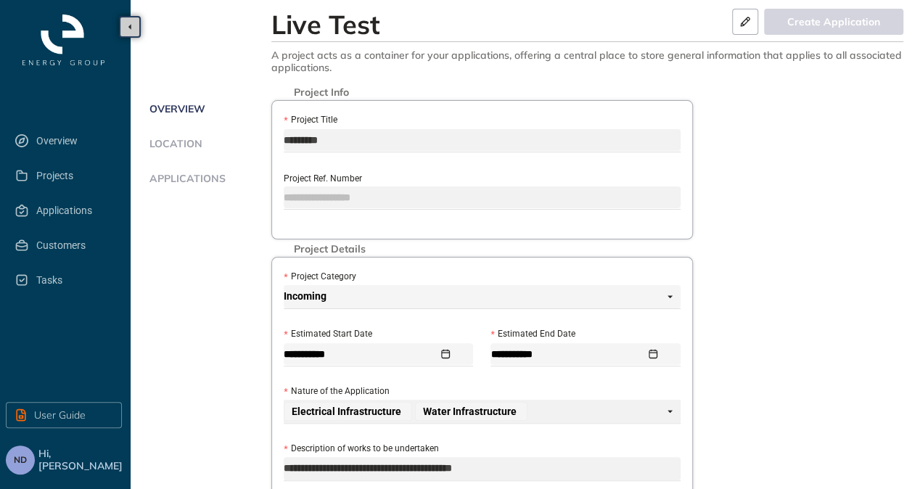
click at [175, 152] on li "Location" at bounding box center [208, 152] width 126 height 29
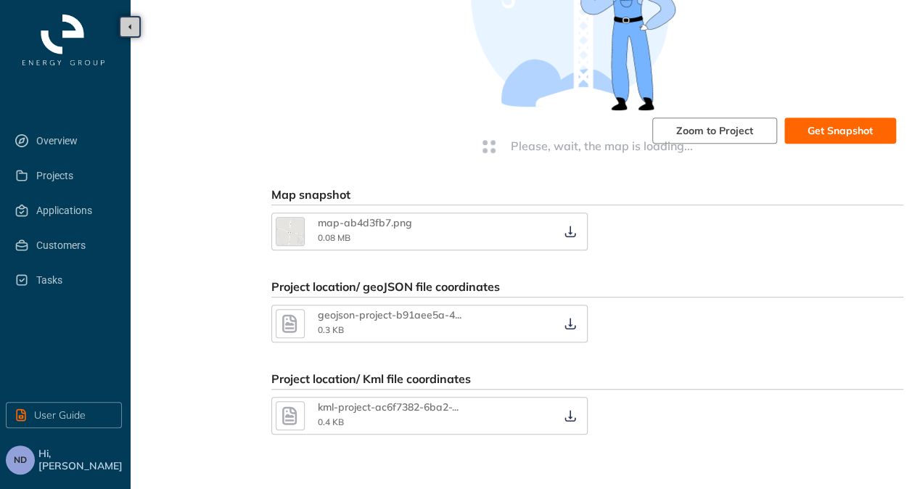
scroll to position [16, 0]
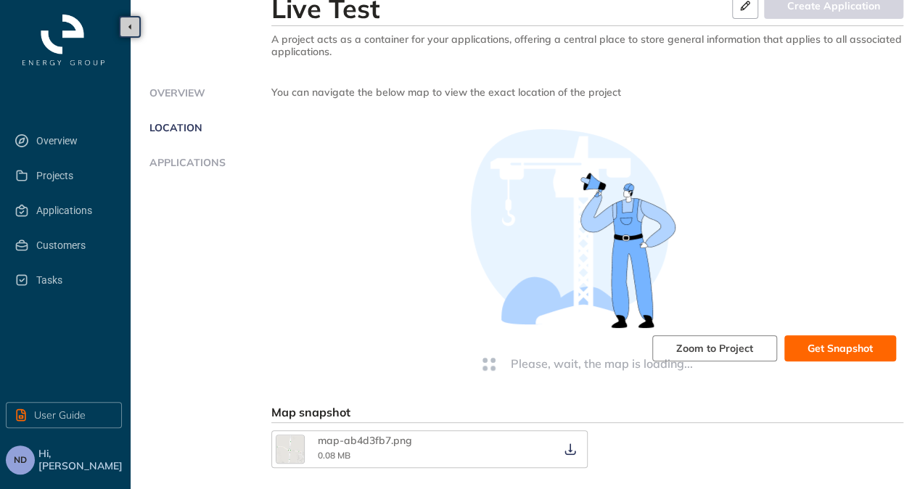
click at [180, 165] on span "Applications" at bounding box center [185, 163] width 81 height 12
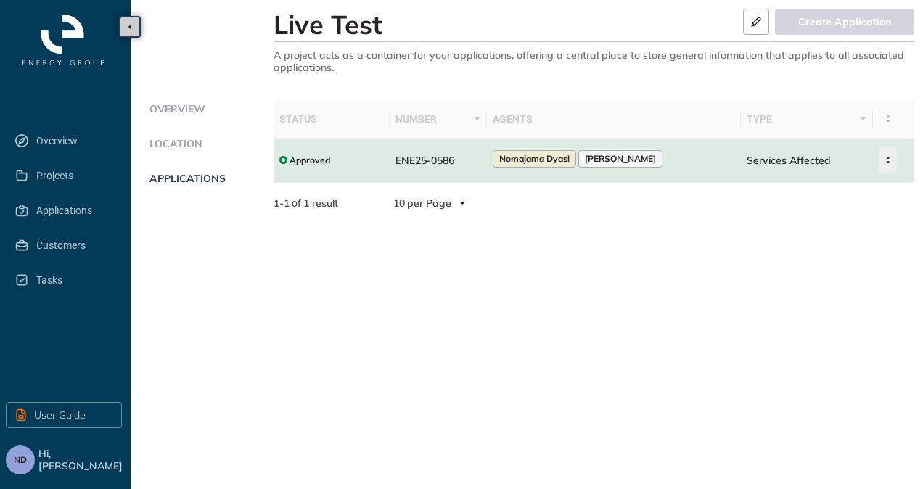
click at [881, 162] on button "button" at bounding box center [887, 160] width 18 height 26
click at [288, 162] on div "Approved" at bounding box center [304, 160] width 51 height 18
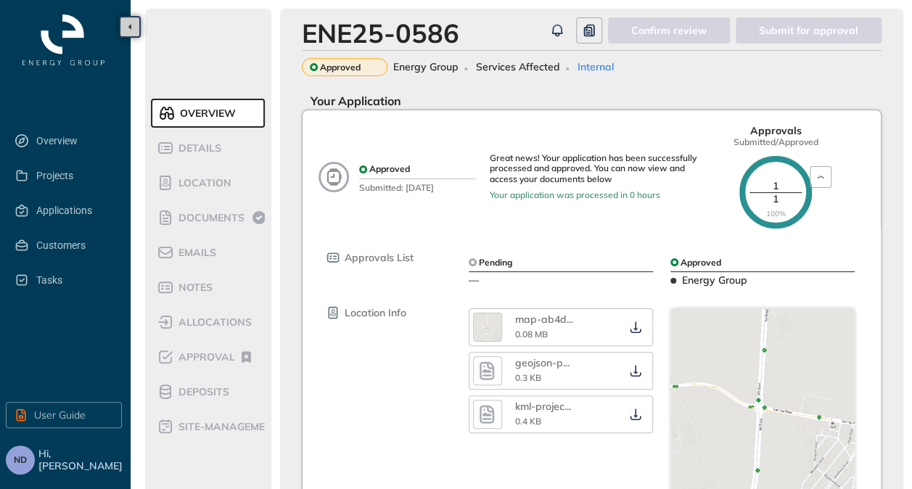
click at [451, 69] on span "Energy Group" at bounding box center [425, 67] width 65 height 12
click at [206, 155] on div "Details" at bounding box center [218, 147] width 123 height 17
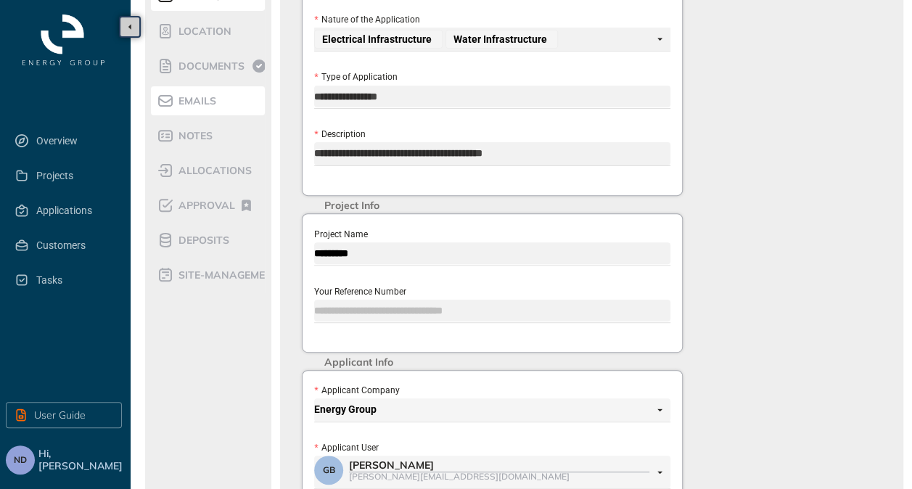
scroll to position [7, 0]
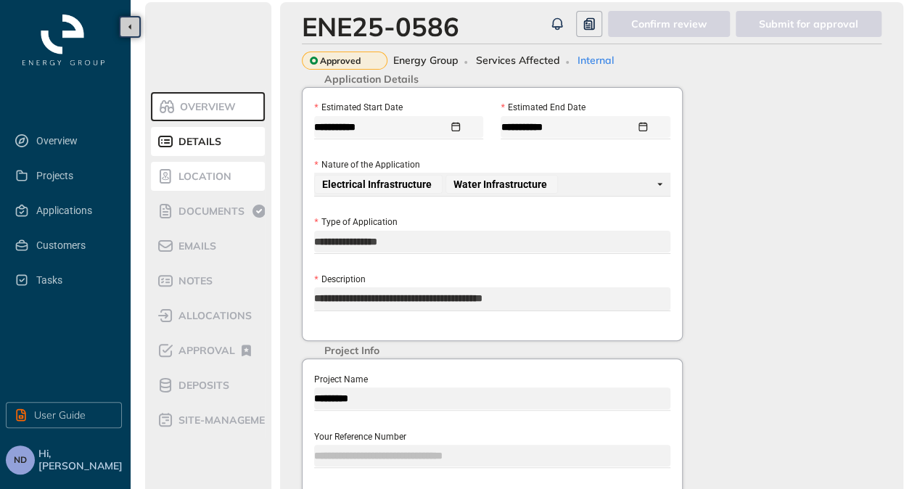
click at [210, 178] on span "Location" at bounding box center [202, 176] width 57 height 12
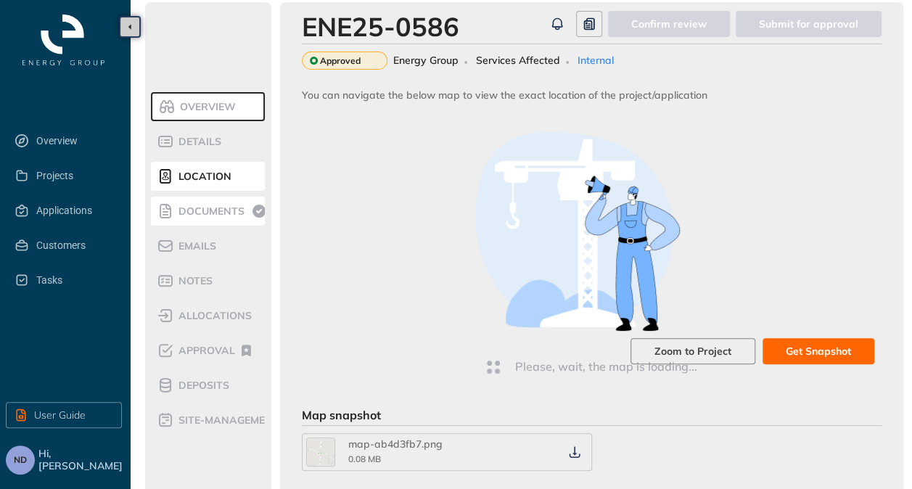
click at [216, 211] on span "Documents" at bounding box center [209, 211] width 70 height 12
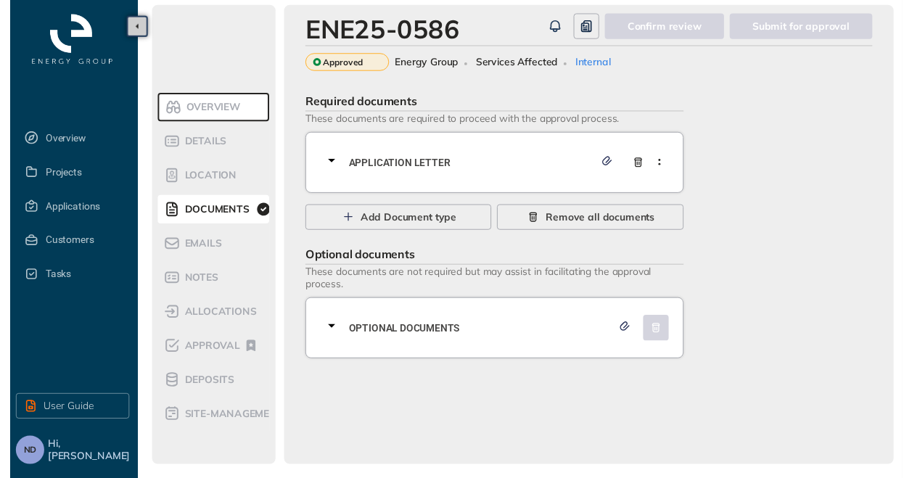
scroll to position [4, 0]
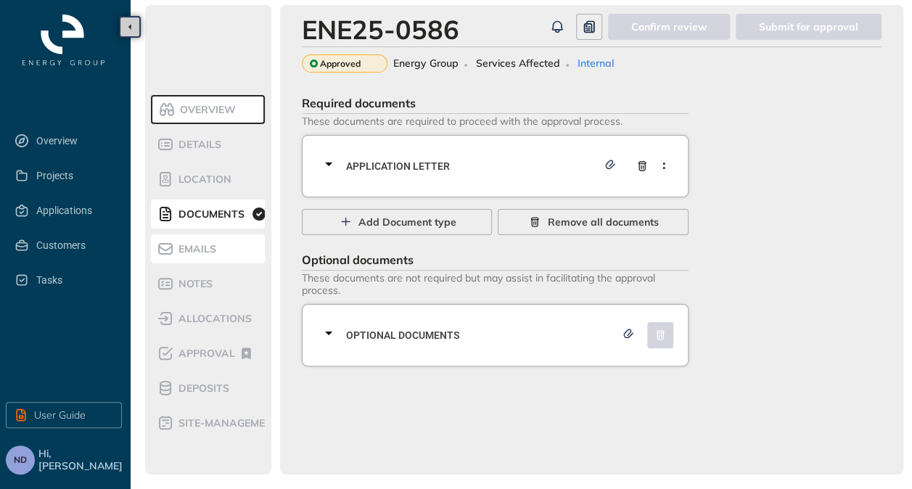
click at [204, 251] on span "Emails" at bounding box center [195, 249] width 42 height 12
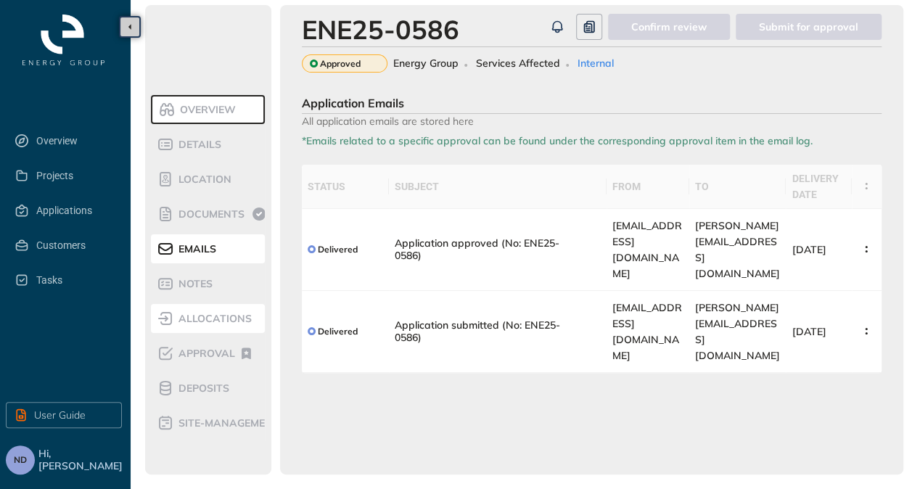
click at [195, 310] on div "allocations" at bounding box center [218, 318] width 123 height 17
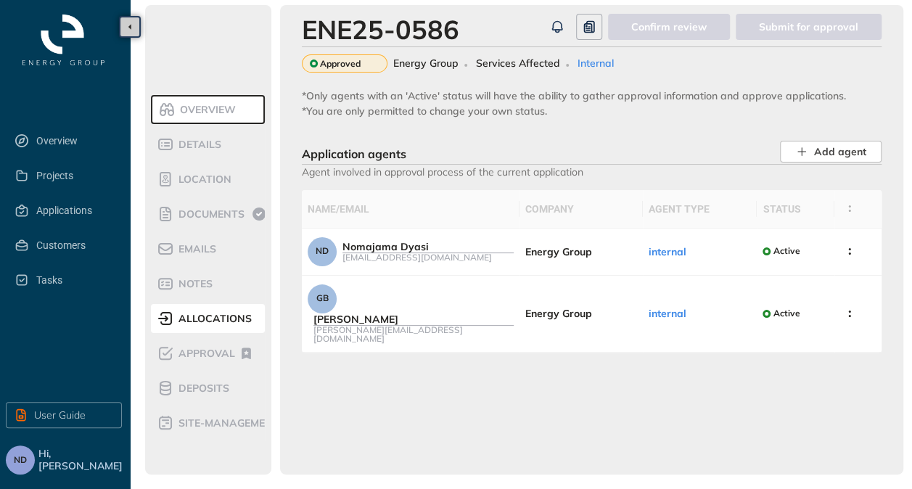
click at [192, 339] on li "Approval" at bounding box center [208, 353] width 114 height 29
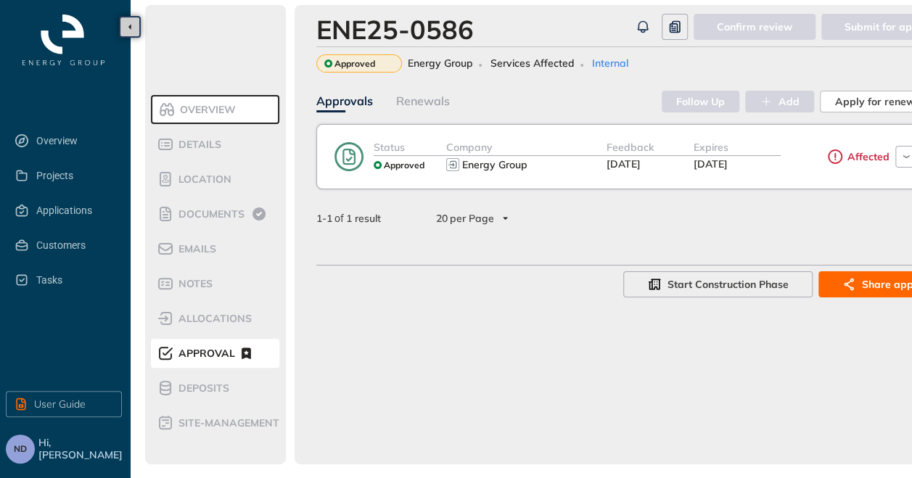
click at [352, 154] on icon at bounding box center [348, 156] width 29 height 29
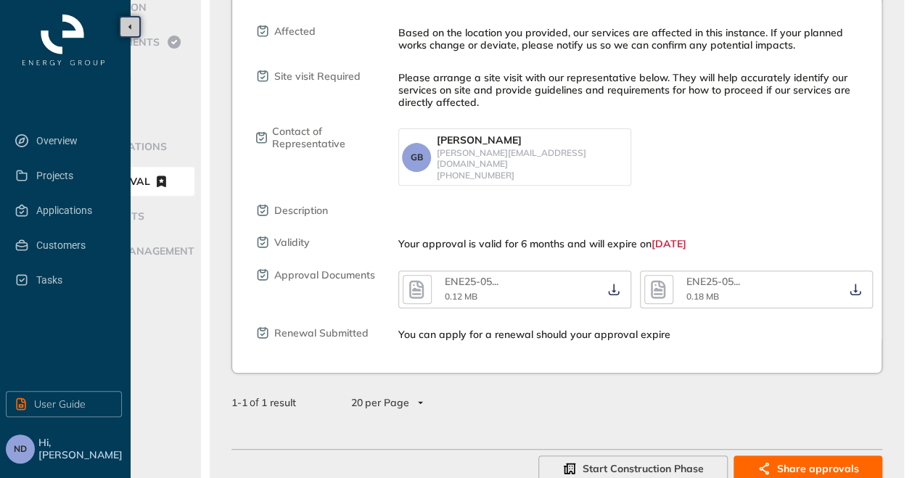
scroll to position [190, 85]
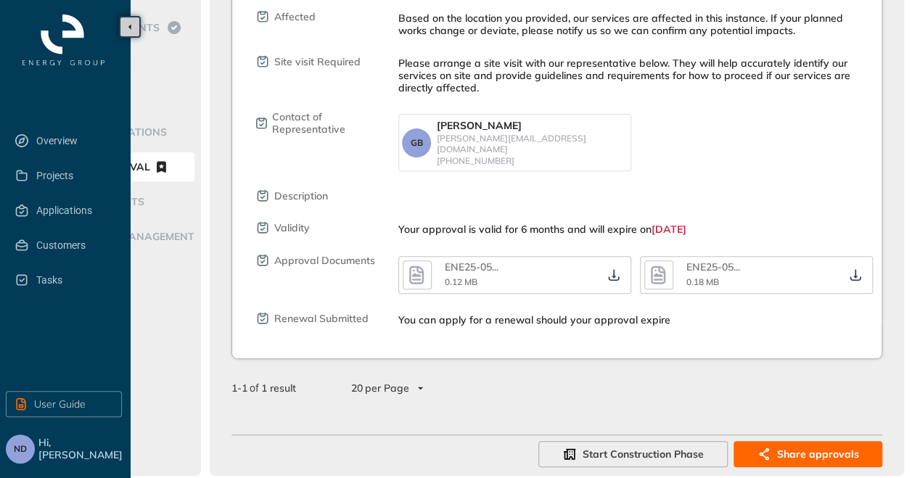
click at [800, 382] on div "1 - 1 of 1 result 20 per Page" at bounding box center [556, 387] width 651 height 23
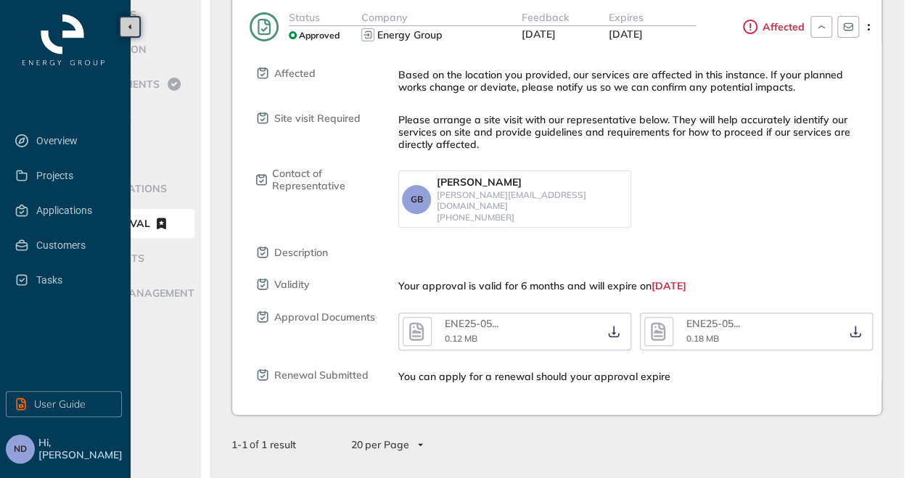
scroll to position [0, 85]
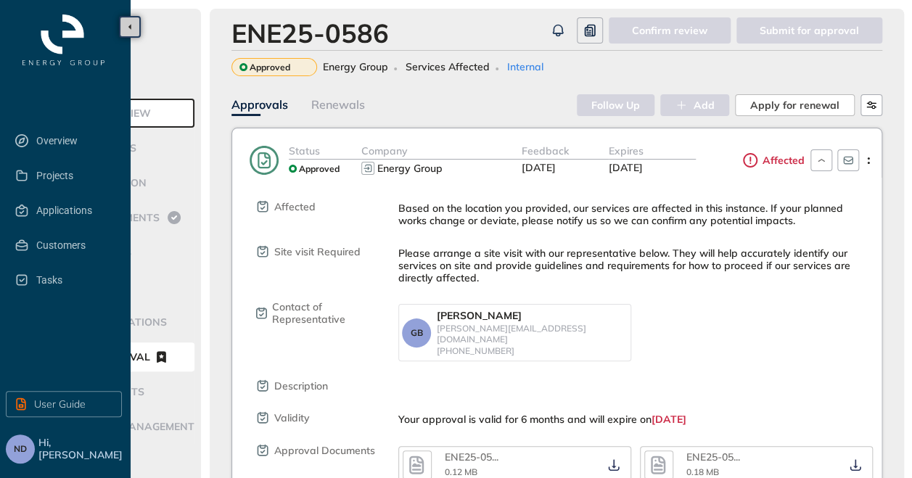
click at [131, 28] on icon "button" at bounding box center [129, 27] width 3 height 6
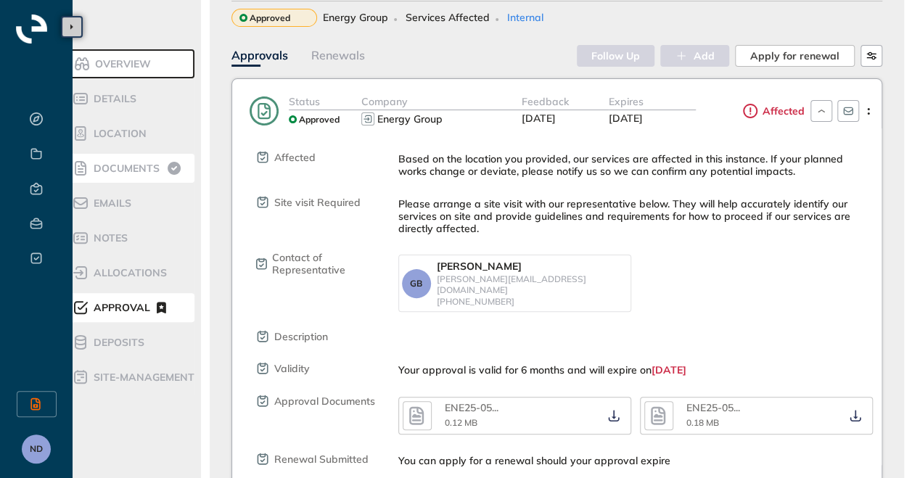
scroll to position [73, 27]
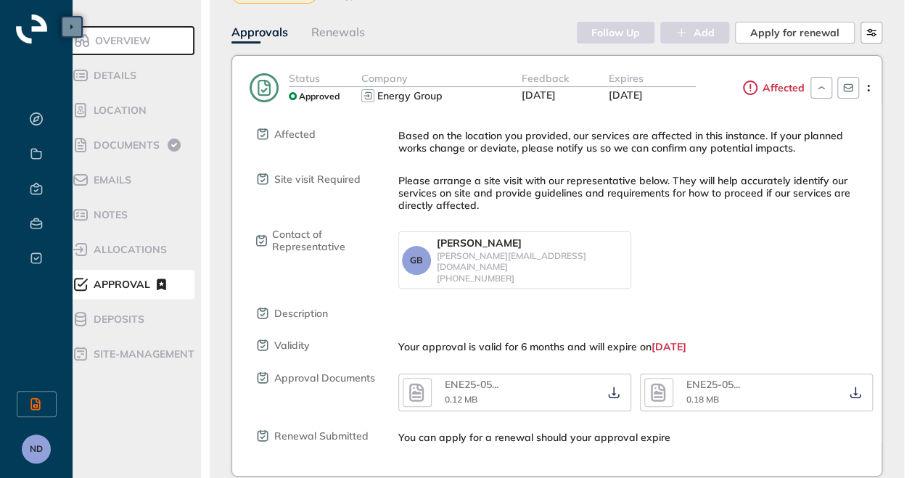
drag, startPoint x: 95, startPoint y: 318, endPoint x: 102, endPoint y: 347, distance: 29.0
click at [95, 320] on span "Deposits" at bounding box center [116, 319] width 55 height 12
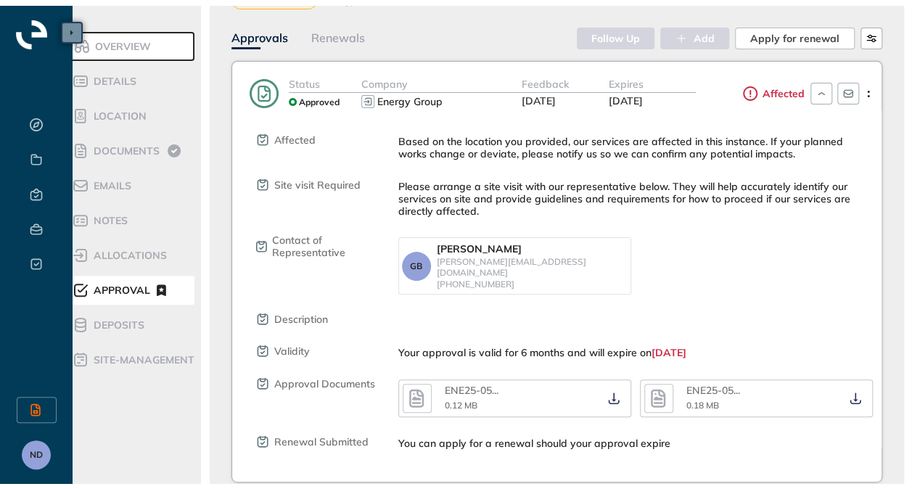
scroll to position [4, 0]
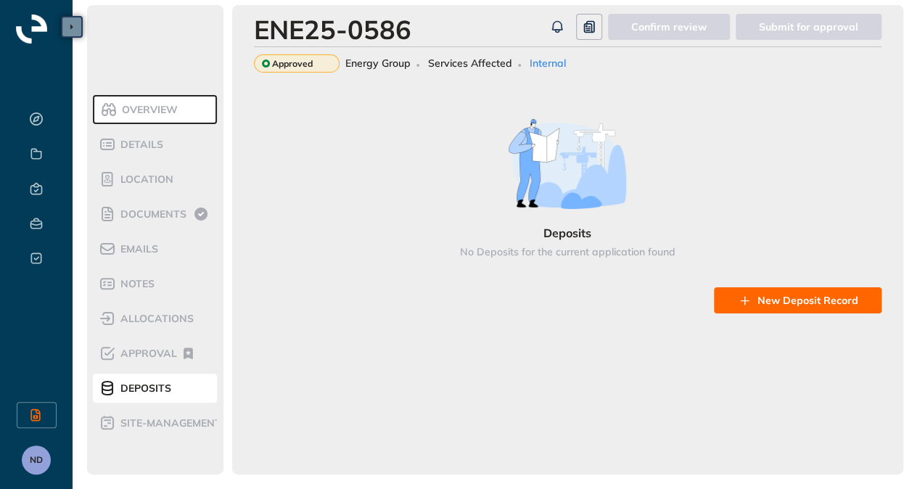
click at [370, 61] on span "Energy Group" at bounding box center [377, 63] width 65 height 12
click at [147, 433] on li "site-management" at bounding box center [155, 422] width 124 height 29
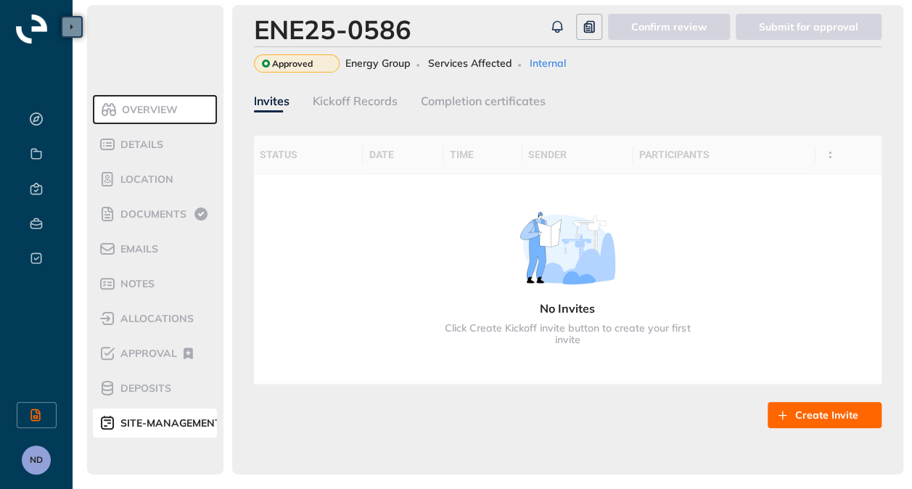
click at [33, 464] on span "ND" at bounding box center [36, 460] width 13 height 10
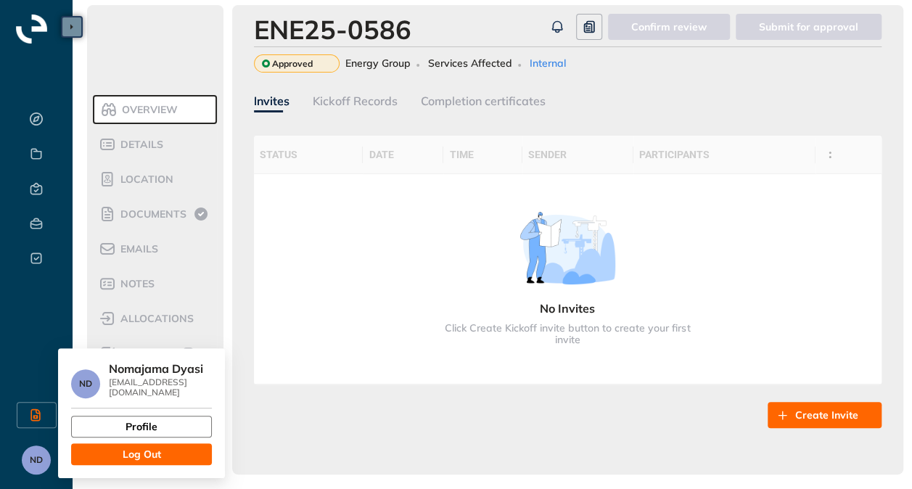
click at [151, 419] on span "Profile" at bounding box center [141, 427] width 32 height 16
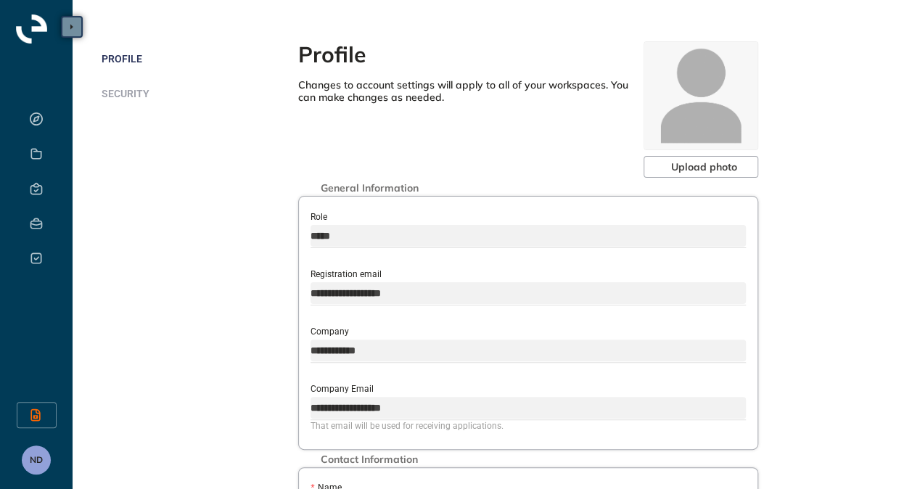
click at [355, 237] on input "*****" at bounding box center [527, 236] width 435 height 22
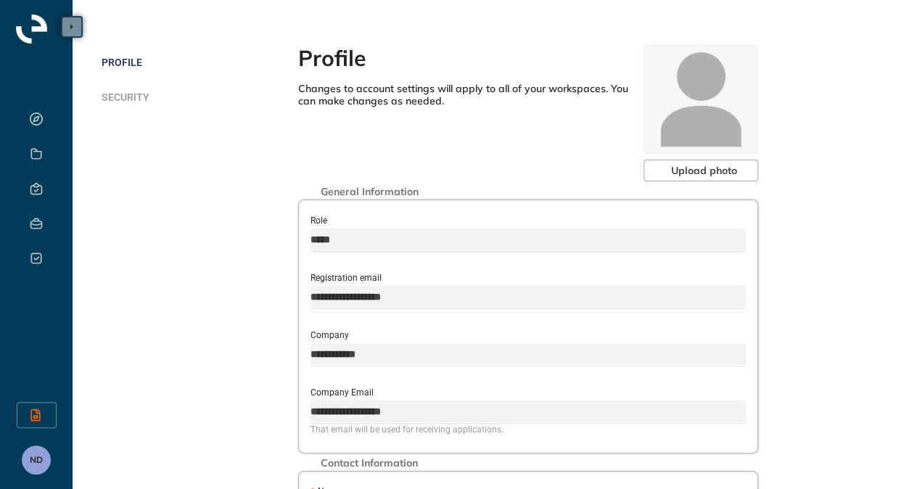
click at [112, 96] on span "Security" at bounding box center [126, 97] width 48 height 12
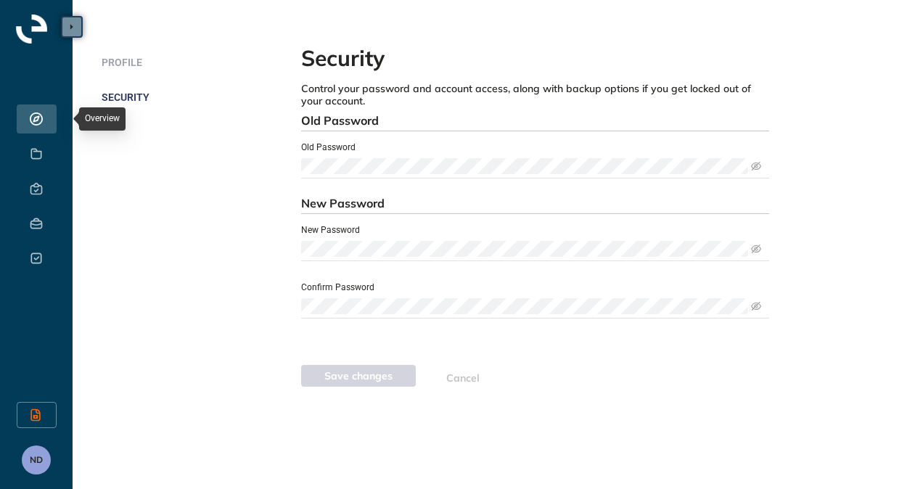
click at [35, 123] on icon at bounding box center [36, 118] width 15 height 13
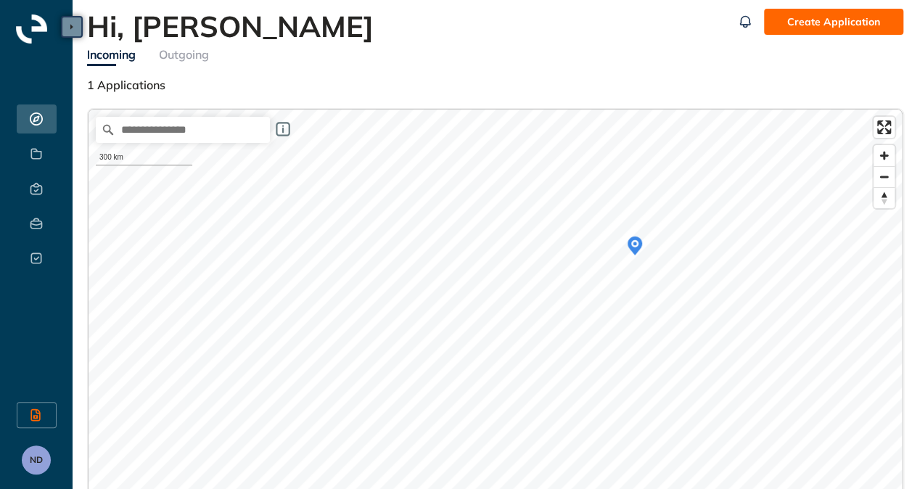
click at [180, 58] on div "Outgoing" at bounding box center [184, 55] width 50 height 18
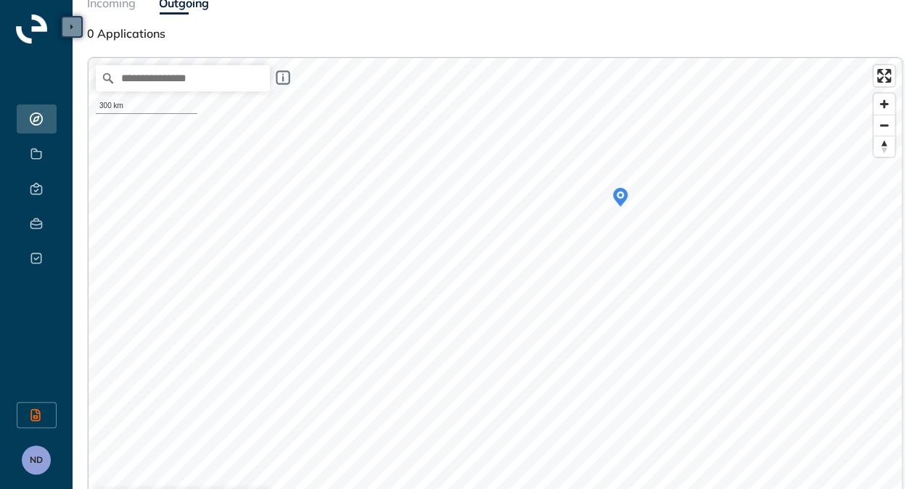
scroll to position [73, 0]
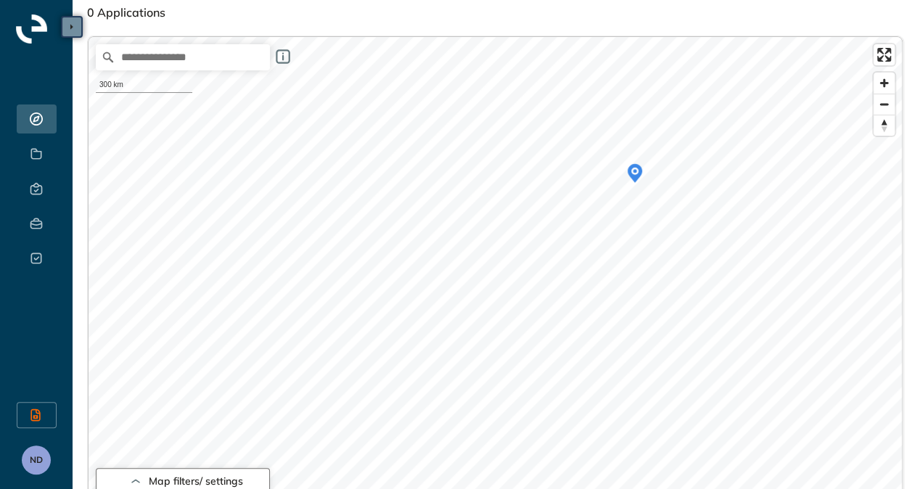
click at [135, 485] on icon "button" at bounding box center [135, 480] width 15 height 17
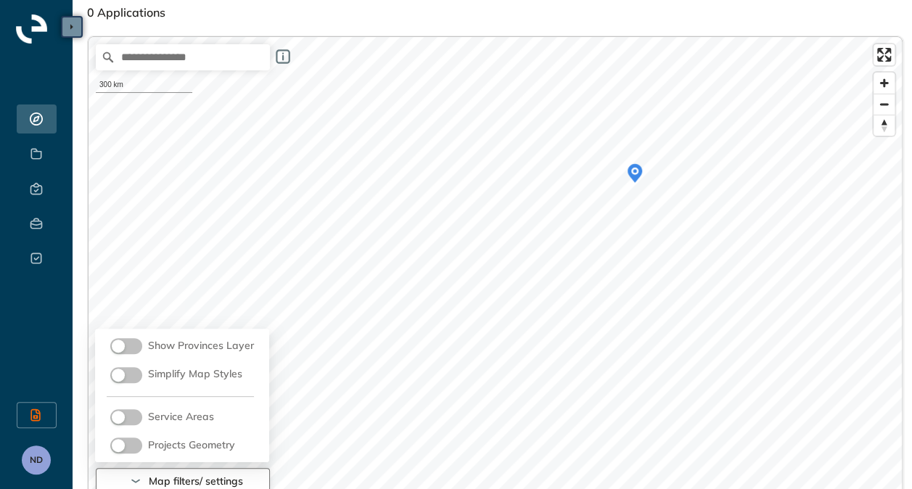
click at [135, 485] on icon "button" at bounding box center [135, 480] width 15 height 17
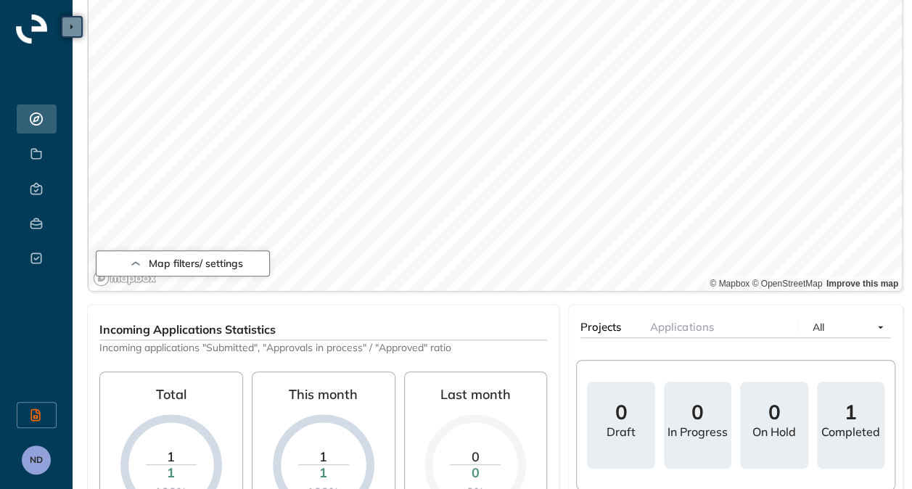
scroll to position [284, 0]
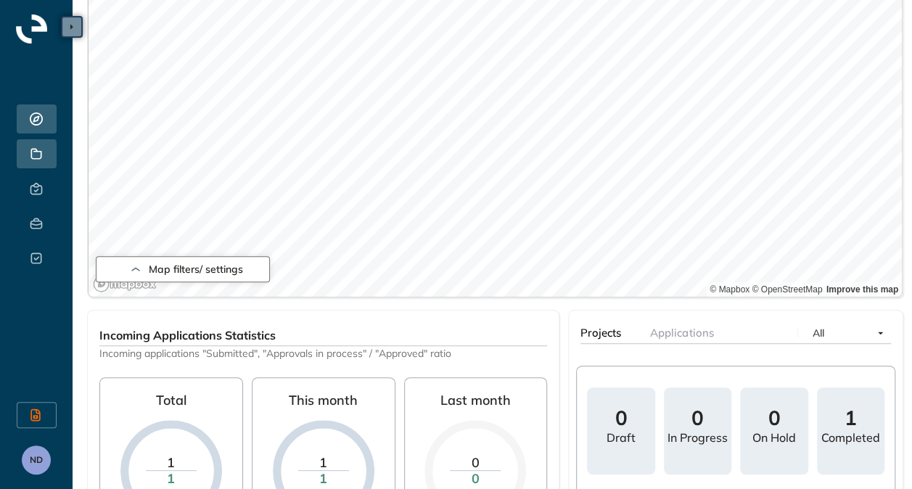
click at [42, 152] on icon at bounding box center [36, 154] width 15 height 12
